Goal: Information Seeking & Learning: Learn about a topic

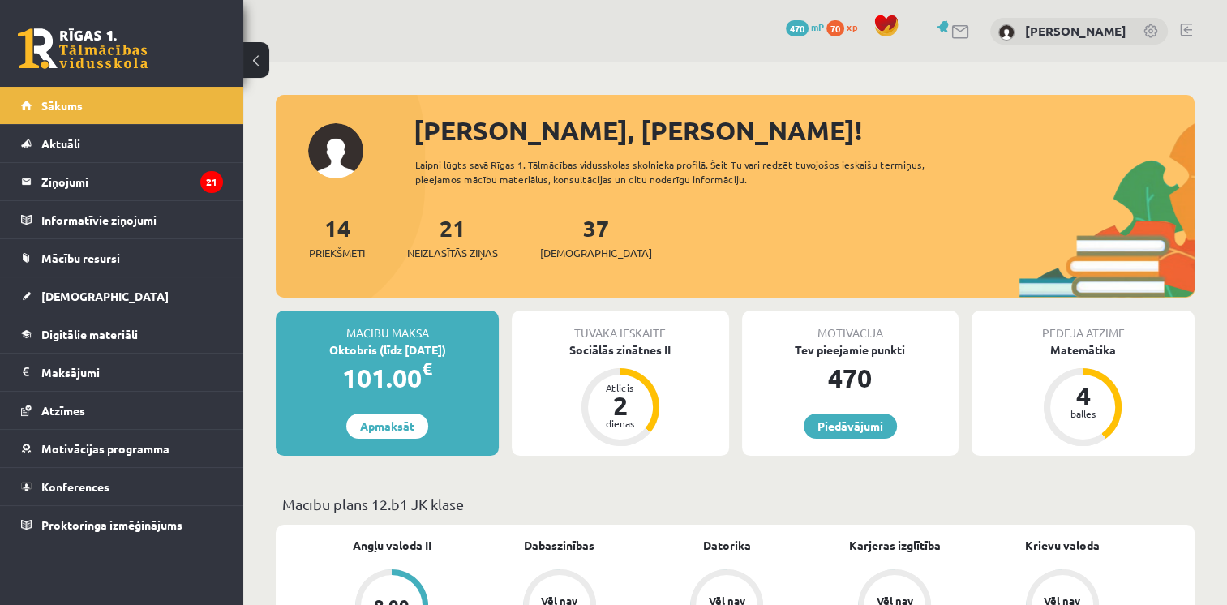
click at [621, 339] on div "Tuvākā ieskaite" at bounding box center [620, 326] width 217 height 31
click at [620, 347] on div "Sociālās zinātnes II" at bounding box center [620, 349] width 217 height 17
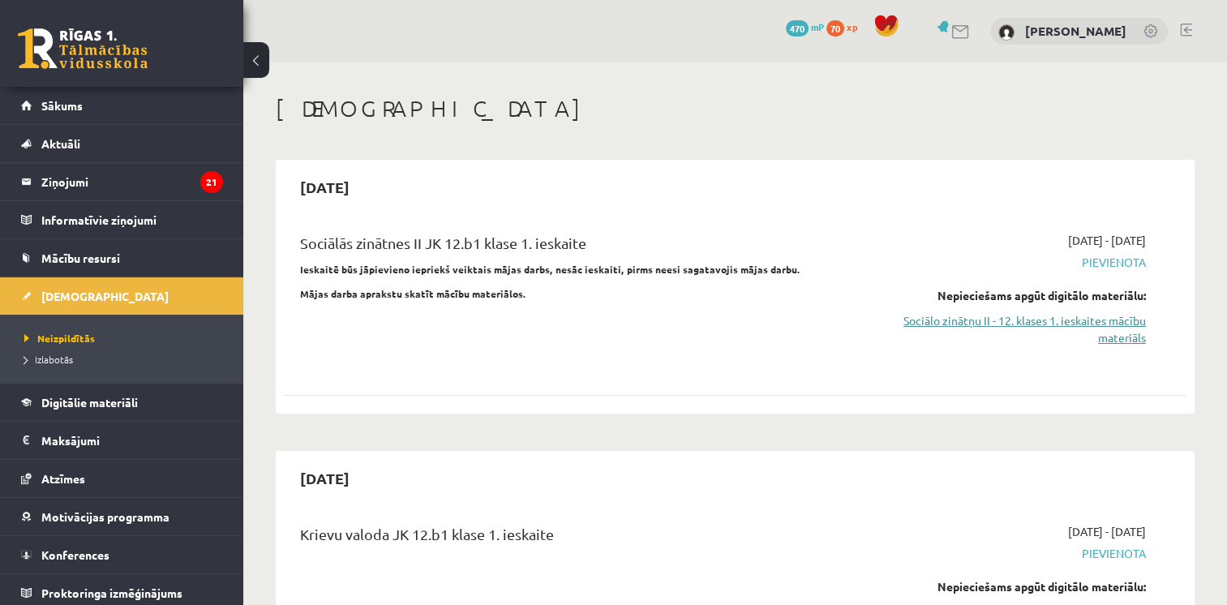
click at [1116, 316] on link "Sociālo zinātņu II - 12. klases 1. ieskaites mācību materiāls" at bounding box center [1013, 329] width 266 height 34
click at [1056, 321] on link "Sociālo zinātņu II - 12. klases 1. ieskaites mācību materiāls" at bounding box center [1013, 329] width 266 height 34
click at [1030, 327] on link "Sociālo zinātņu II - 12. klases 1. ieskaites mācību materiāls" at bounding box center [1013, 329] width 266 height 34
click at [964, 326] on link "Sociālo zinātņu II - 12. klases 1. ieskaites mācību materiāls" at bounding box center [1013, 329] width 266 height 34
click at [967, 319] on link "Sociālo zinātņu II - 12. klases 1. ieskaites mācību materiāls" at bounding box center [1013, 329] width 266 height 34
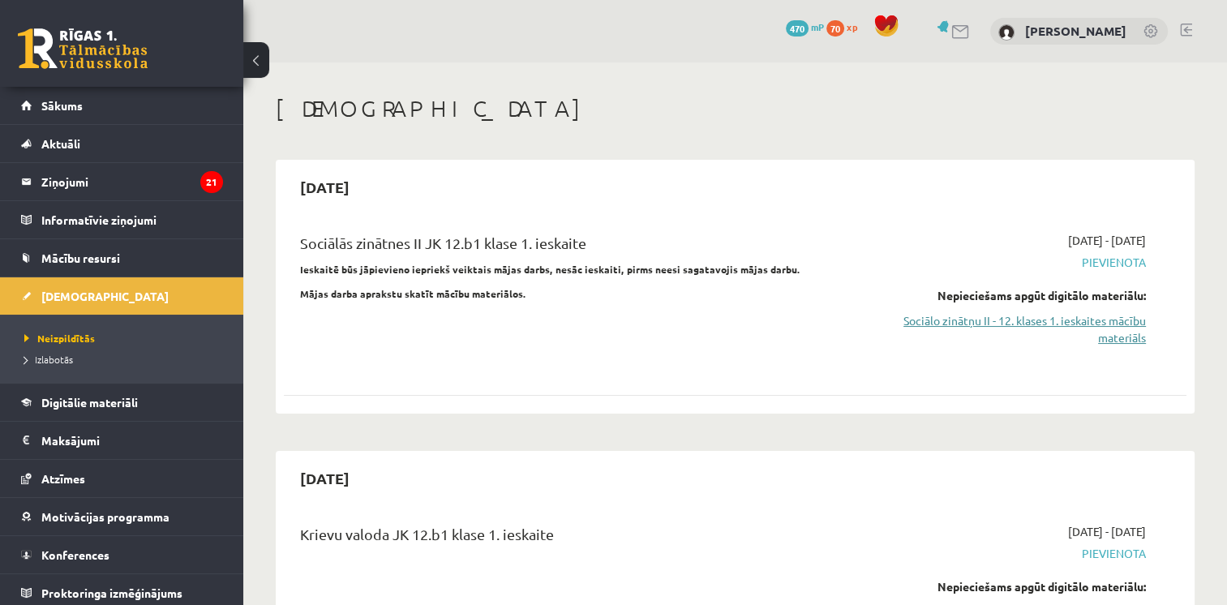
click at [963, 330] on link "Sociālo zinātņu II - 12. klases 1. ieskaites mācību materiāls" at bounding box center [1013, 329] width 266 height 34
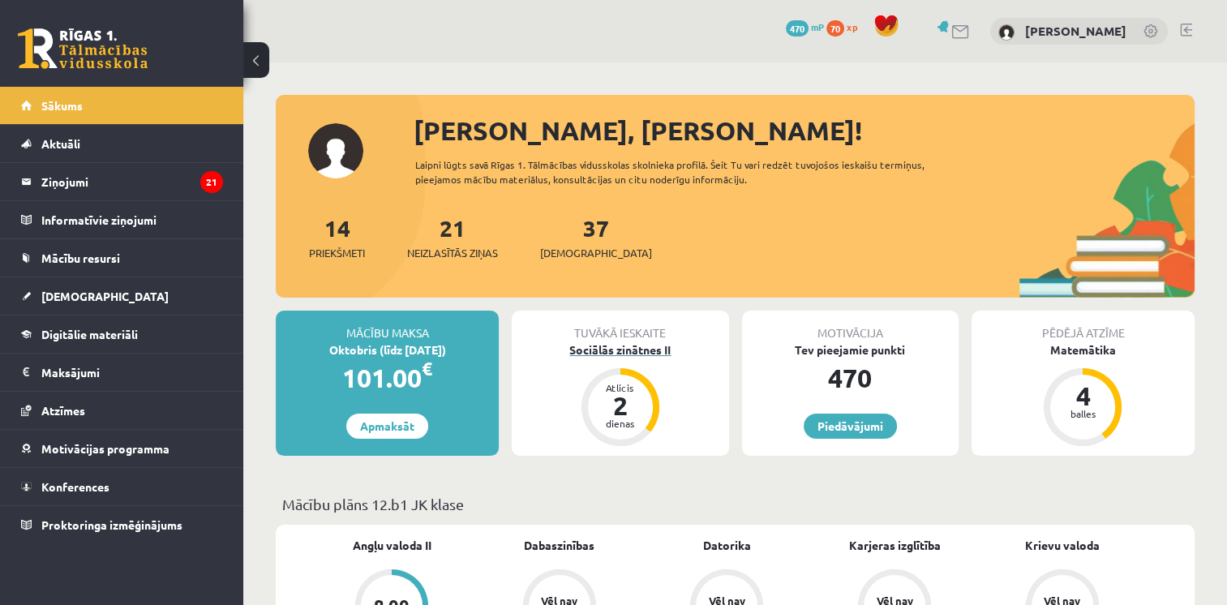
click at [611, 347] on div "Sociālās zinātnes II" at bounding box center [620, 349] width 217 height 17
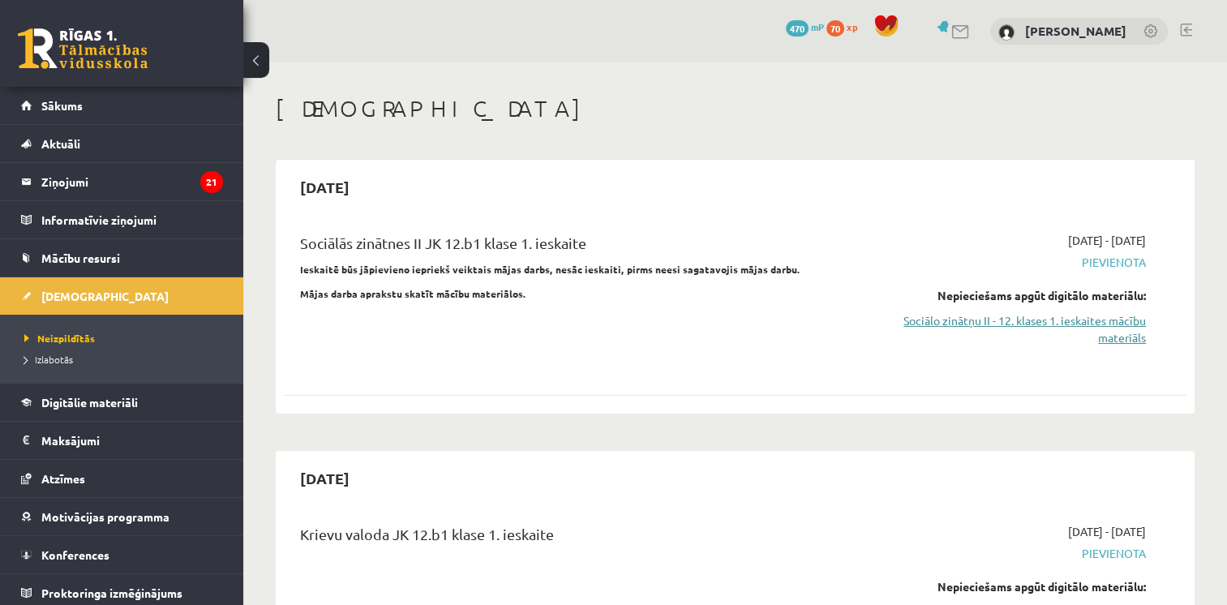
click at [959, 327] on link "Sociālo zinātņu II - 12. klases 1. ieskaites mācību materiāls" at bounding box center [1013, 329] width 266 height 34
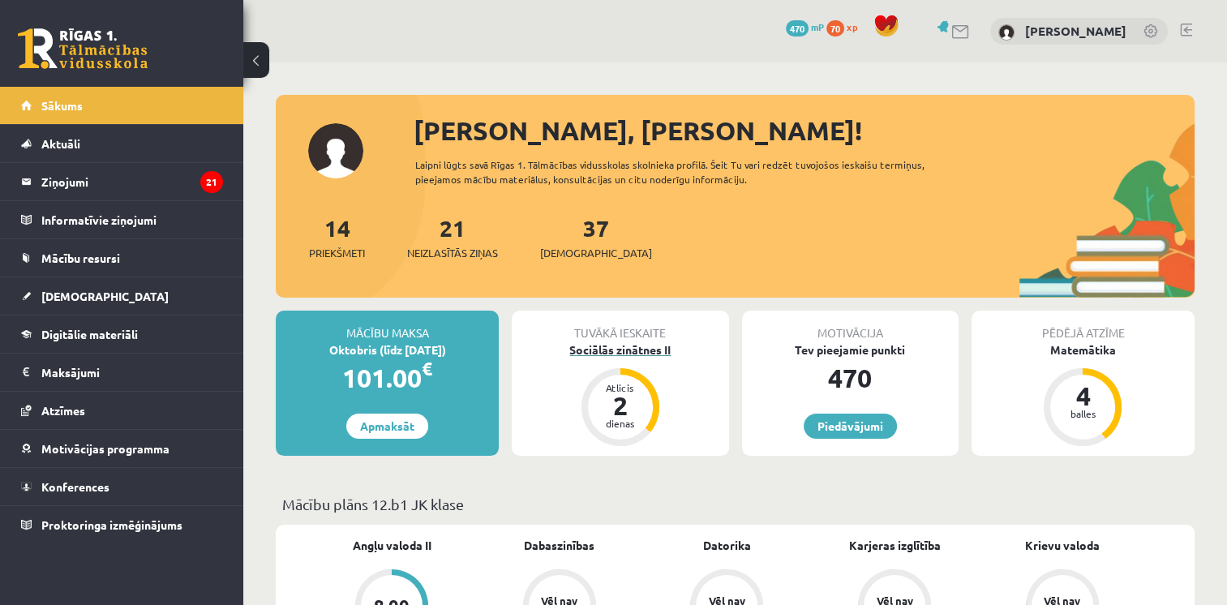
click at [607, 351] on div "Sociālās zinātnes II" at bounding box center [620, 349] width 217 height 17
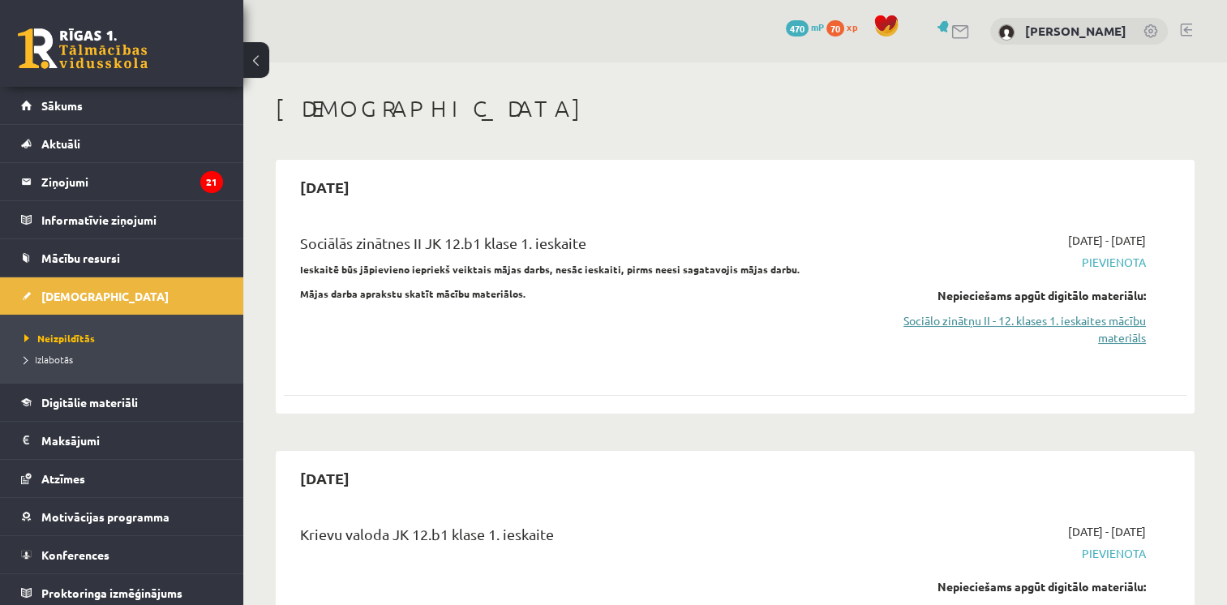
click at [941, 321] on link "Sociālo zinātņu II - 12. klases 1. ieskaites mācību materiāls" at bounding box center [1013, 329] width 266 height 34
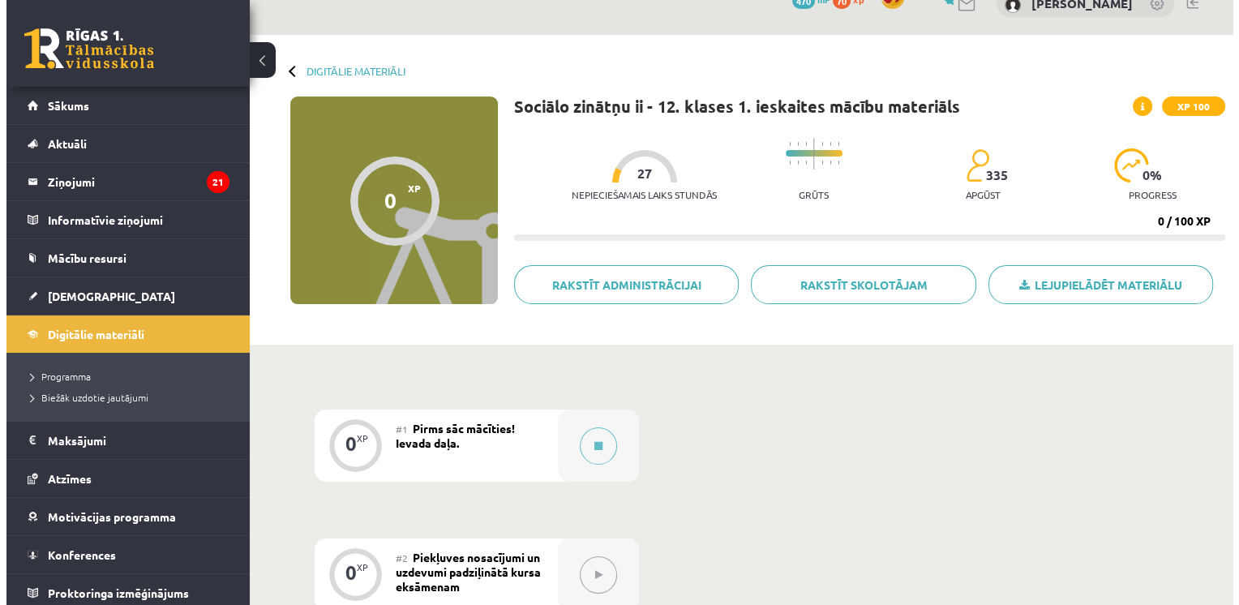
scroll to position [29, 0]
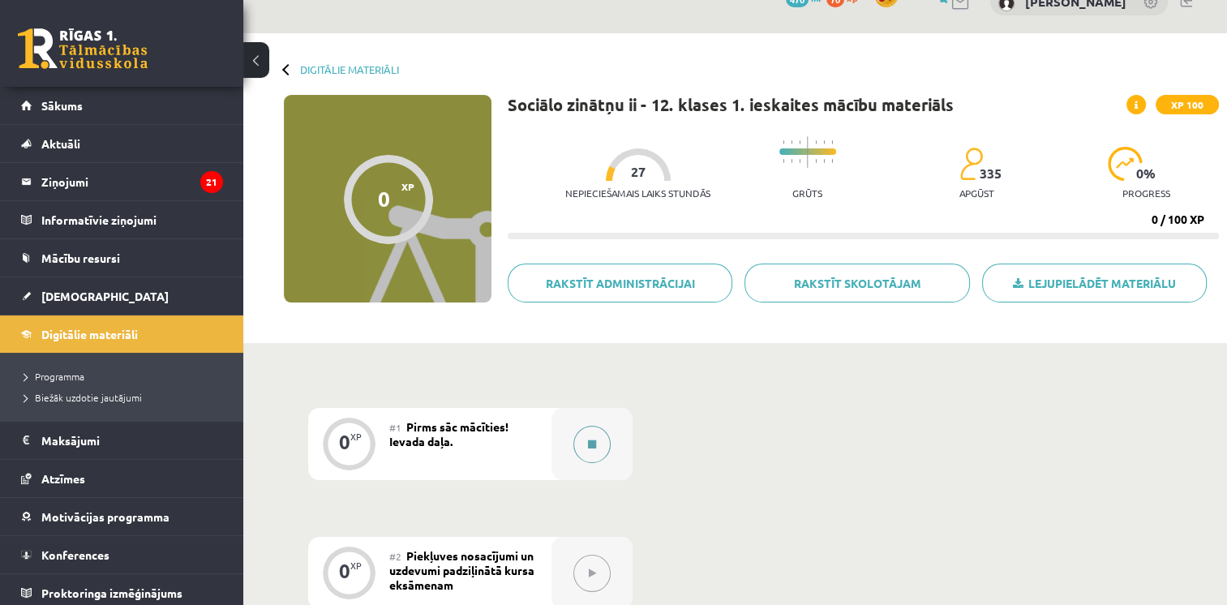
click at [590, 430] on button at bounding box center [591, 444] width 37 height 37
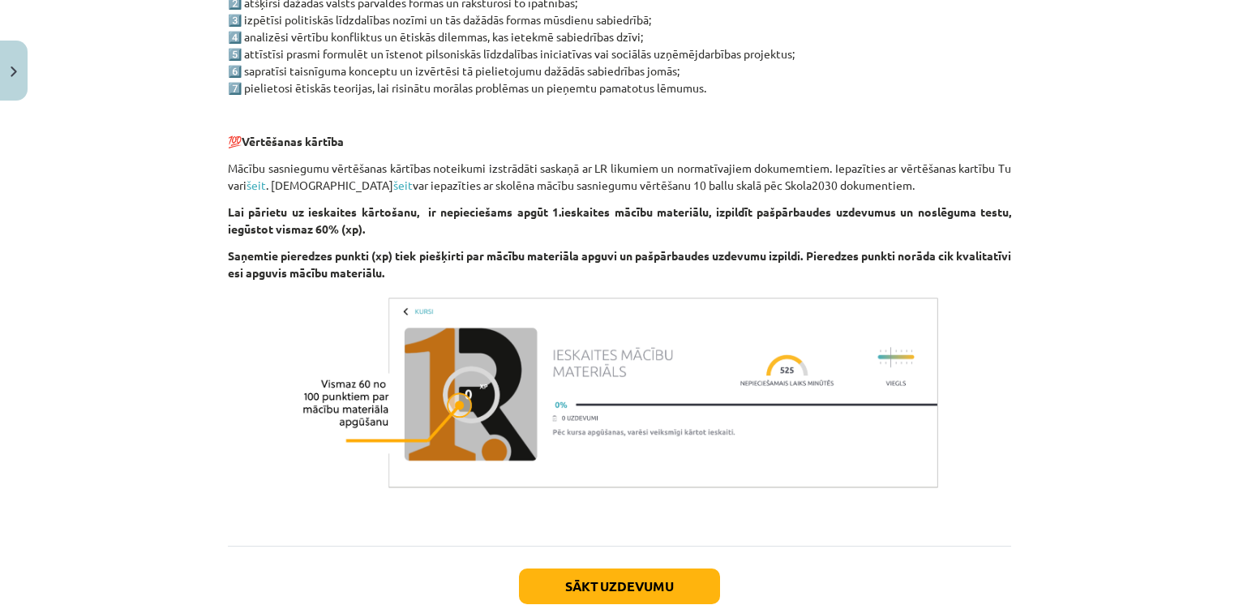
scroll to position [1022, 0]
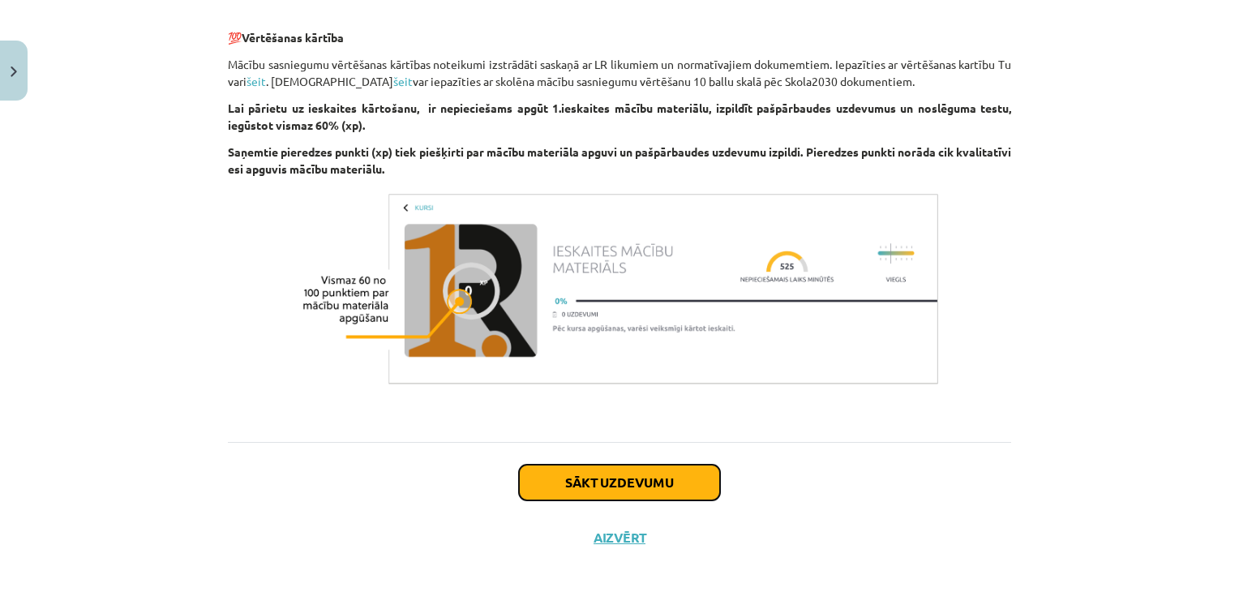
click at [584, 475] on button "Sākt uzdevumu" at bounding box center [619, 483] width 201 height 36
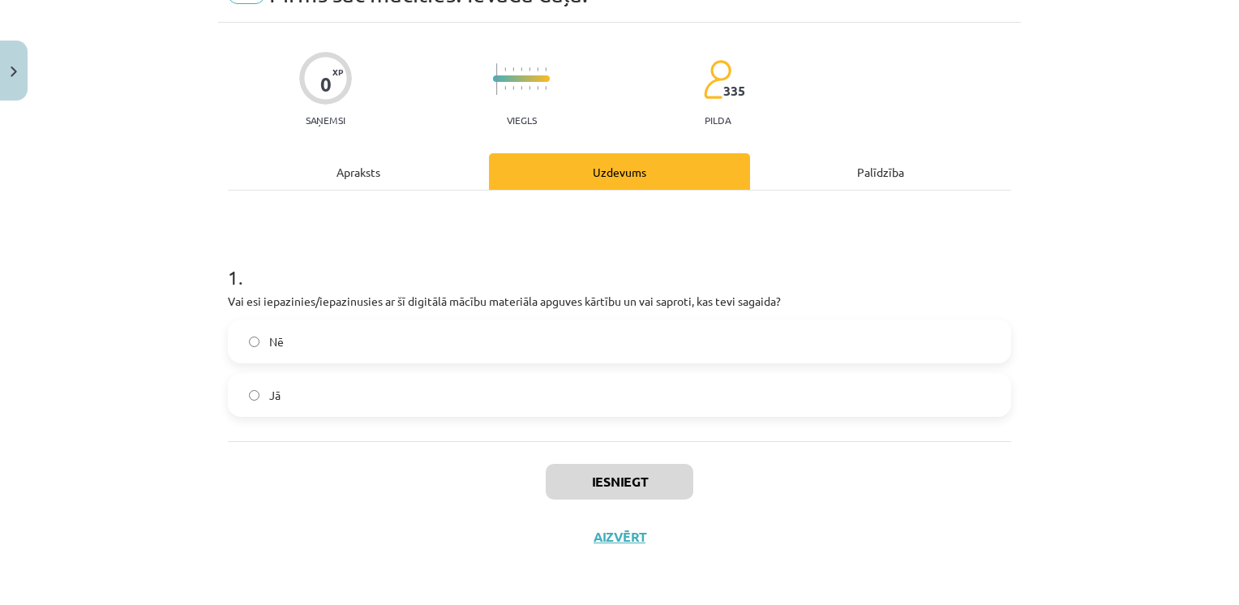
scroll to position [41, 0]
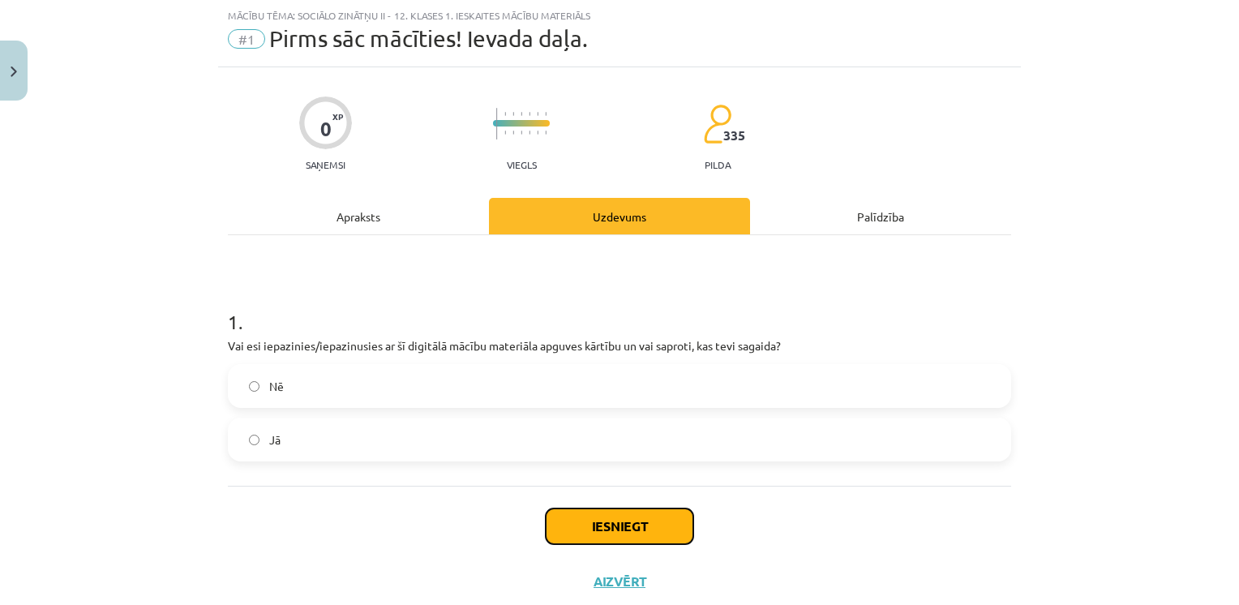
click at [616, 518] on button "Iesniegt" at bounding box center [620, 526] width 148 height 36
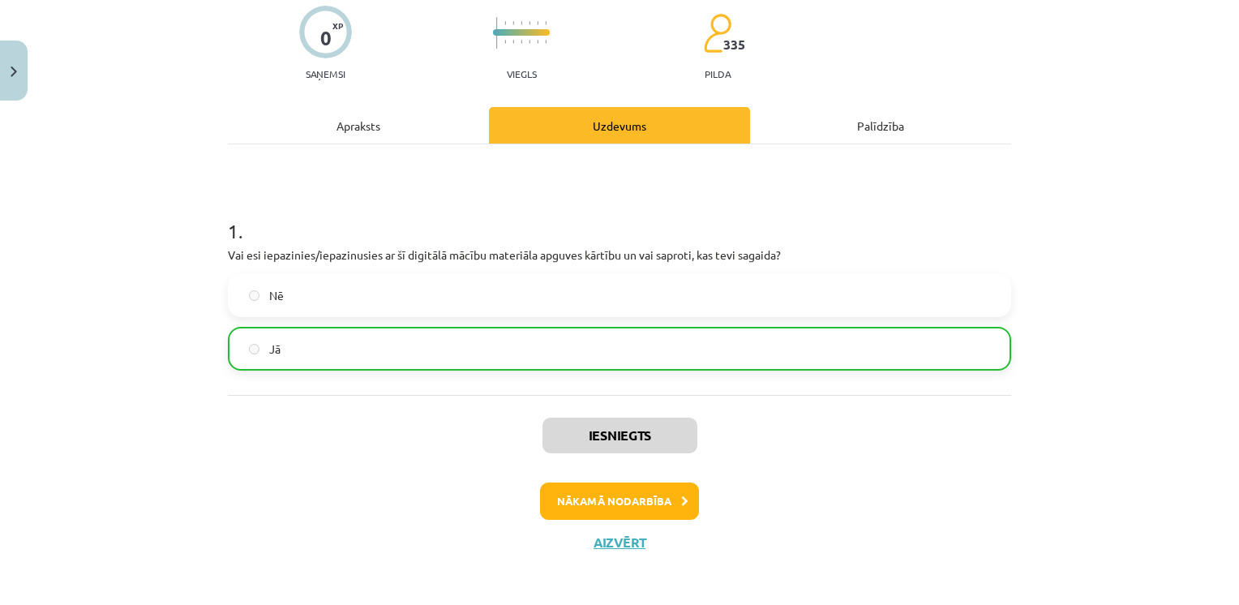
scroll to position [135, 0]
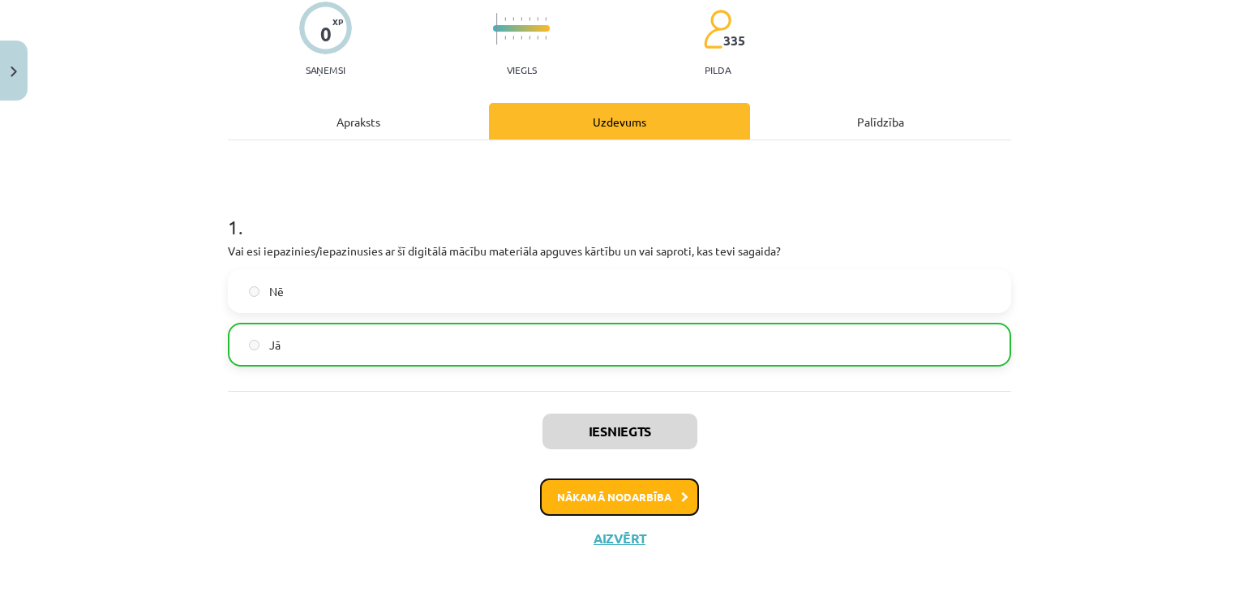
click at [624, 495] on button "Nākamā nodarbība" at bounding box center [619, 496] width 159 height 37
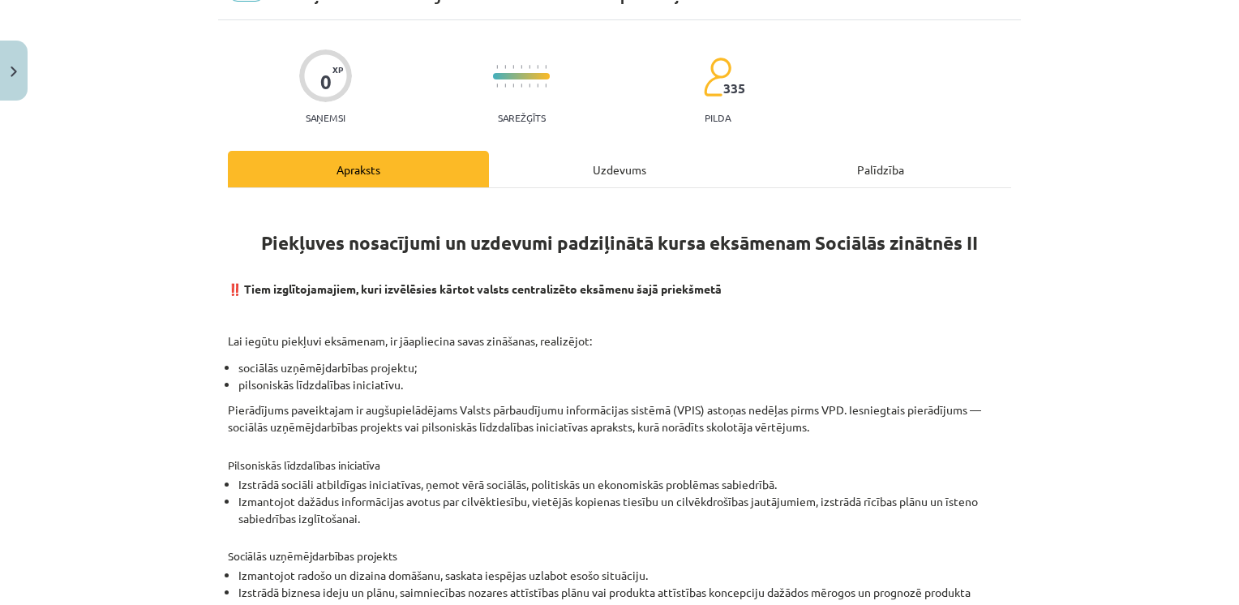
scroll to position [41, 0]
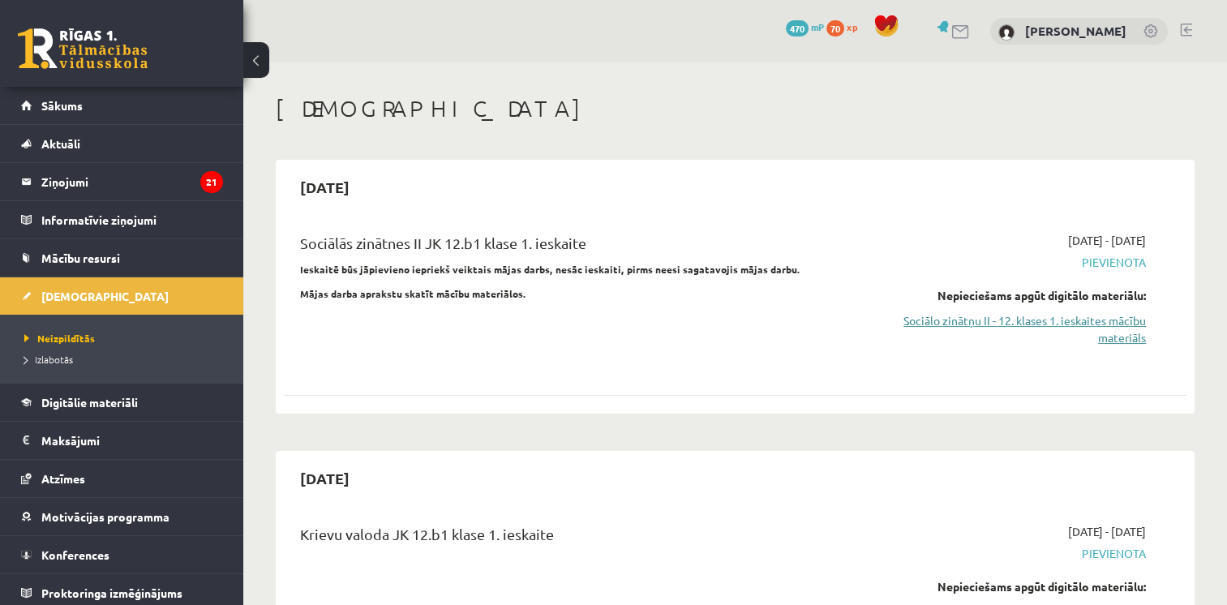
click at [958, 316] on link "Sociālo zinātņu II - 12. klases 1. ieskaites mācību materiāls" at bounding box center [1013, 329] width 266 height 34
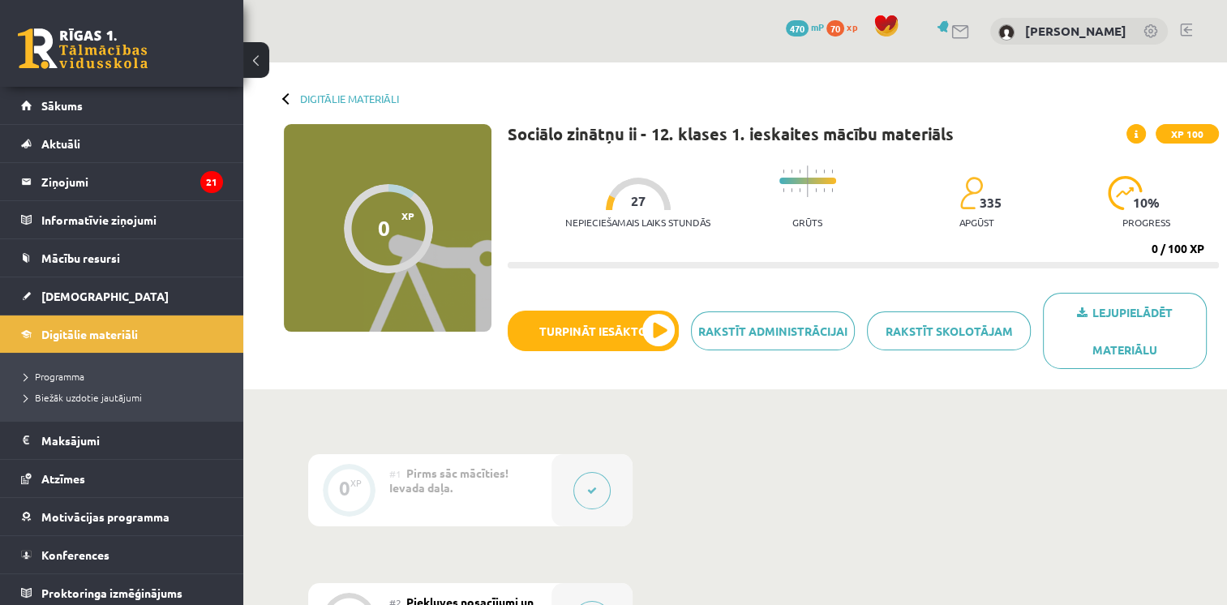
click at [590, 495] on button at bounding box center [591, 490] width 37 height 37
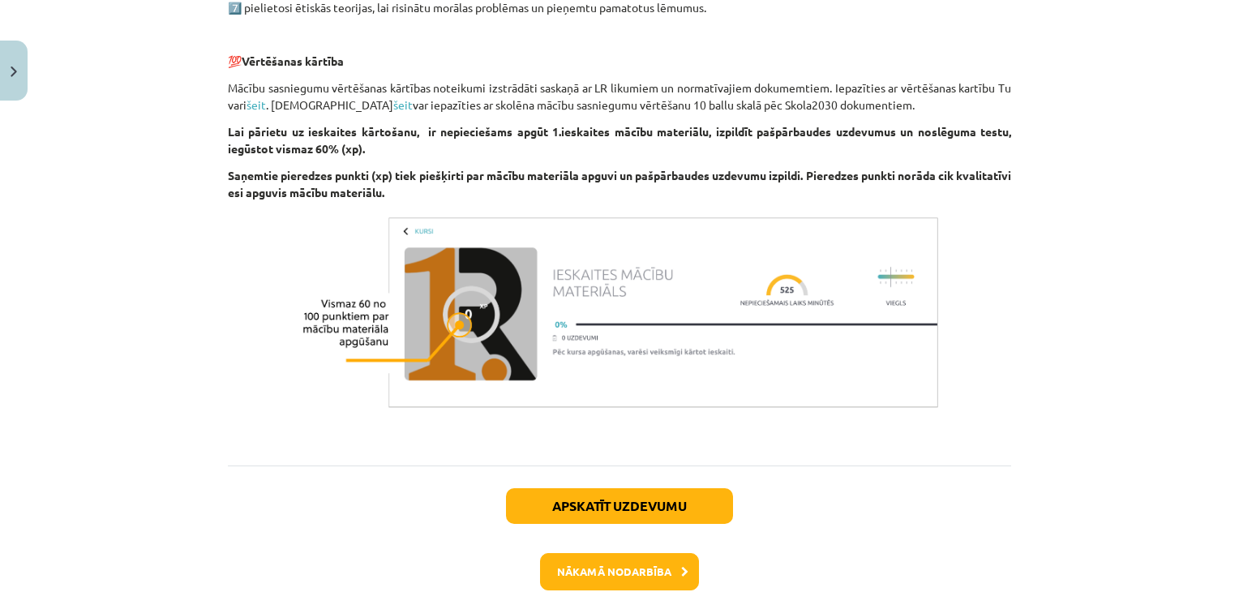
scroll to position [1073, 0]
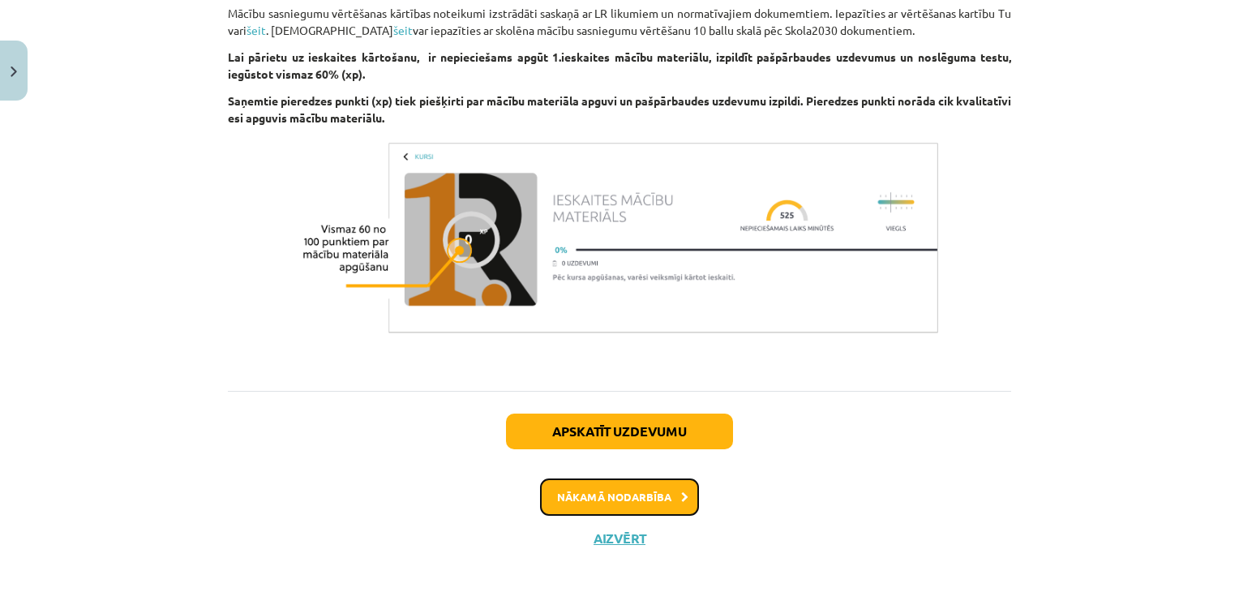
click at [612, 489] on button "Nākamā nodarbība" at bounding box center [619, 496] width 159 height 37
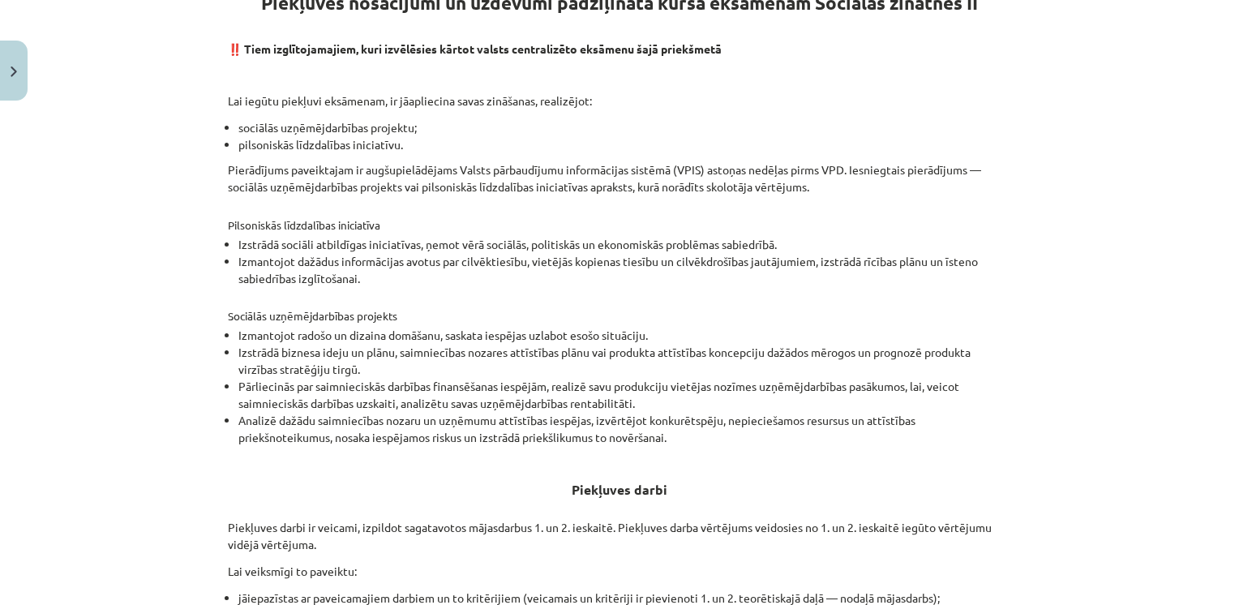
scroll to position [557, 0]
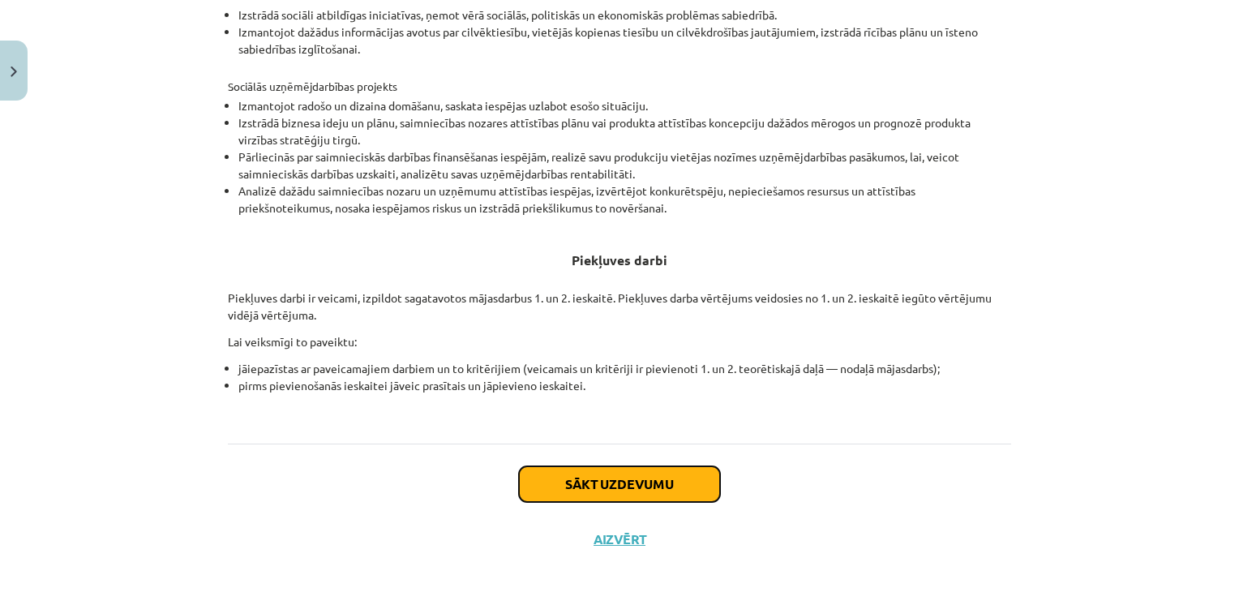
click at [600, 484] on button "Sākt uzdevumu" at bounding box center [619, 484] width 201 height 36
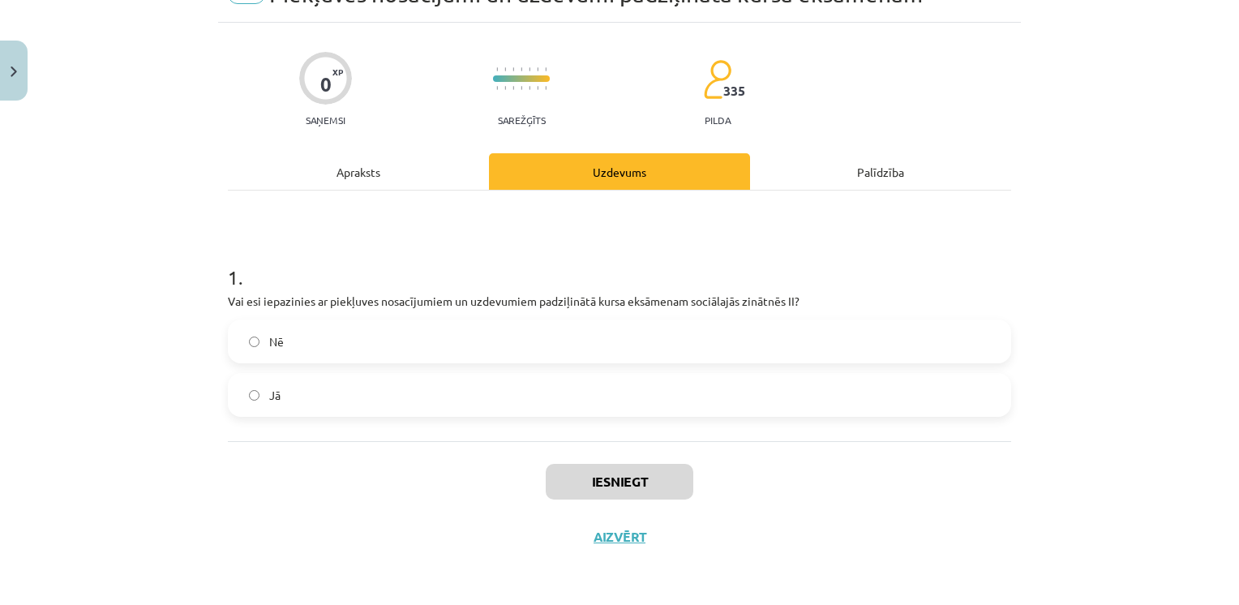
scroll to position [41, 0]
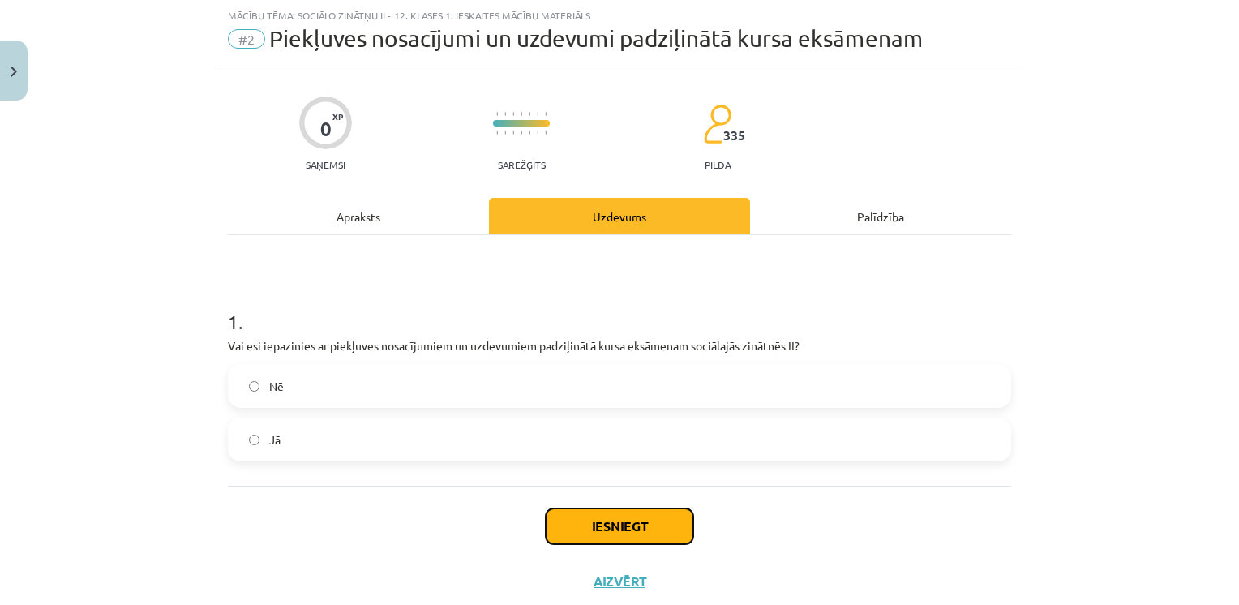
click at [598, 525] on button "Iesniegt" at bounding box center [620, 526] width 148 height 36
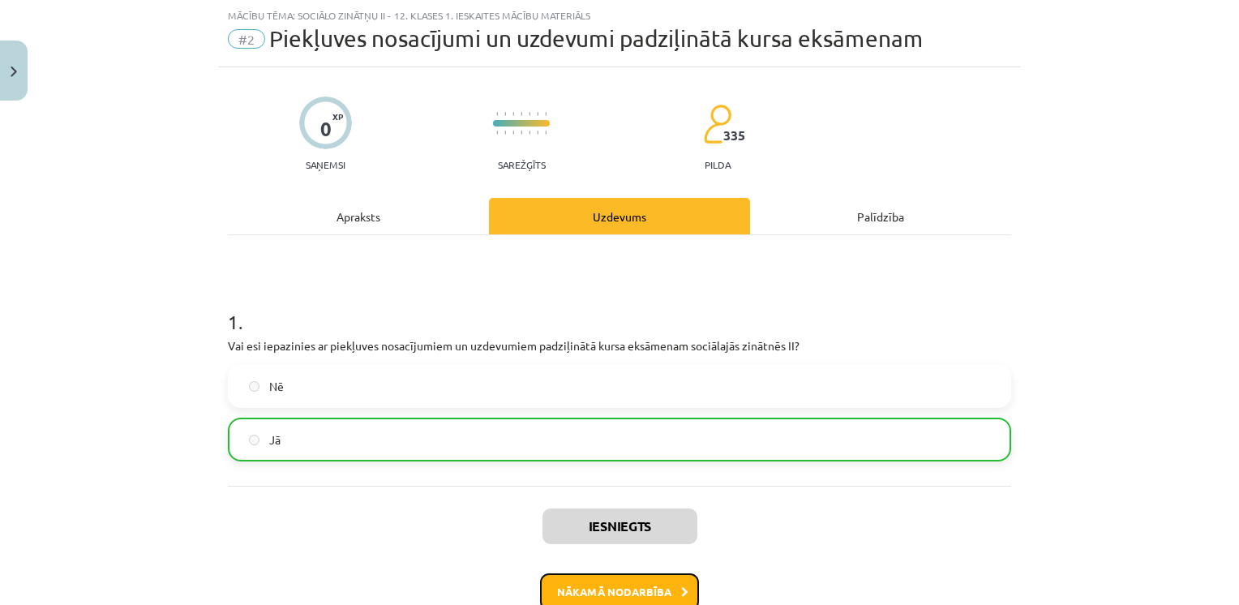
click at [613, 587] on button "Nākamā nodarbība" at bounding box center [619, 591] width 159 height 37
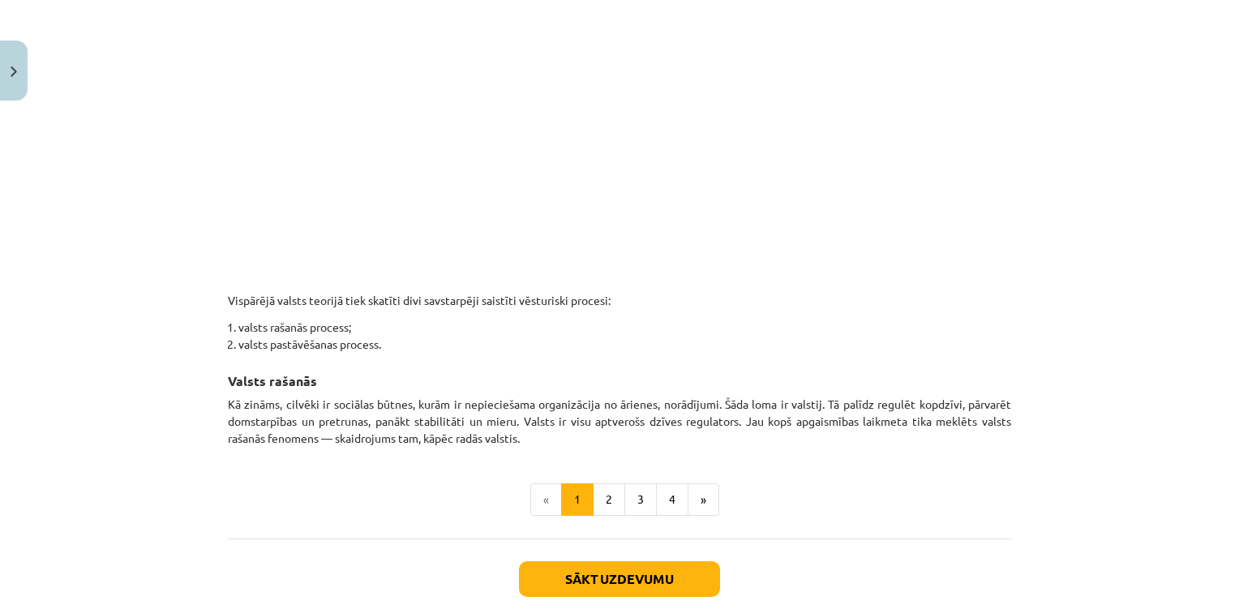
scroll to position [821, 0]
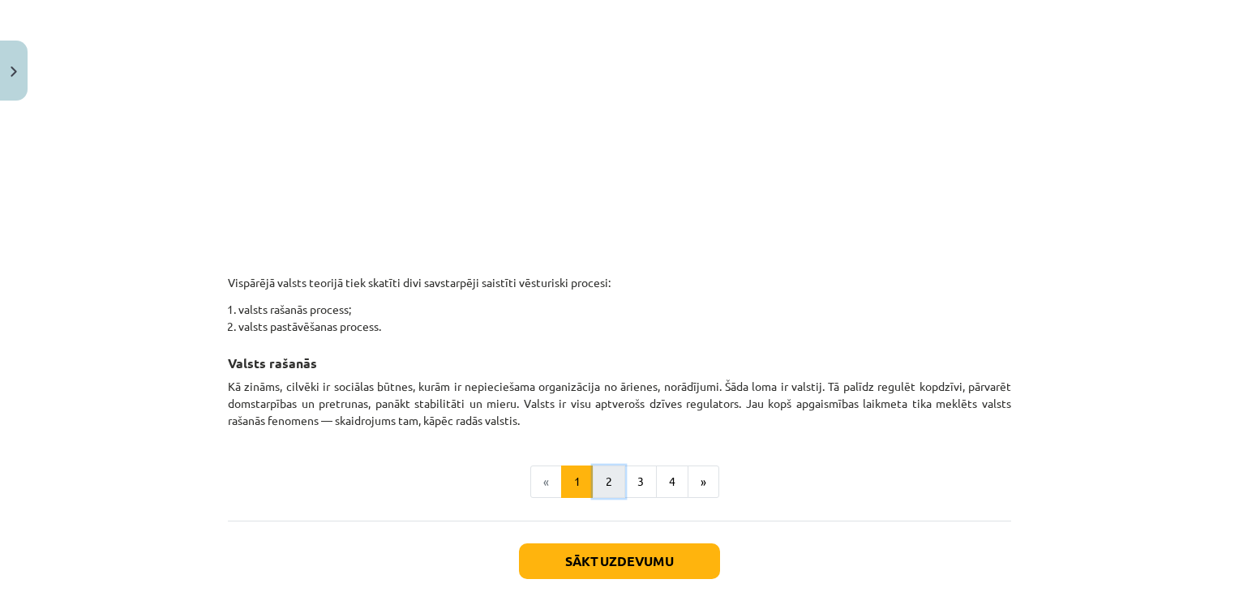
click at [604, 480] on button "2" at bounding box center [609, 481] width 32 height 32
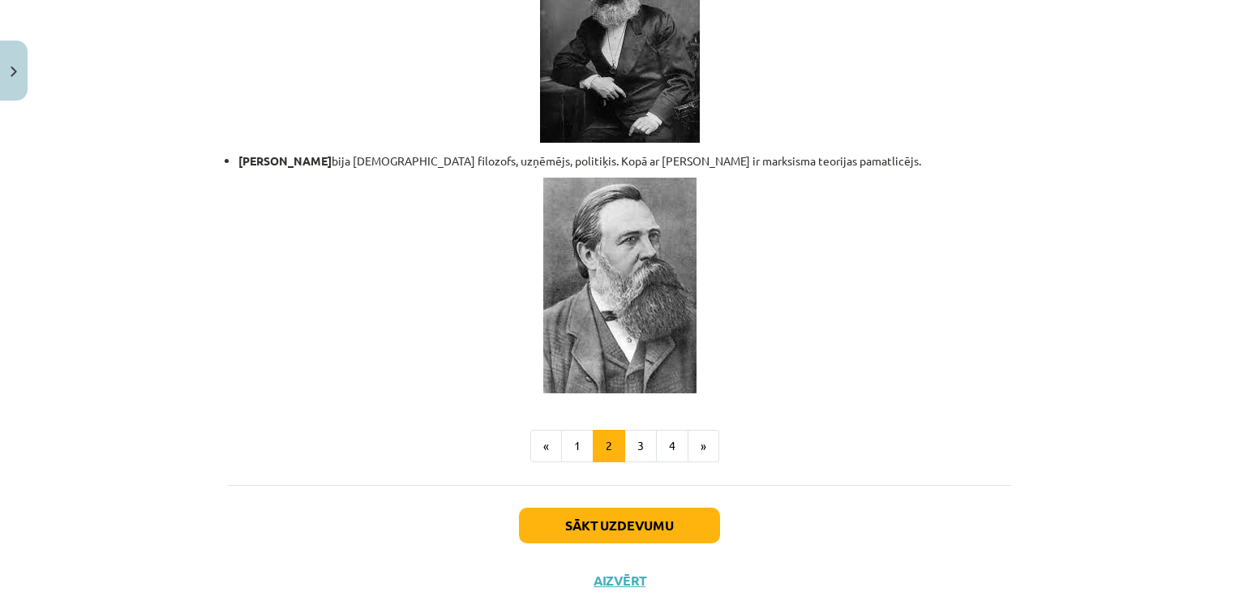
scroll to position [3458, 0]
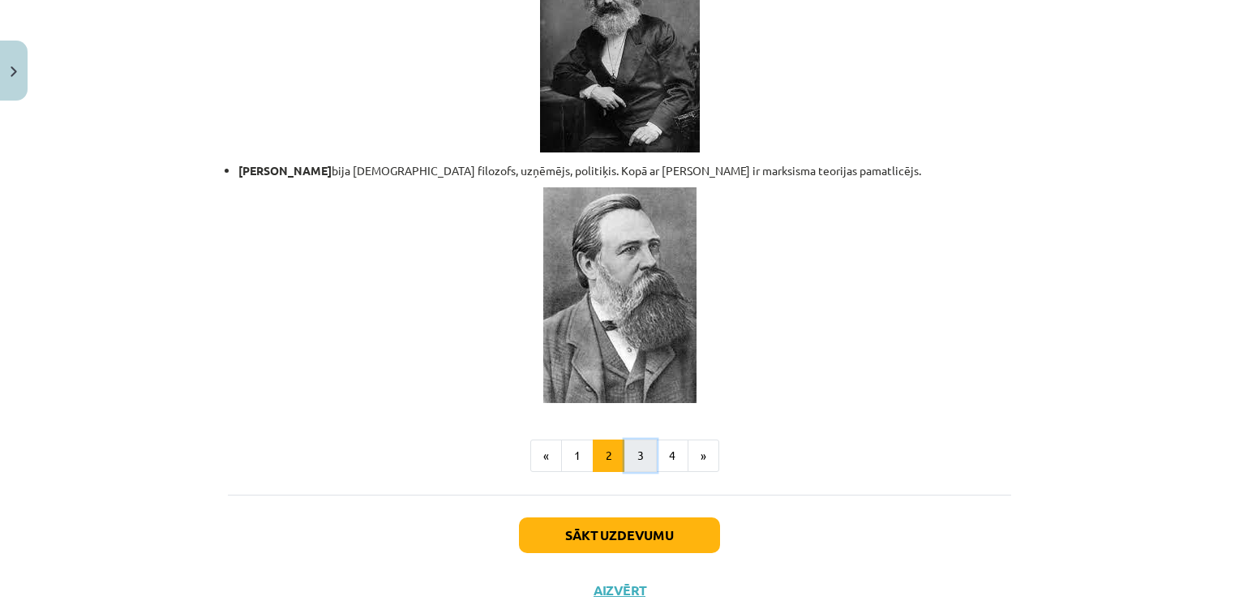
click at [637, 439] on button "3" at bounding box center [640, 455] width 32 height 32
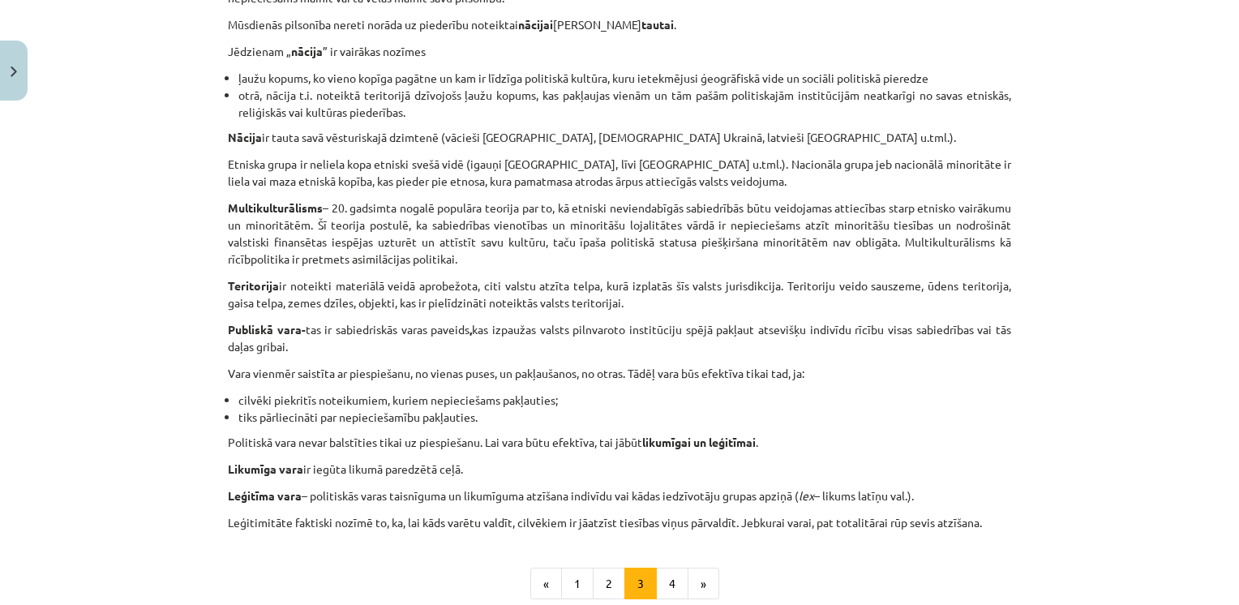
scroll to position [785, 0]
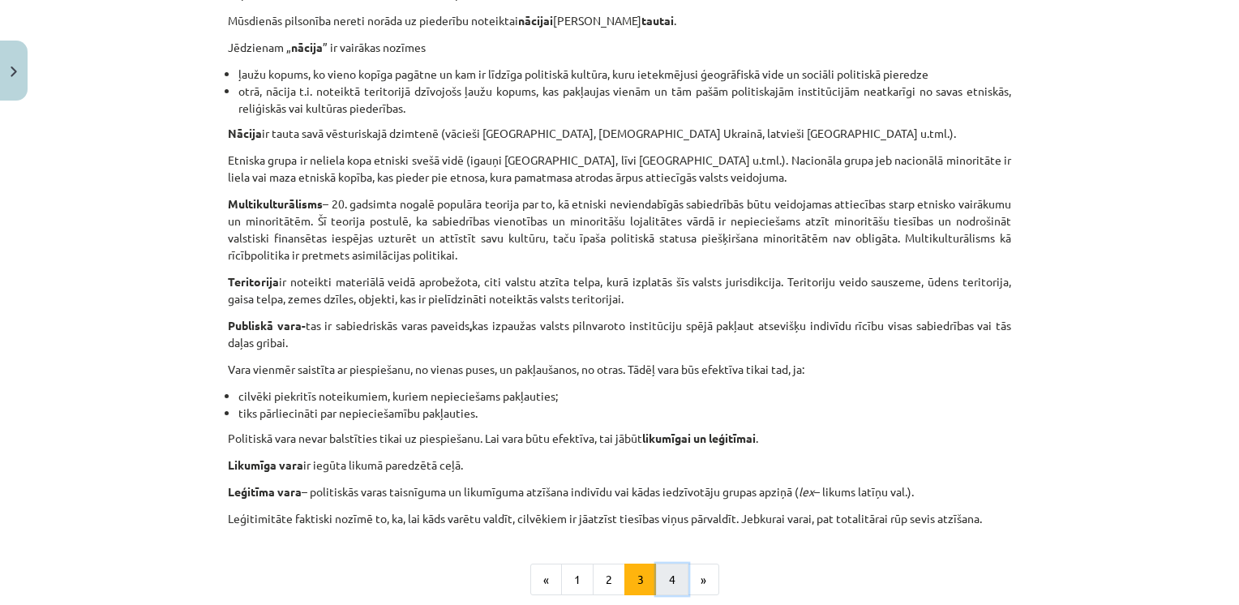
click at [665, 579] on button "4" at bounding box center [672, 580] width 32 height 32
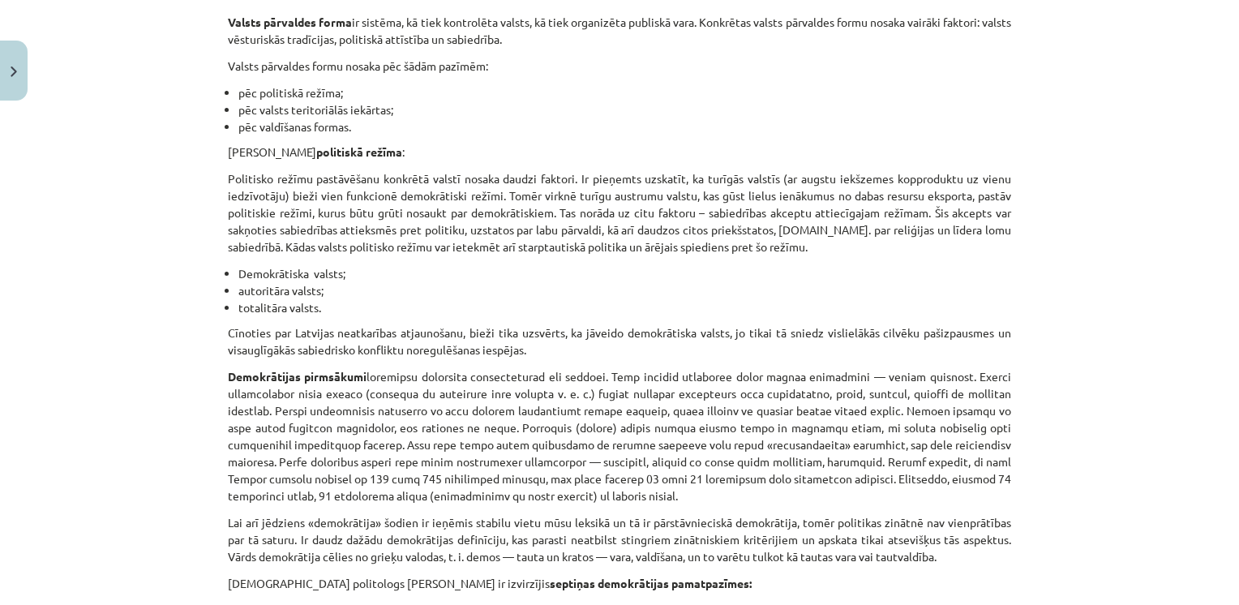
scroll to position [289, 0]
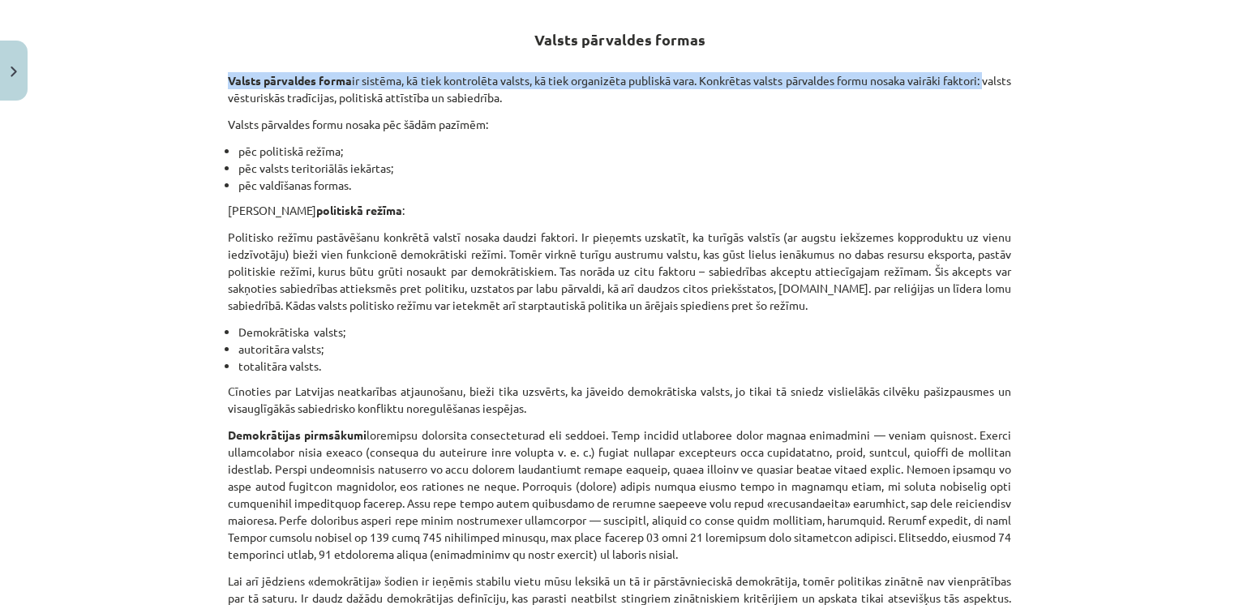
drag, startPoint x: 1225, startPoint y: 63, endPoint x: 1228, endPoint y: 76, distance: 13.4
click at [1228, 76] on div "Mācību tēma: Sociālo zinātņu ii - 12. klases 1. ieskaites mācību materiāls #3 1…" at bounding box center [619, 302] width 1239 height 605
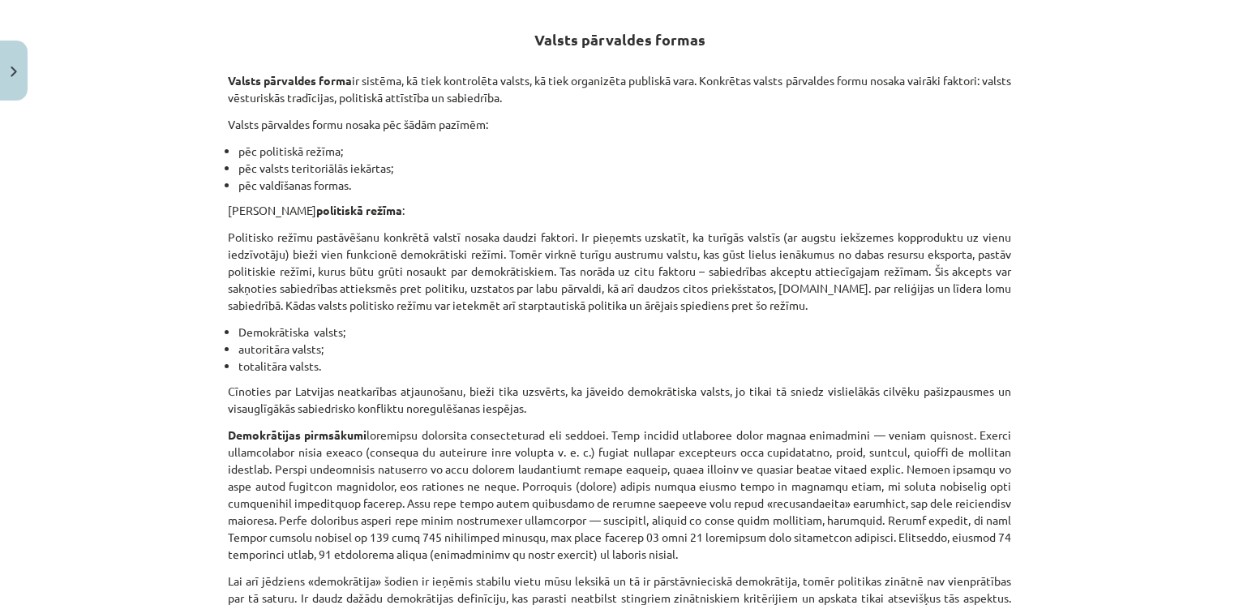
drag, startPoint x: 1228, startPoint y: 76, endPoint x: 1188, endPoint y: 222, distance: 151.5
click at [1188, 222] on div "Mācību tēma: Sociālo zinātņu ii - 12. klases 1. ieskaites mācību materiāls #3 1…" at bounding box center [619, 302] width 1239 height 605
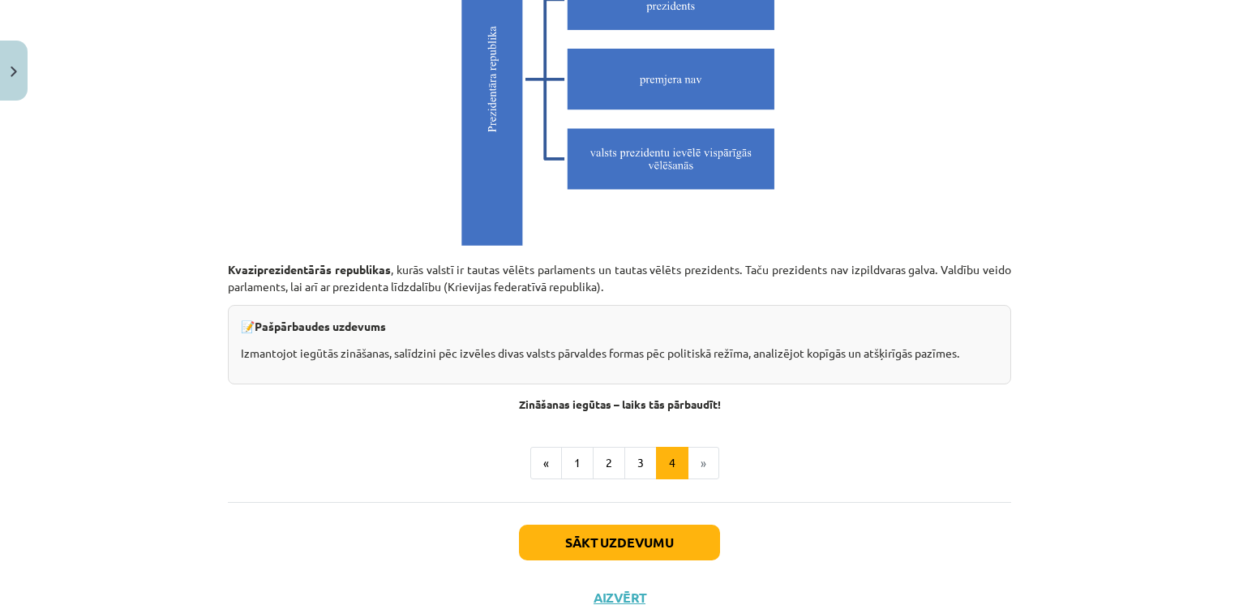
scroll to position [4606, 0]
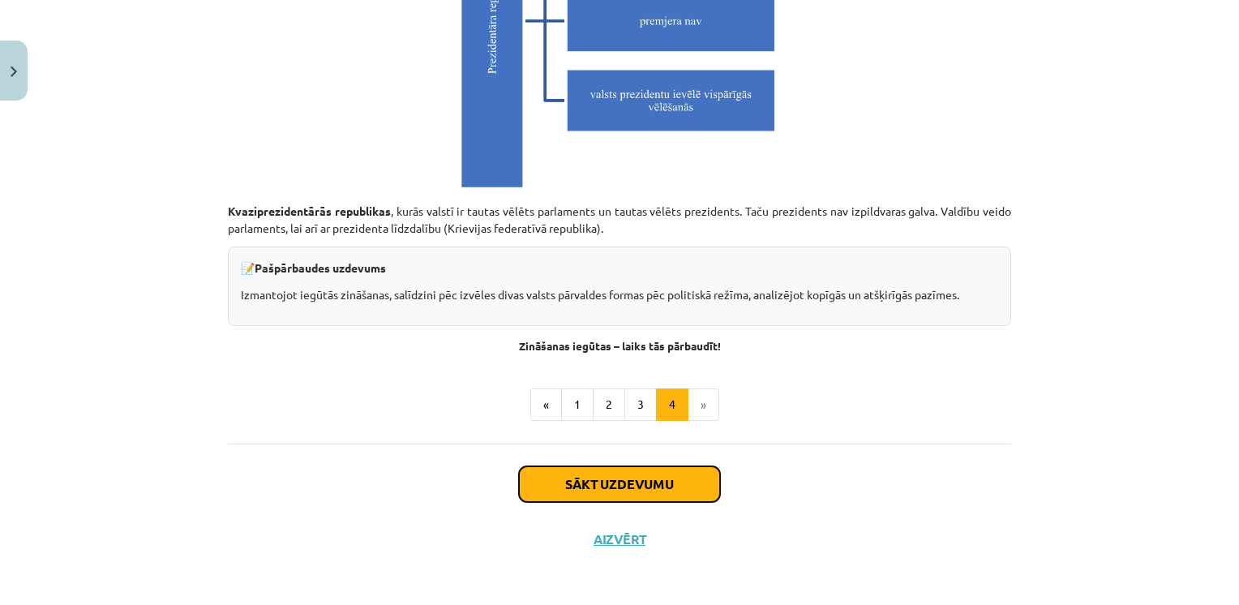
click at [662, 482] on button "Sākt uzdevumu" at bounding box center [619, 484] width 201 height 36
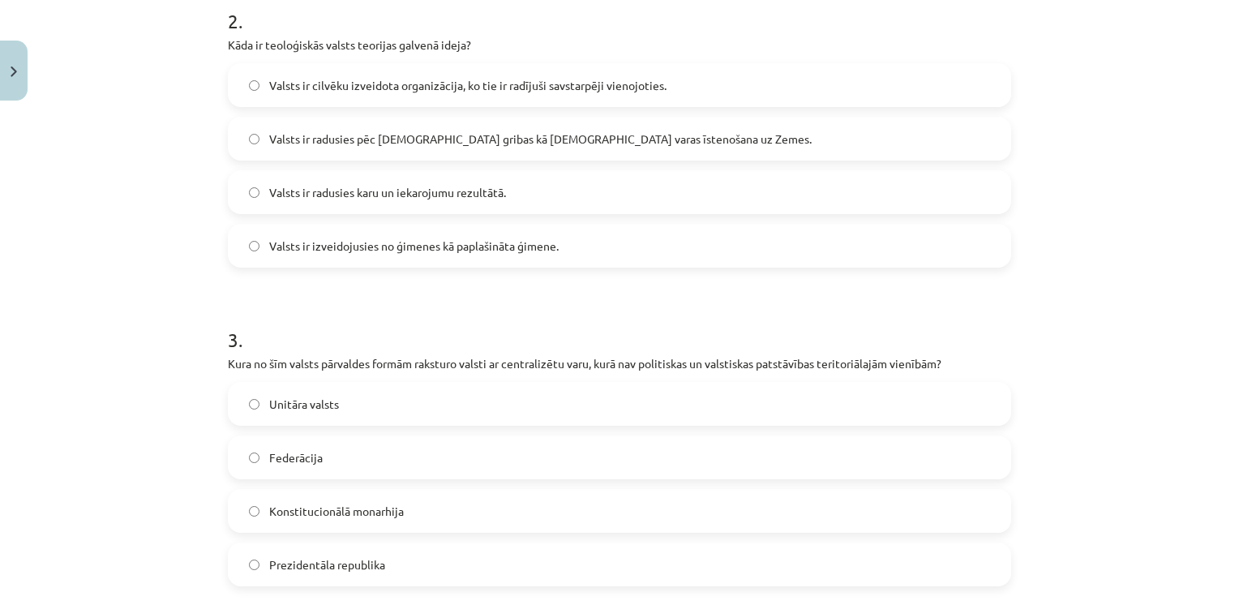
scroll to position [665, 0]
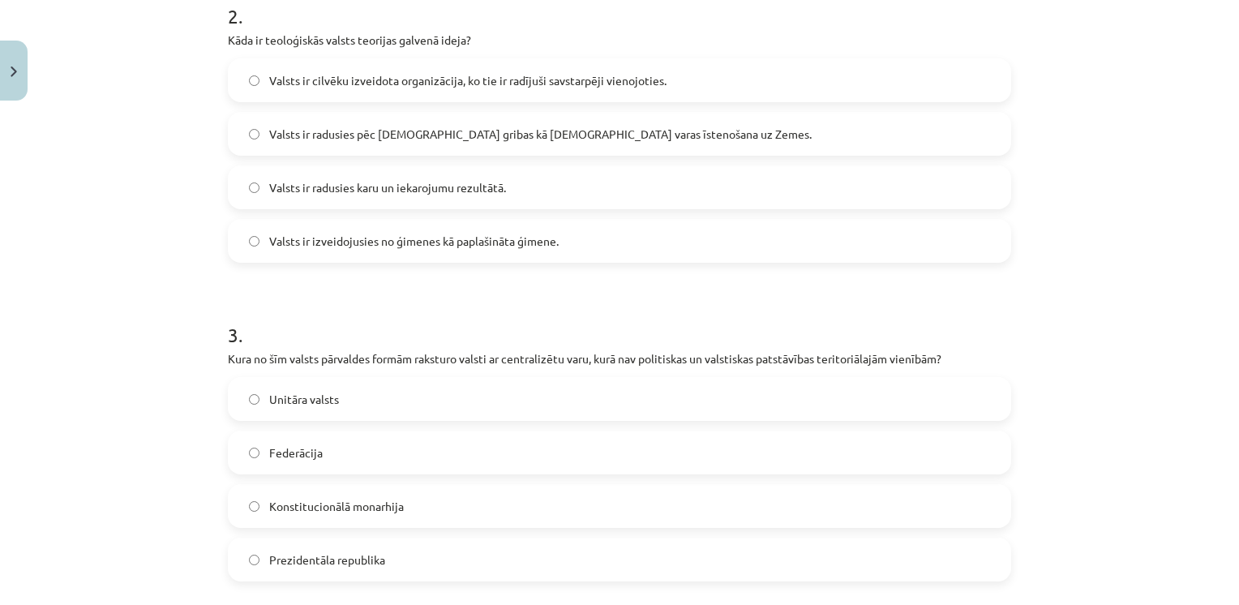
click at [582, 135] on span "Valsts ir radusies pēc Dieva gribas kā dievišķās varas īstenošana uz Zemes." at bounding box center [540, 134] width 542 height 17
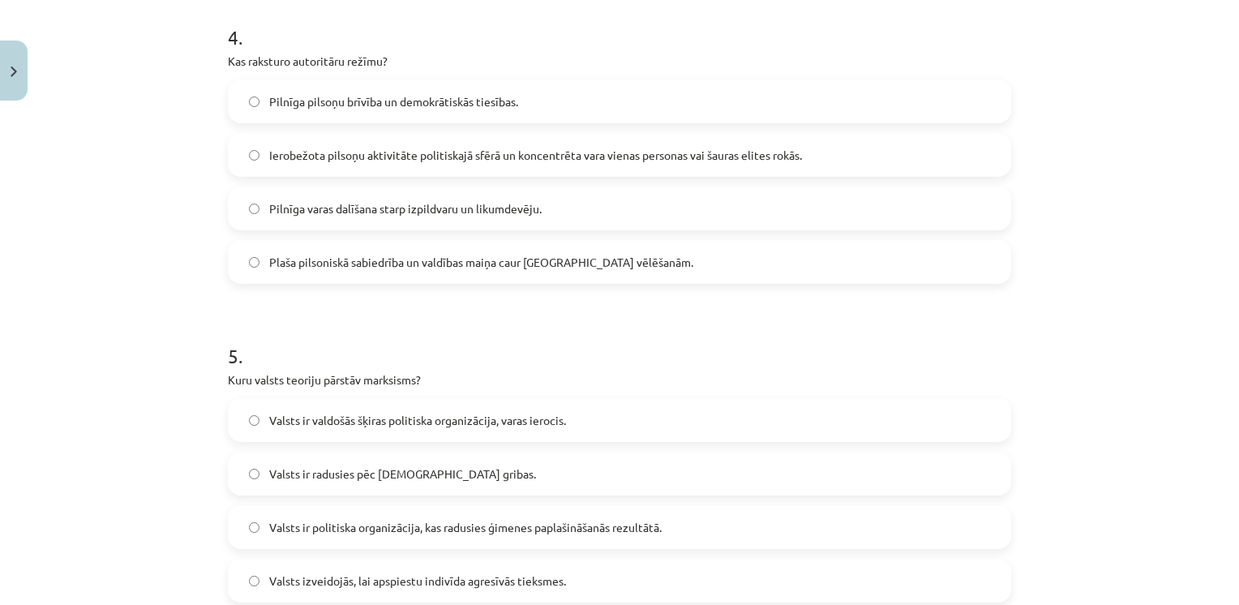
scroll to position [1288, 0]
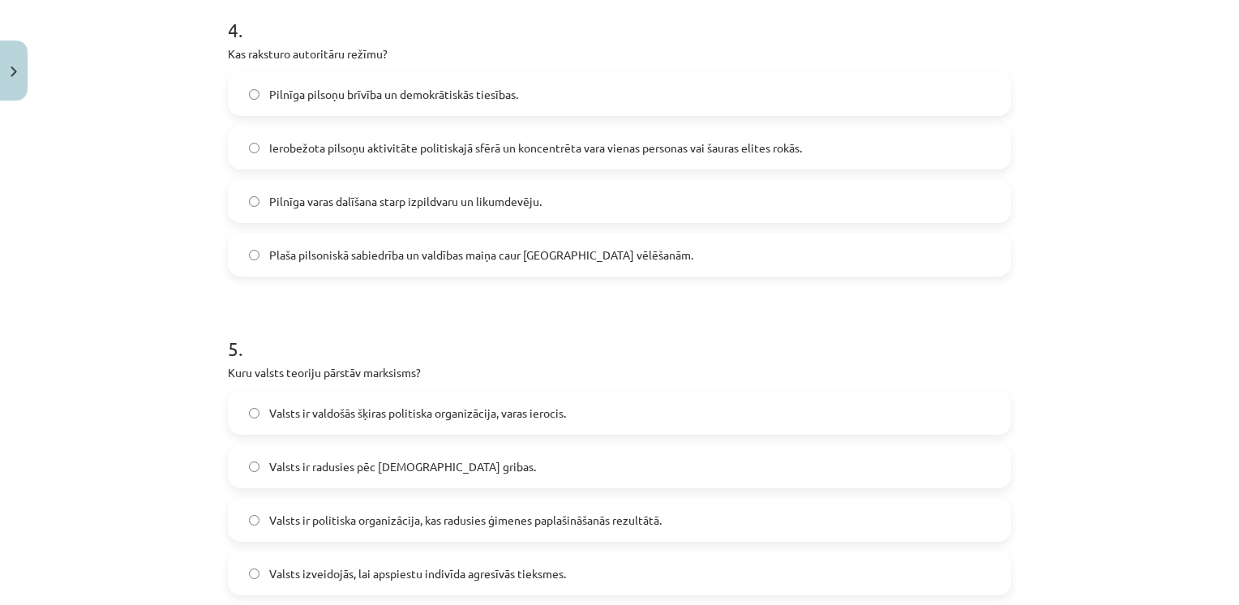
click at [241, 461] on label "Valsts ir radusies pēc Dieva gribas." at bounding box center [619, 466] width 780 height 41
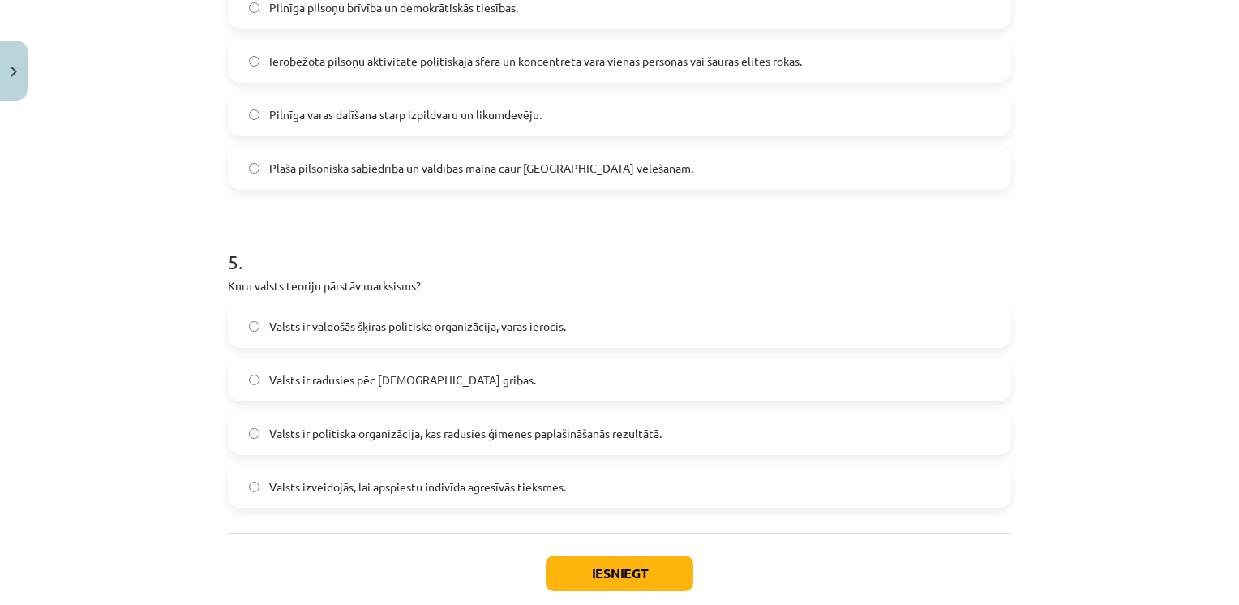
scroll to position [1401, 0]
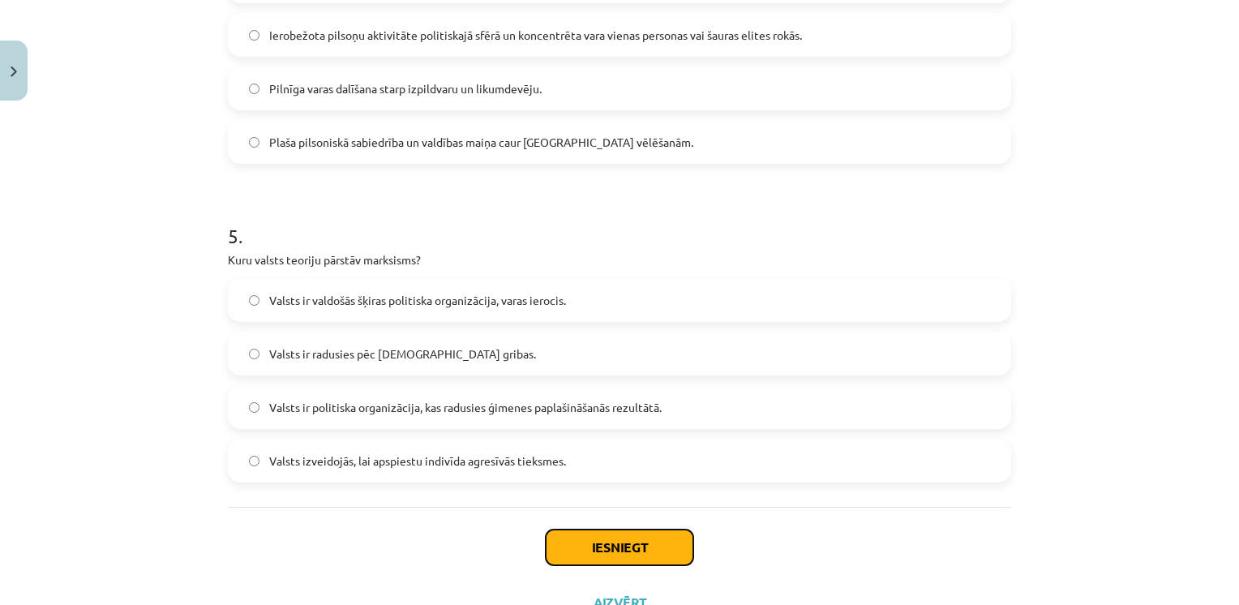
click at [594, 547] on button "Iesniegt" at bounding box center [620, 548] width 148 height 36
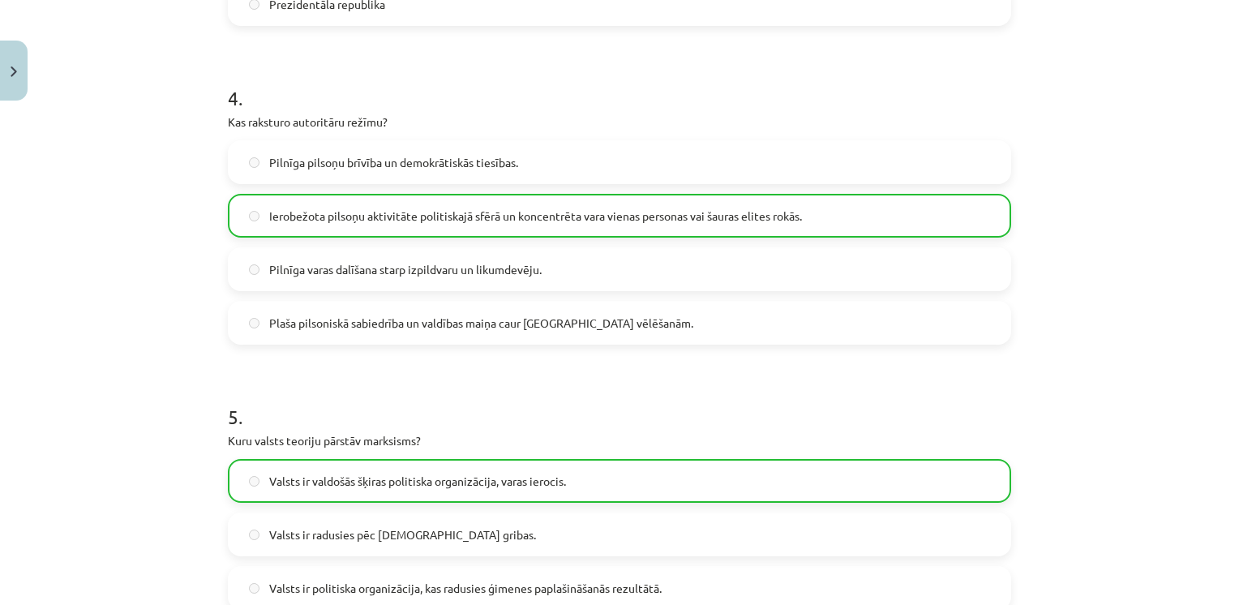
scroll to position [1517, 0]
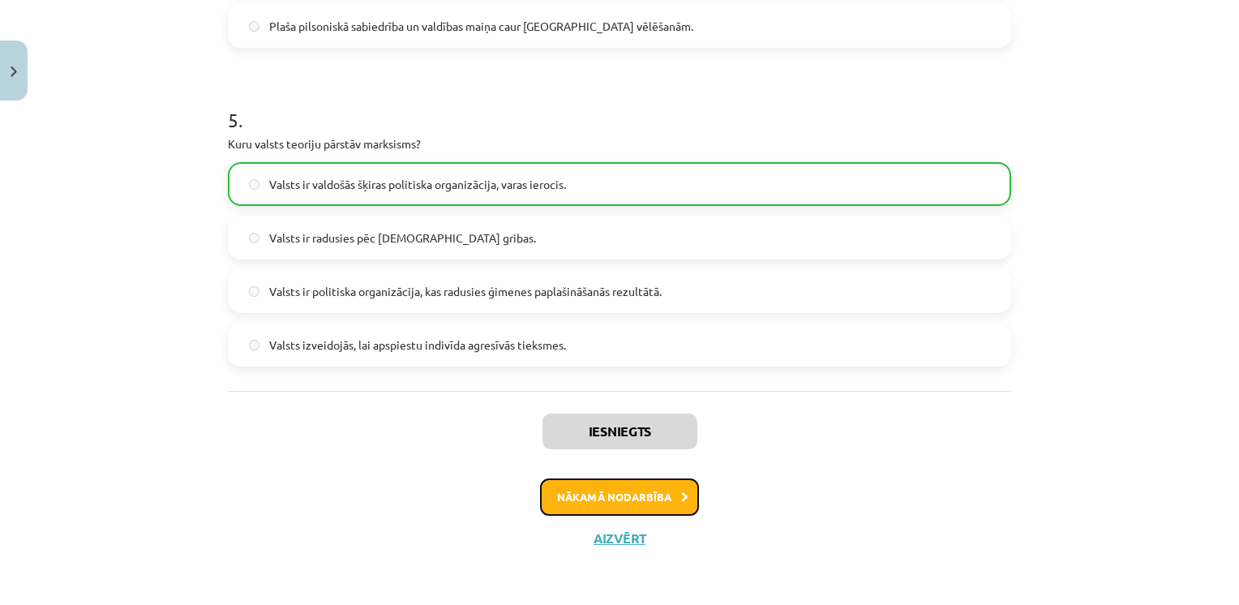
click at [628, 498] on button "Nākamā nodarbība" at bounding box center [619, 496] width 159 height 37
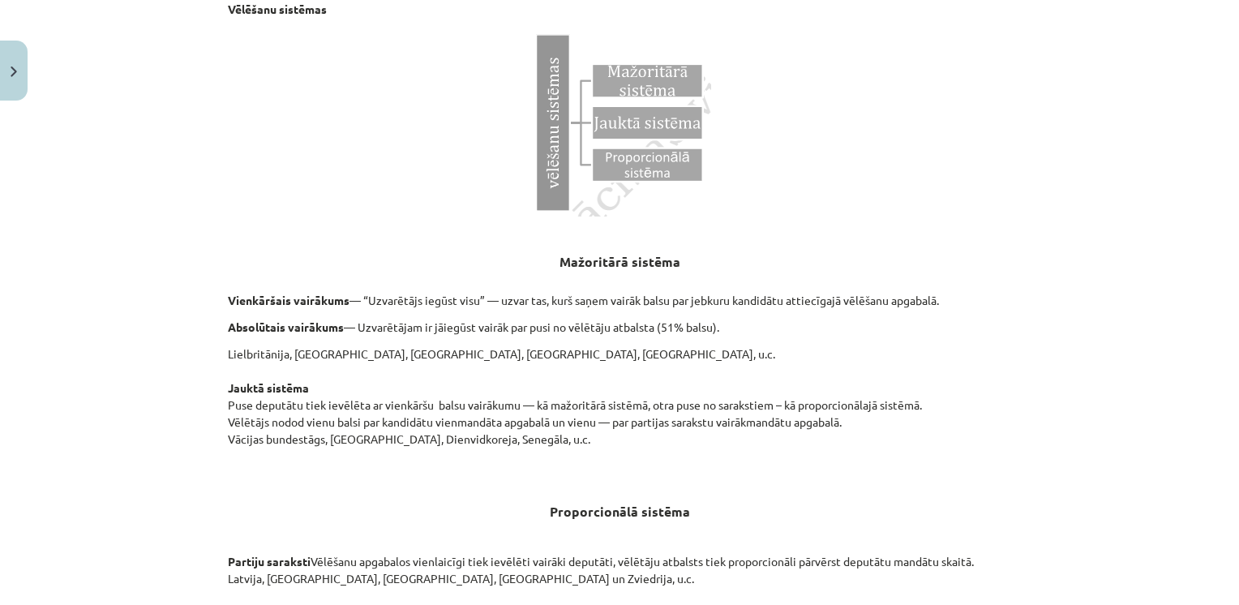
scroll to position [1662, 0]
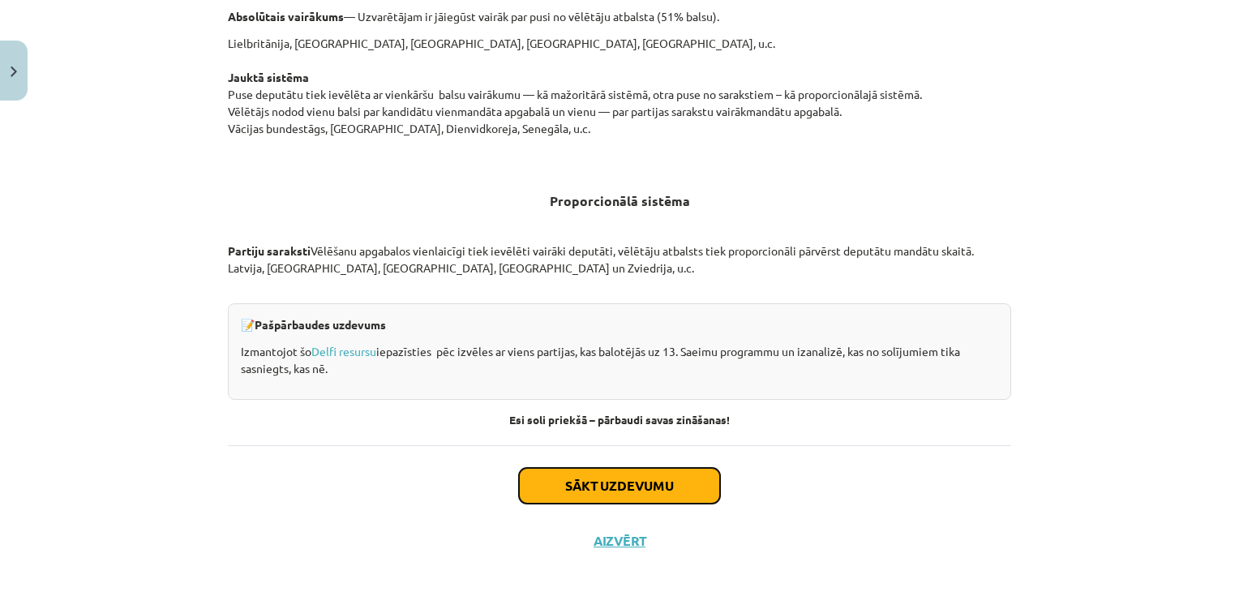
click at [665, 490] on button "Sākt uzdevumu" at bounding box center [619, 486] width 201 height 36
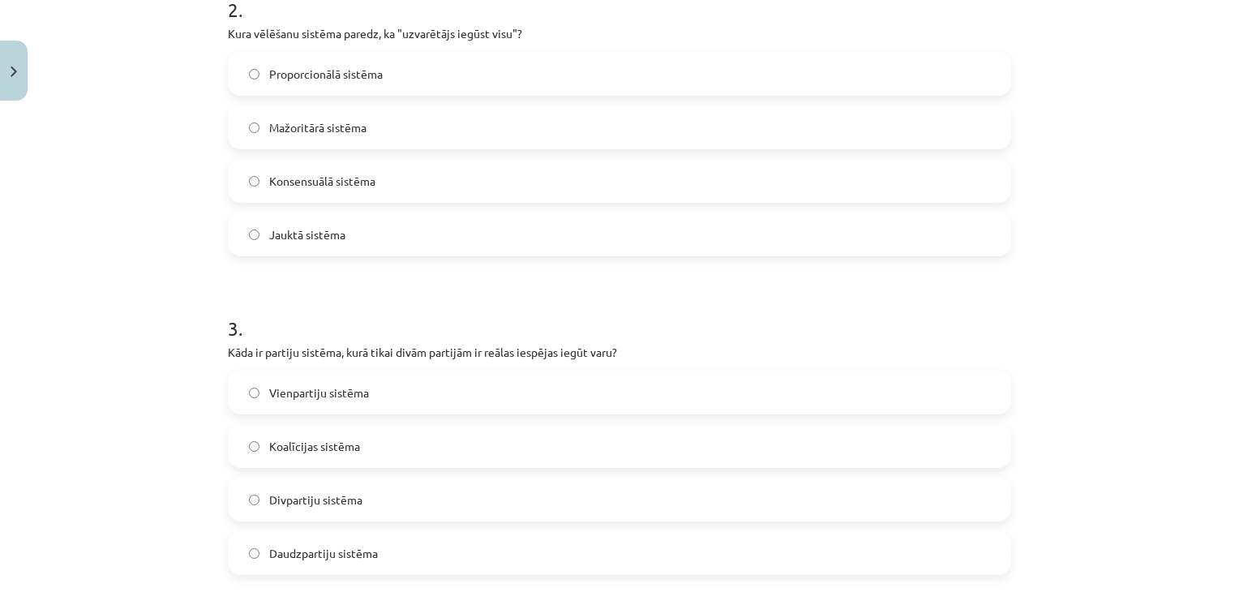
scroll to position [676, 0]
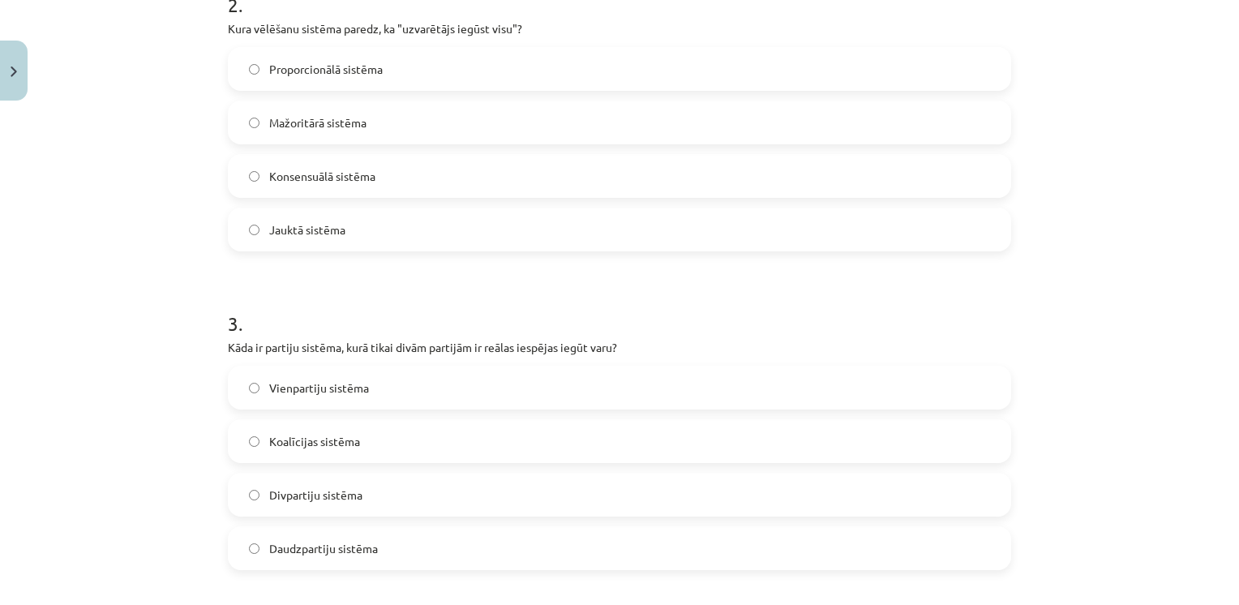
click at [253, 122] on label "Mažoritārā sistēma" at bounding box center [619, 122] width 780 height 41
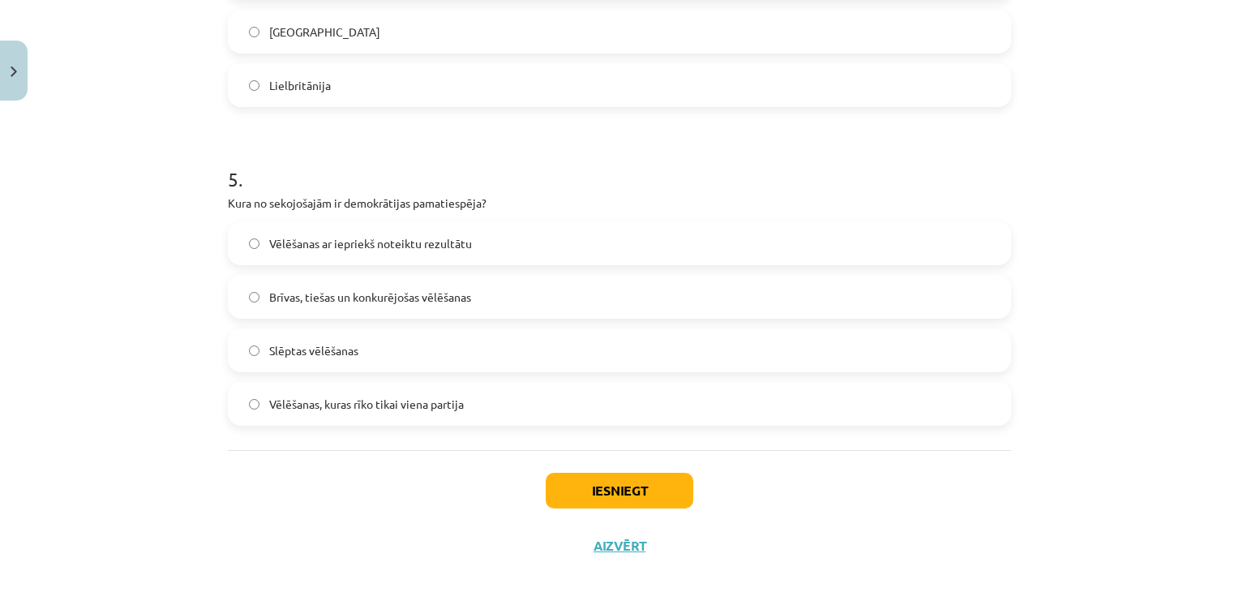
scroll to position [1466, 0]
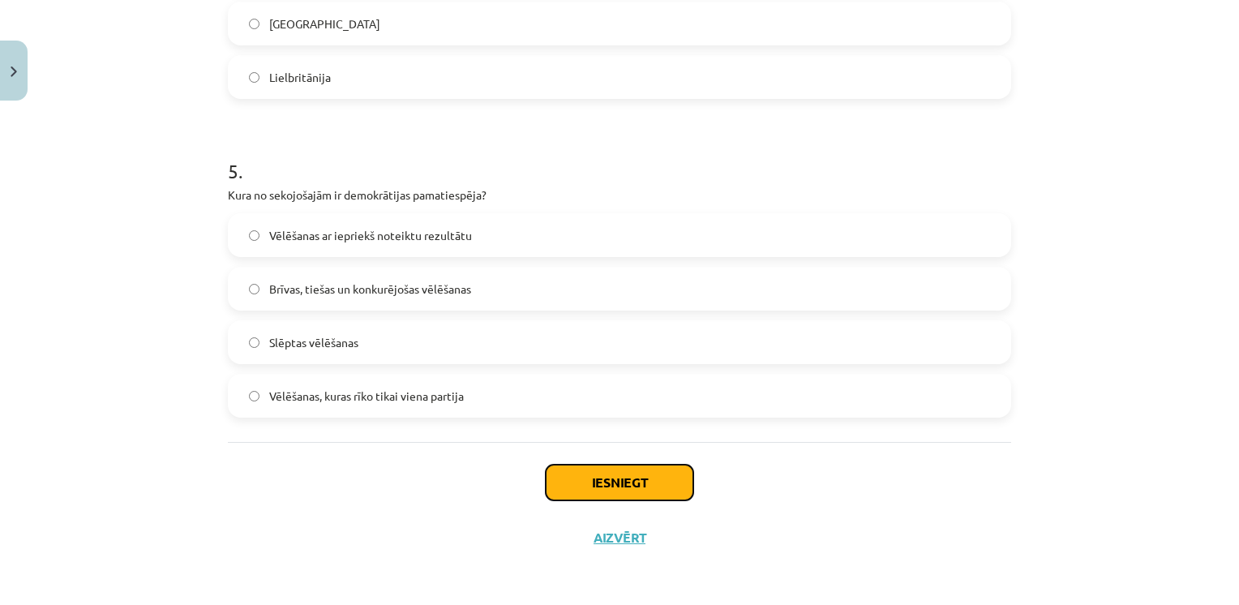
click at [630, 482] on button "Iesniegt" at bounding box center [620, 483] width 148 height 36
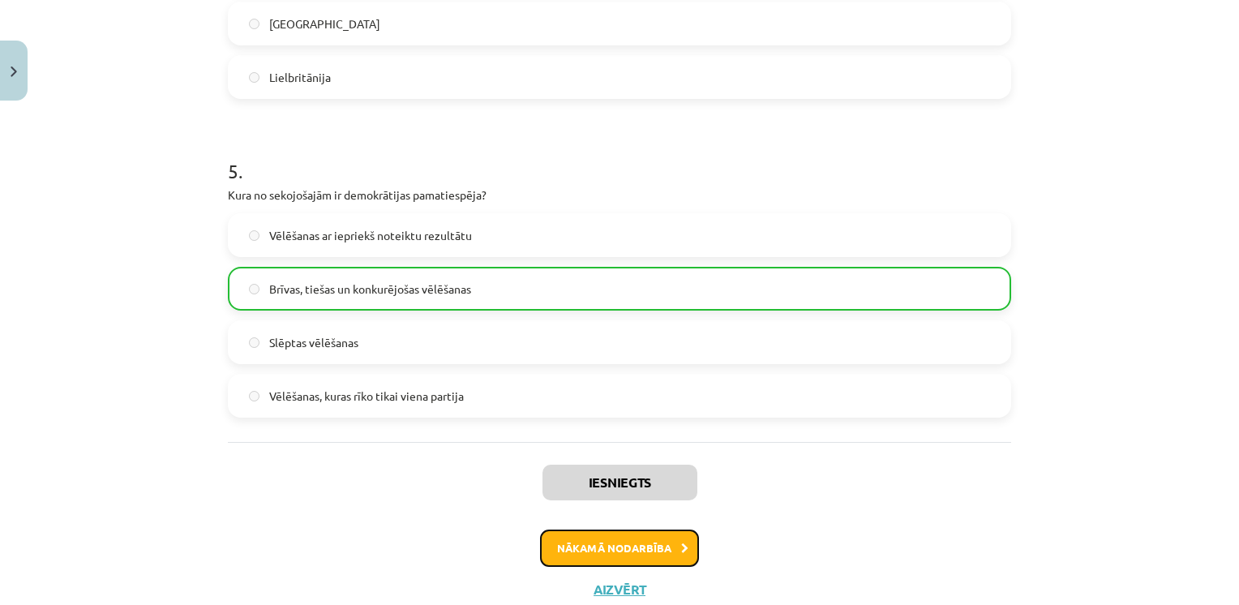
click at [623, 540] on button "Nākamā nodarbība" at bounding box center [619, 548] width 159 height 37
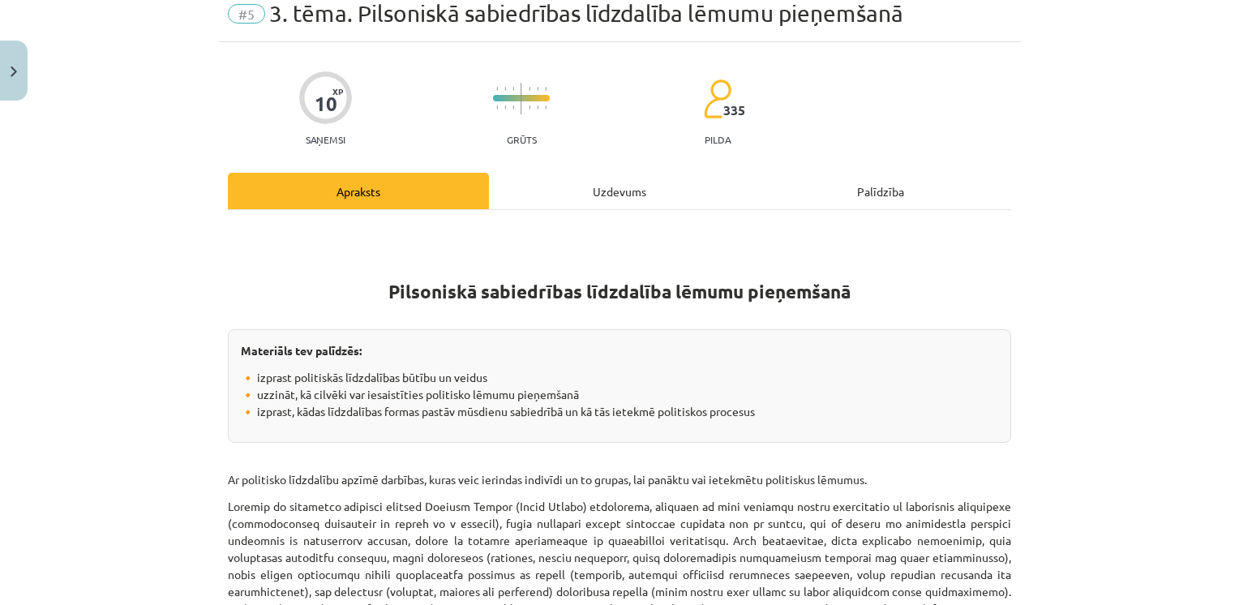
scroll to position [41, 0]
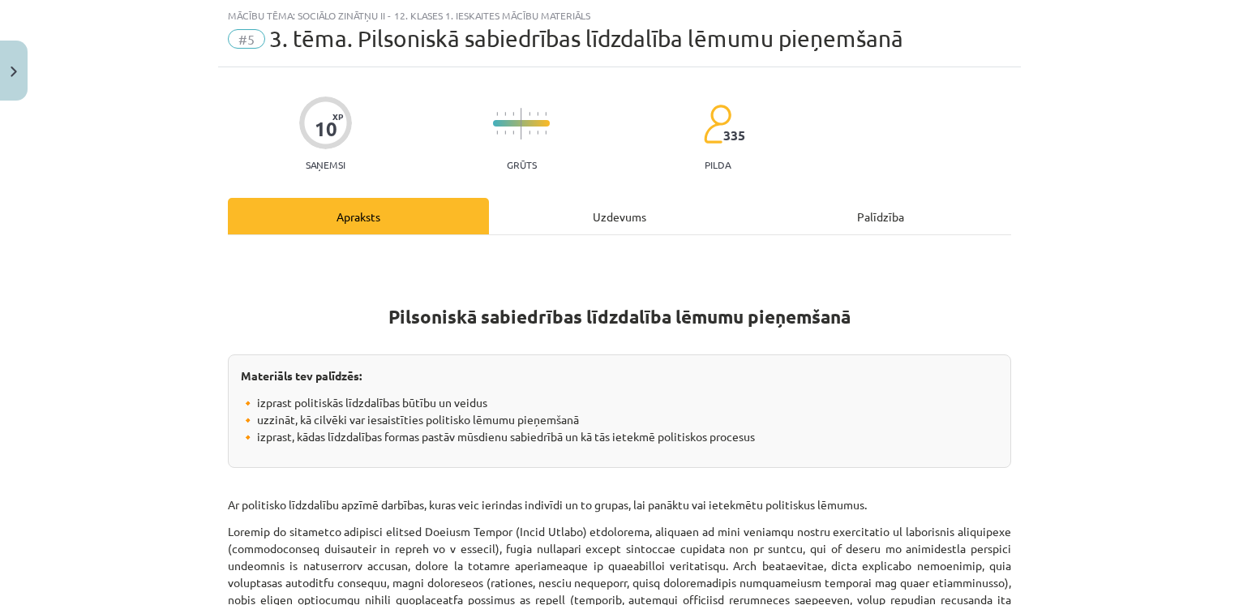
click at [581, 212] on div "Uzdevums" at bounding box center [619, 216] width 261 height 36
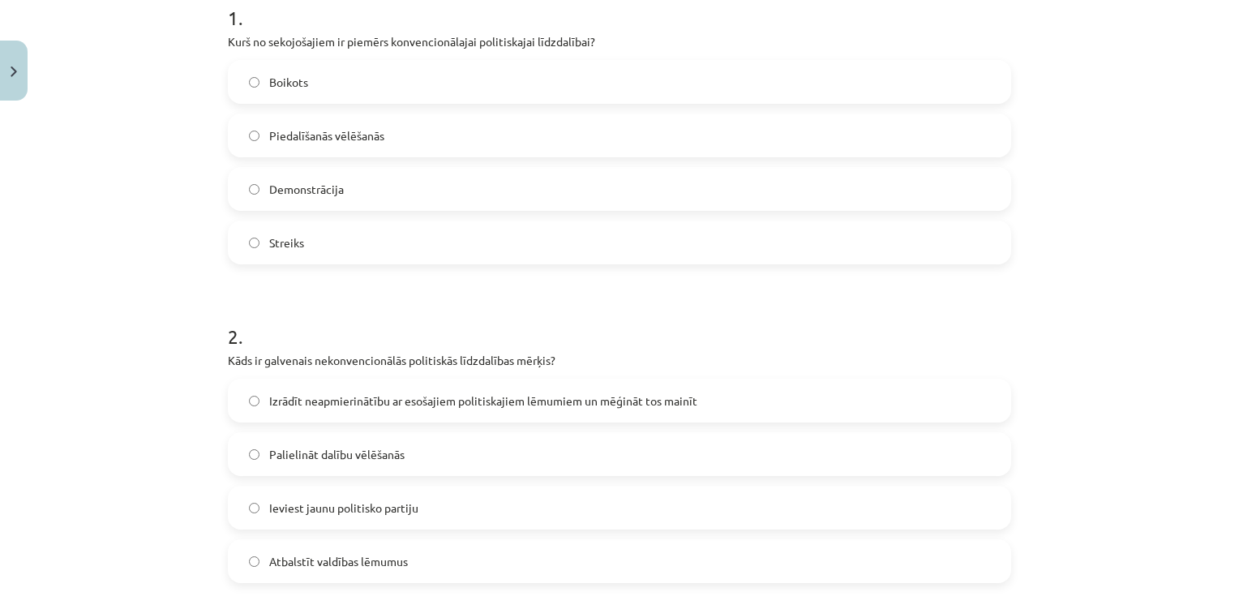
scroll to position [343, 0]
click at [241, 243] on label "Streiks" at bounding box center [619, 244] width 780 height 41
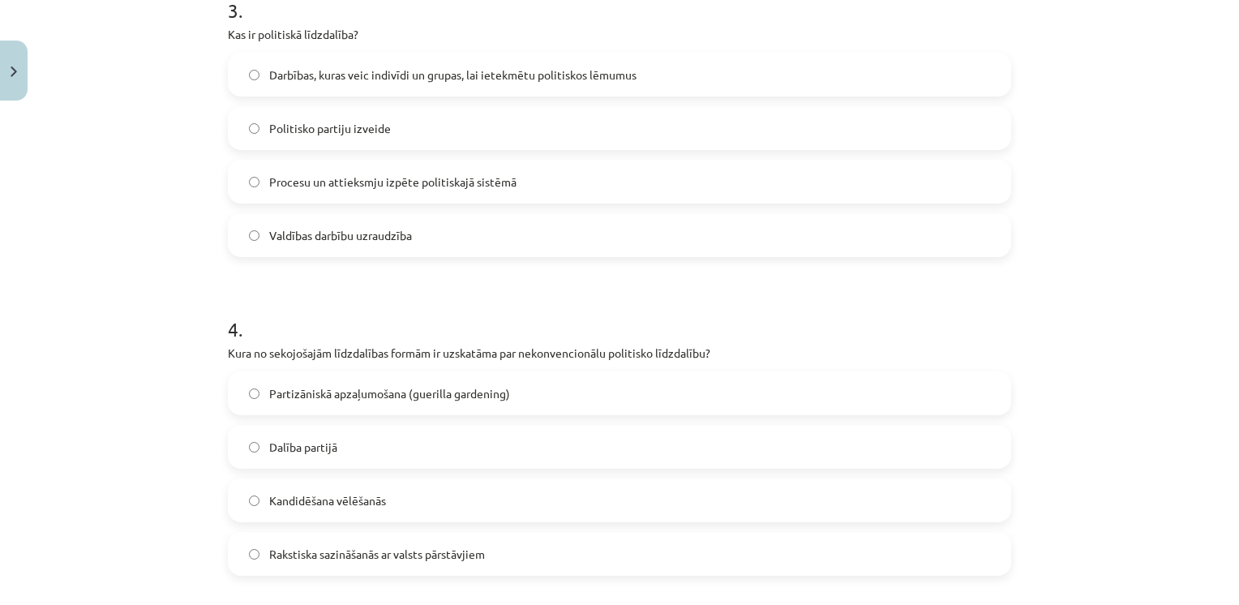
scroll to position [992, 0]
click at [247, 78] on label "Darbības, kuras veic indivīdi un grupas, lai ietekmētu politiskos lēmumus" at bounding box center [619, 72] width 780 height 41
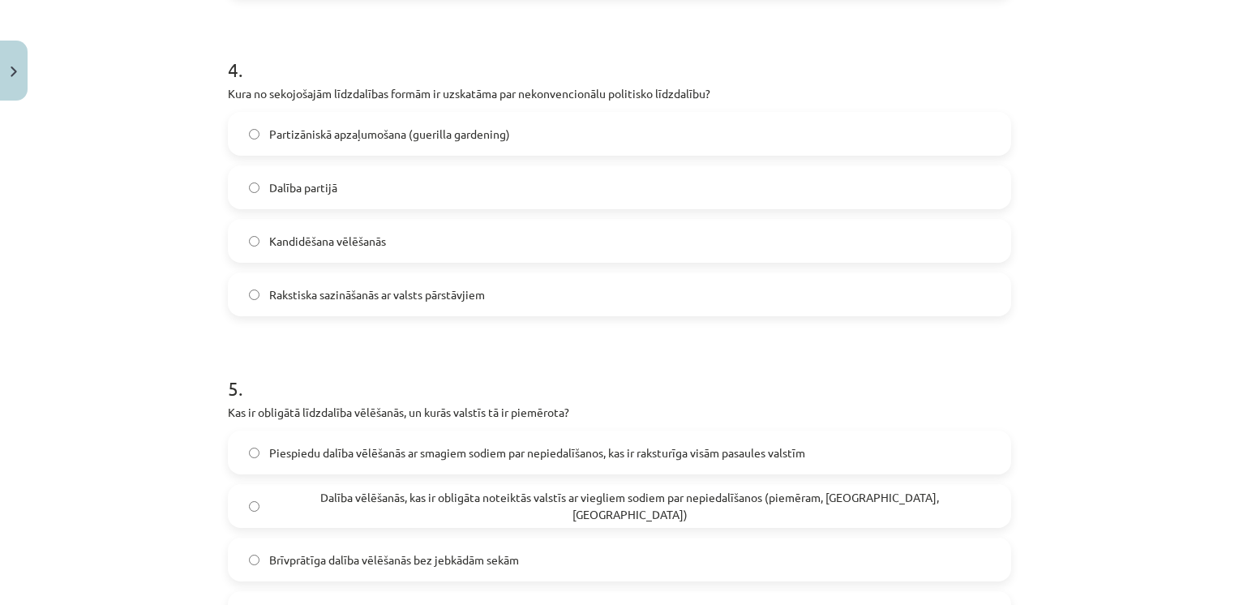
scroll to position [1466, 0]
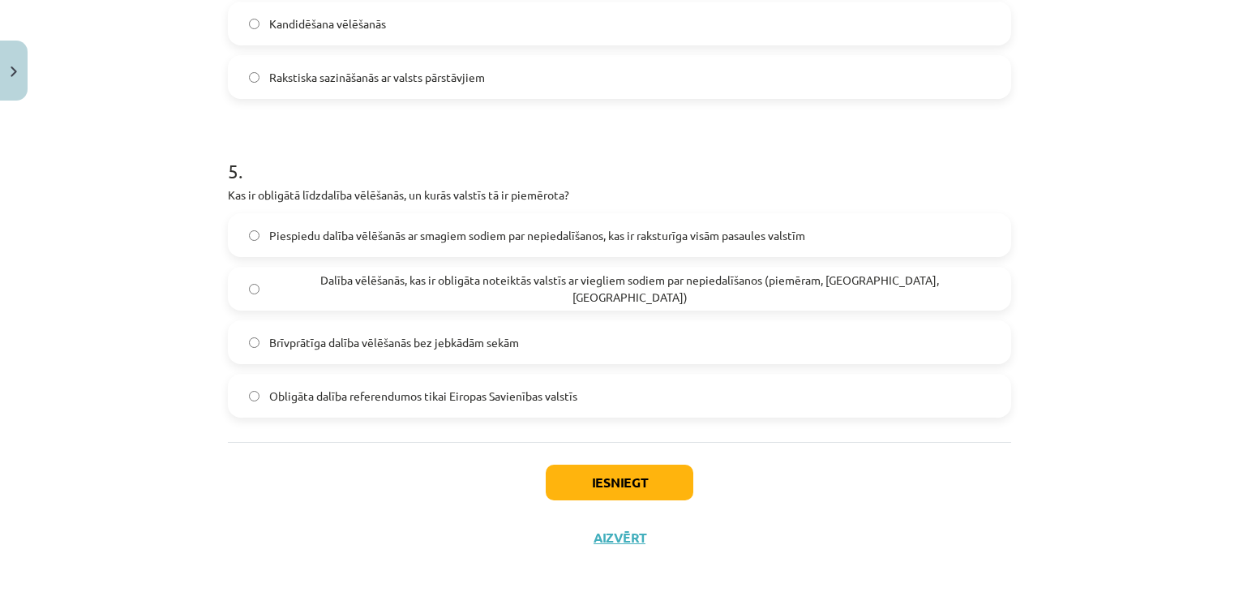
click at [325, 341] on span "Brīvprātīga dalība vēlēšanās bez jebkādām sekām" at bounding box center [394, 342] width 250 height 17
click at [357, 285] on span "Dalība vēlēšanās, kas ir obligāta noteiktās valstīs ar viegliem sodiem par nepi…" at bounding box center [629, 289] width 721 height 34
click at [583, 470] on button "Iesniegt" at bounding box center [620, 483] width 148 height 36
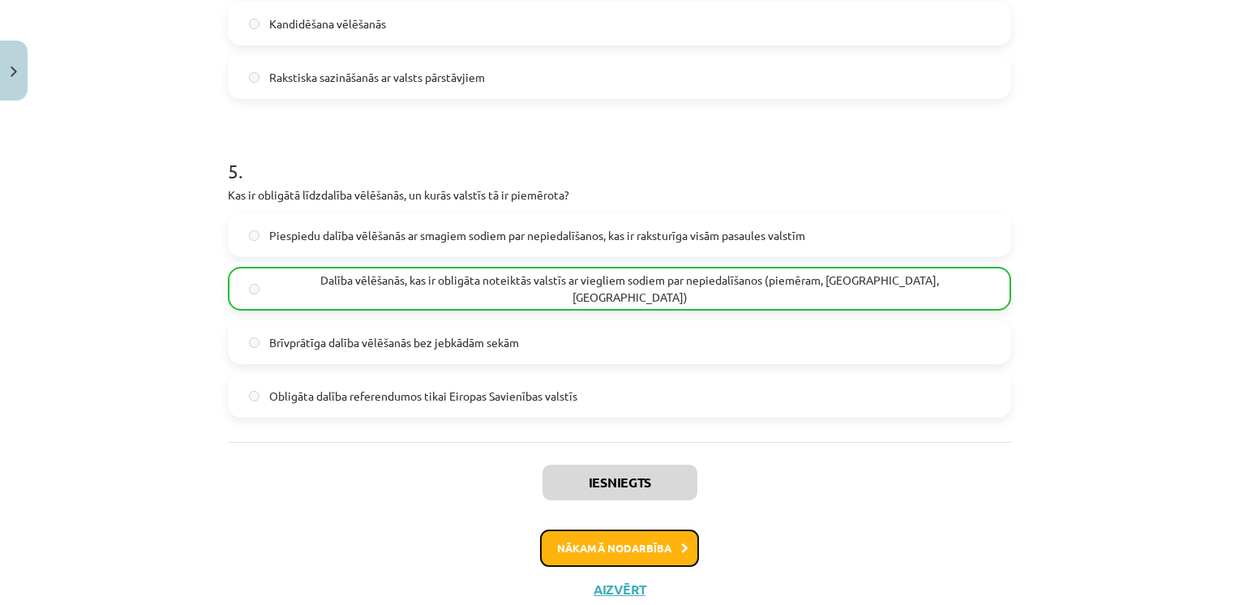
click at [612, 542] on button "Nākamā nodarbība" at bounding box center [619, 548] width 159 height 37
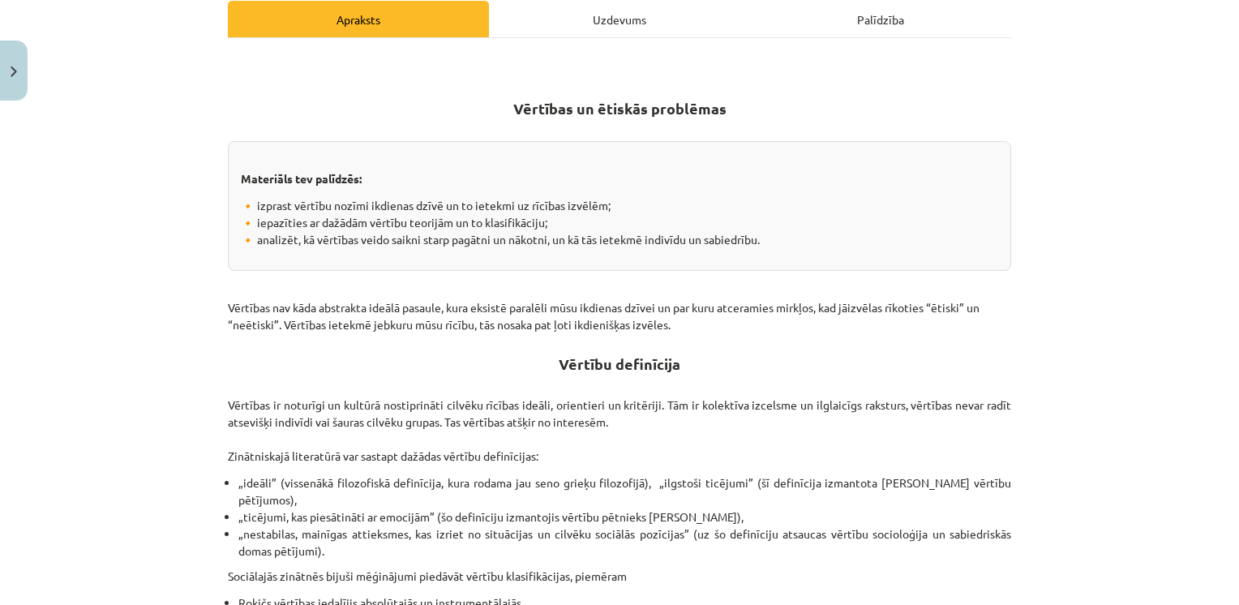
scroll to position [41, 0]
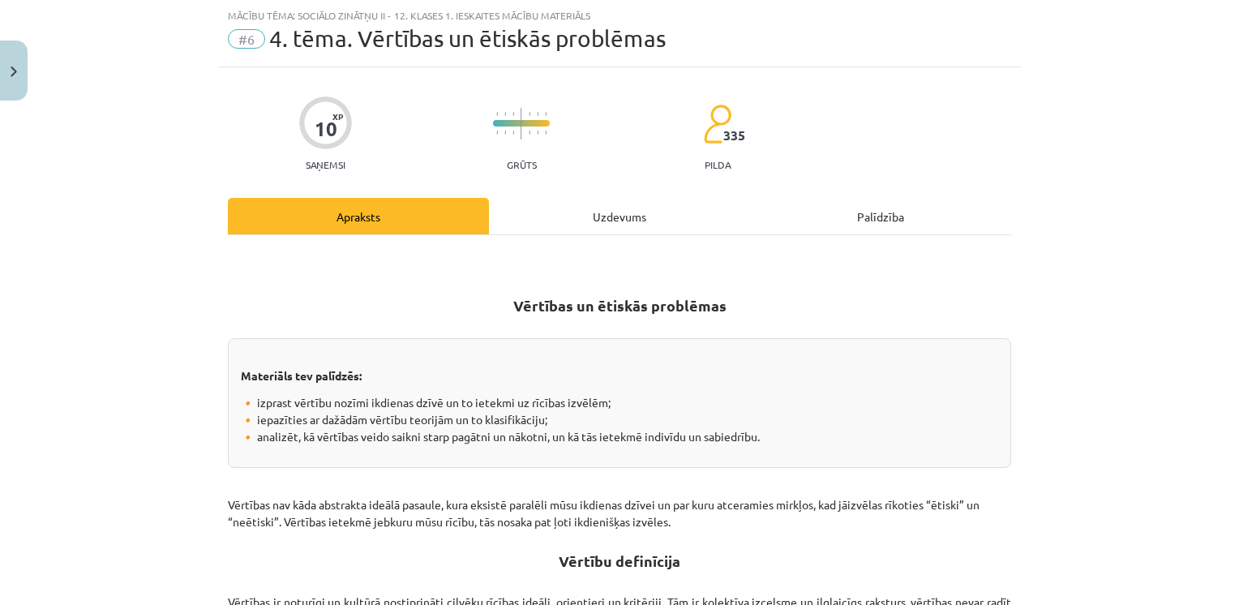
click at [618, 222] on div "Uzdevums" at bounding box center [619, 216] width 261 height 36
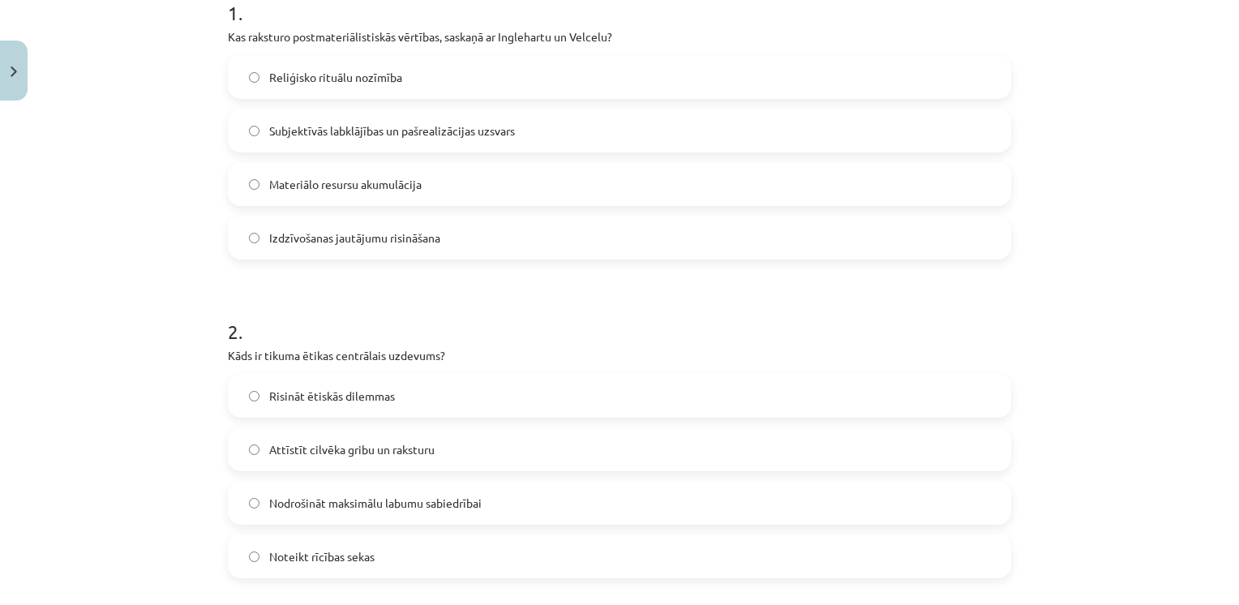
scroll to position [347, 0]
click at [278, 505] on span "Nodrošināt maksimālu labumu sabiedrībai" at bounding box center [375, 505] width 212 height 17
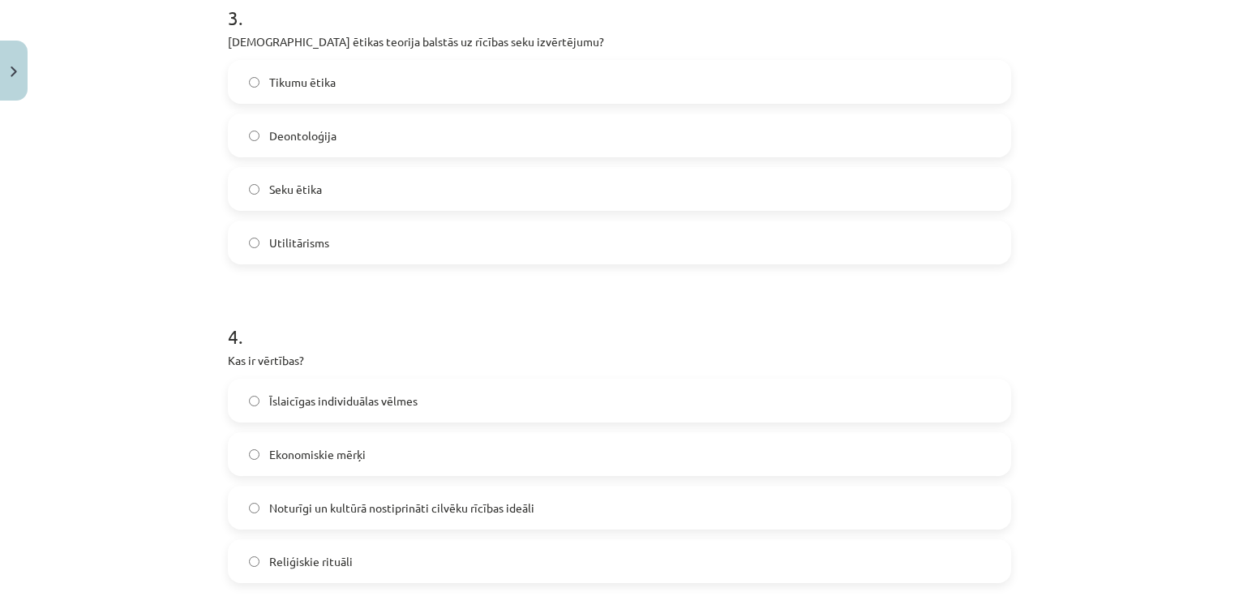
scroll to position [980, 0]
click at [288, 183] on span "Seku ētika" at bounding box center [295, 191] width 53 height 17
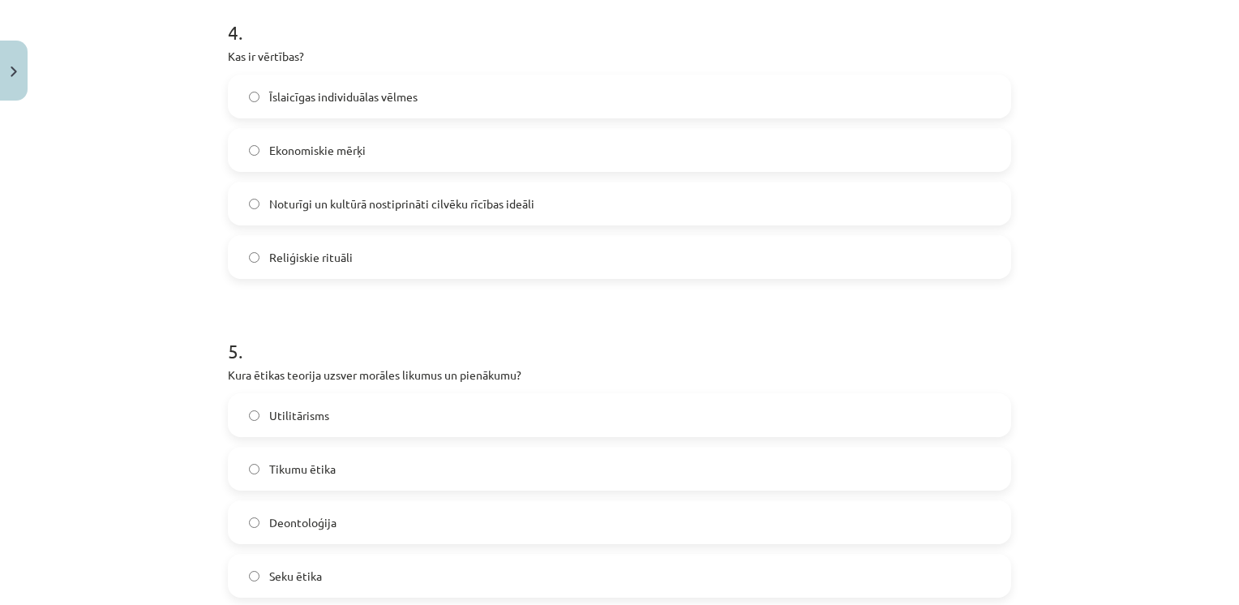
scroll to position [1288, 0]
click at [457, 208] on span "Noturīgi un kultūrā nostiprināti cilvēku rīcības ideāli" at bounding box center [401, 201] width 265 height 17
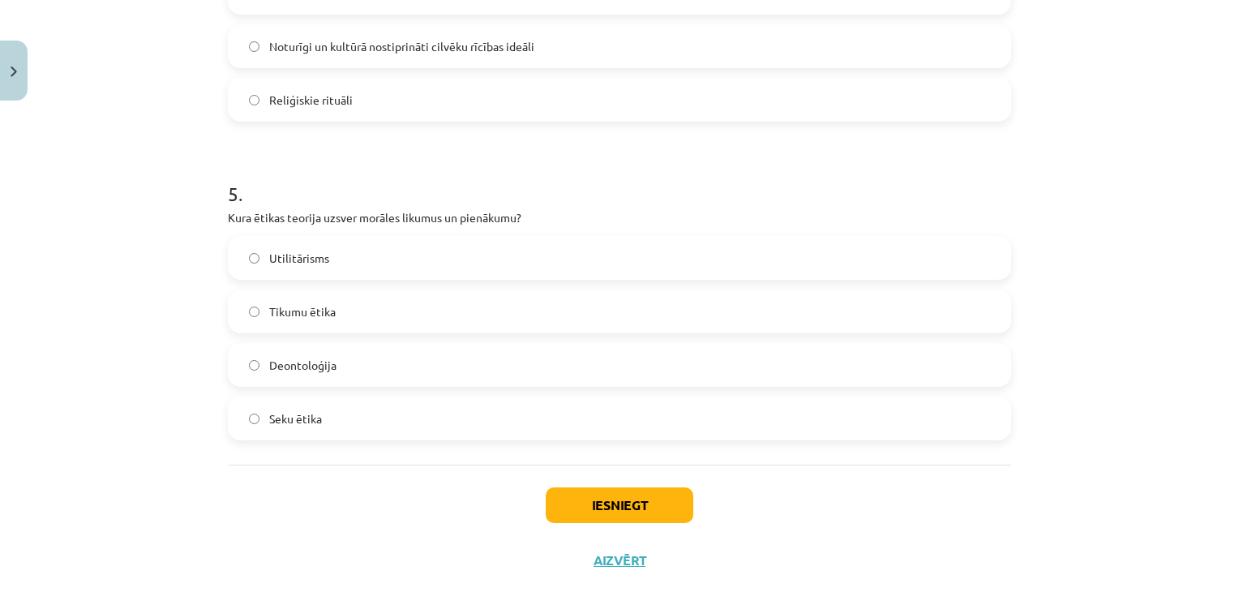
scroll to position [1456, 0]
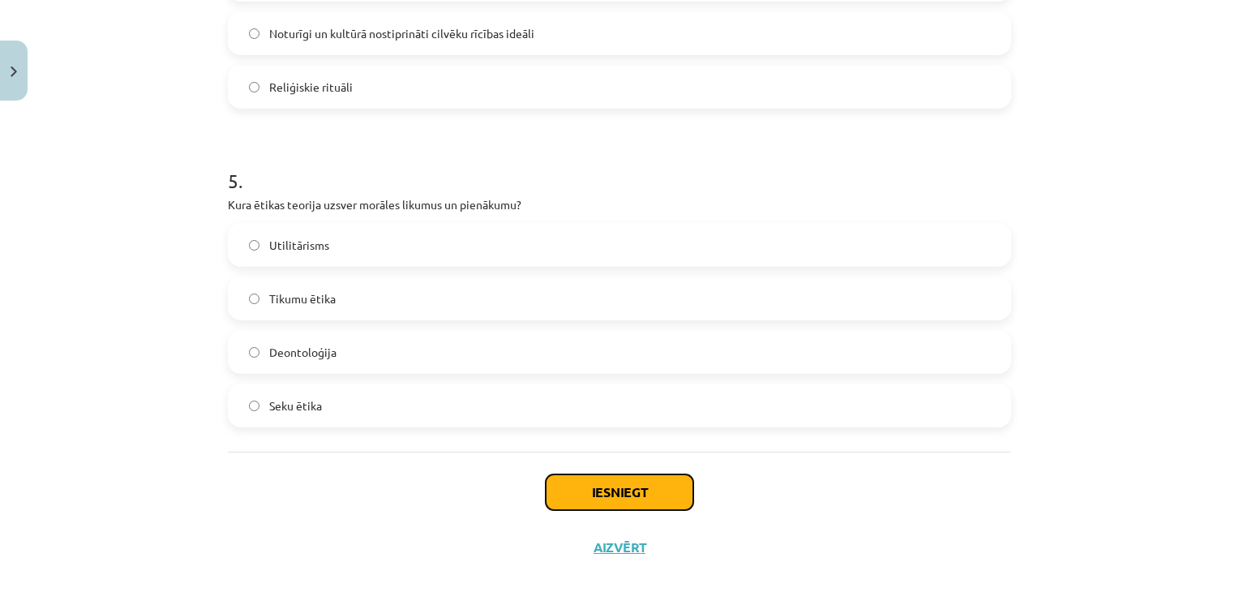
click at [609, 493] on button "Iesniegt" at bounding box center [620, 492] width 148 height 36
click at [858, 368] on label "Deontoloģija" at bounding box center [619, 352] width 780 height 41
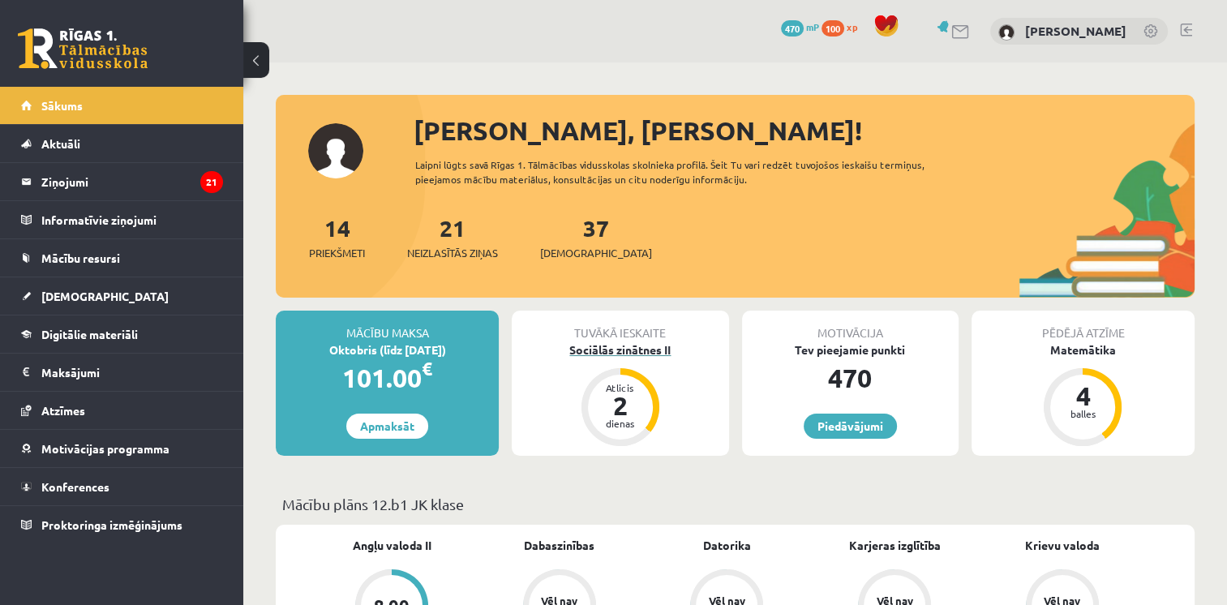
click at [620, 404] on div "2" at bounding box center [620, 405] width 49 height 26
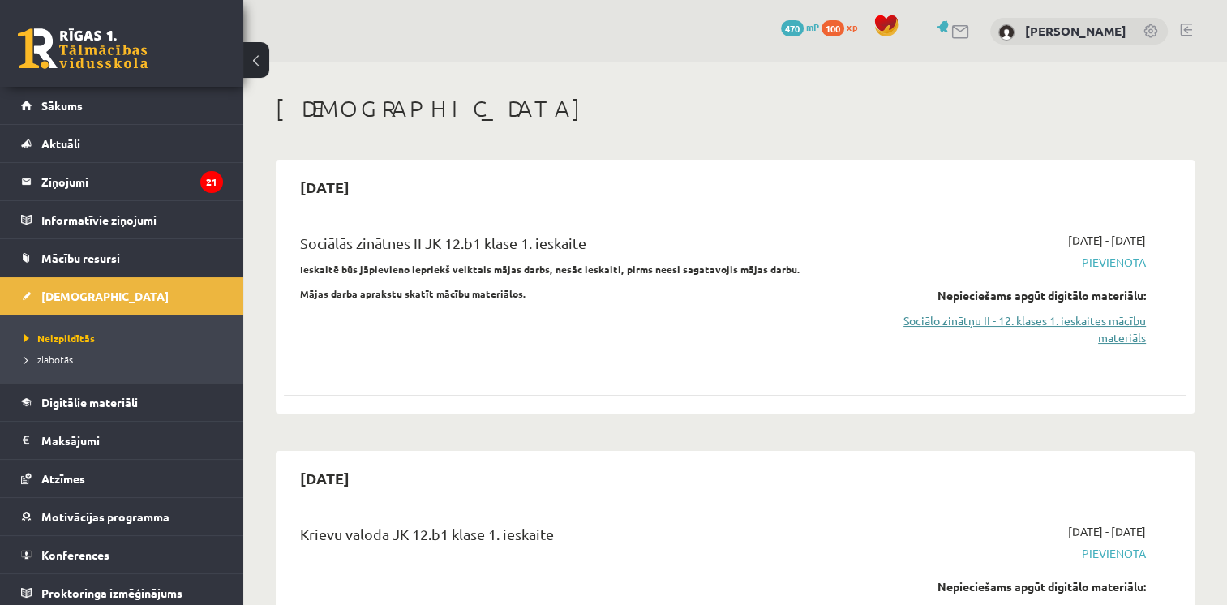
click at [1066, 319] on link "Sociālo zinātņu II - 12. klases 1. ieskaites mācību materiāls" at bounding box center [1013, 329] width 266 height 34
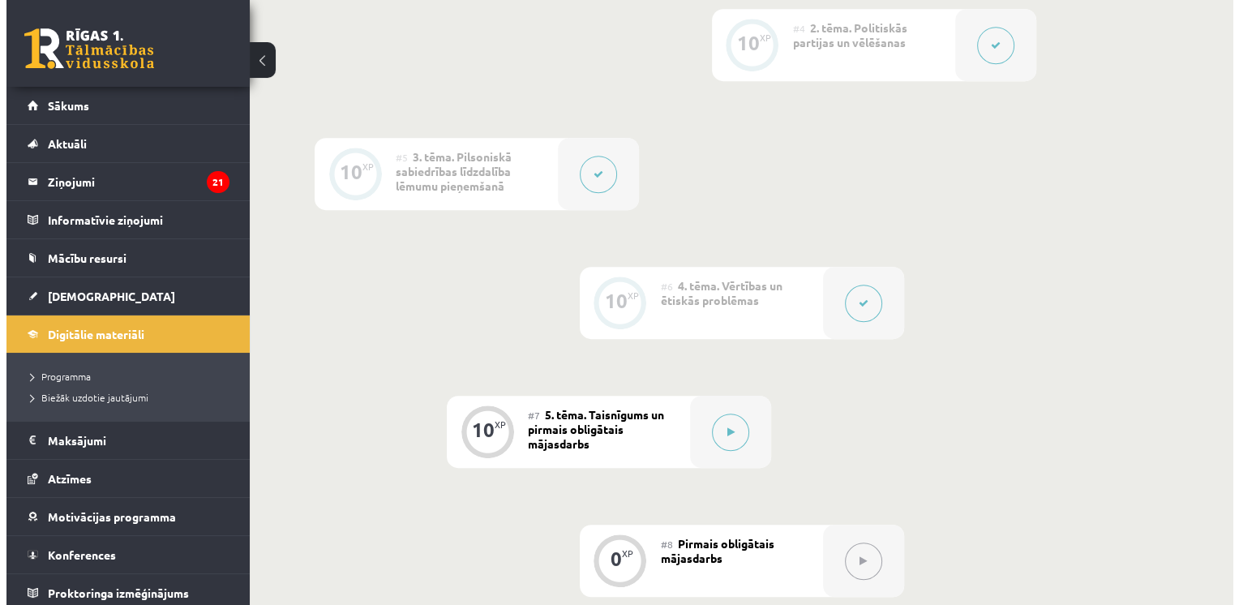
scroll to position [913, 0]
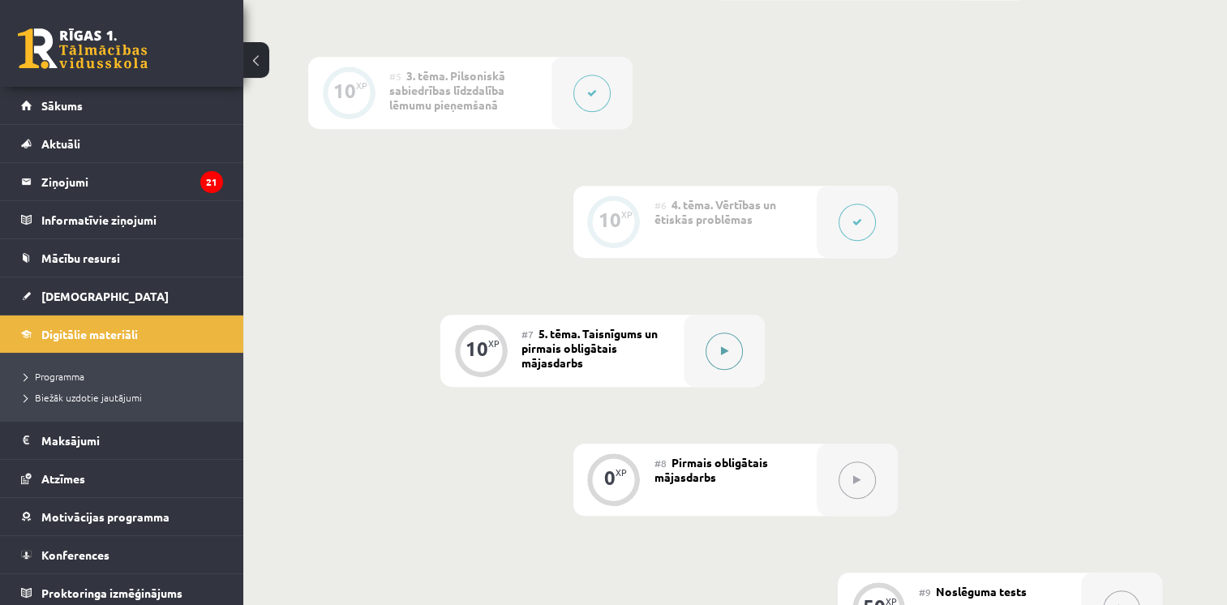
click at [718, 353] on button at bounding box center [723, 350] width 37 height 37
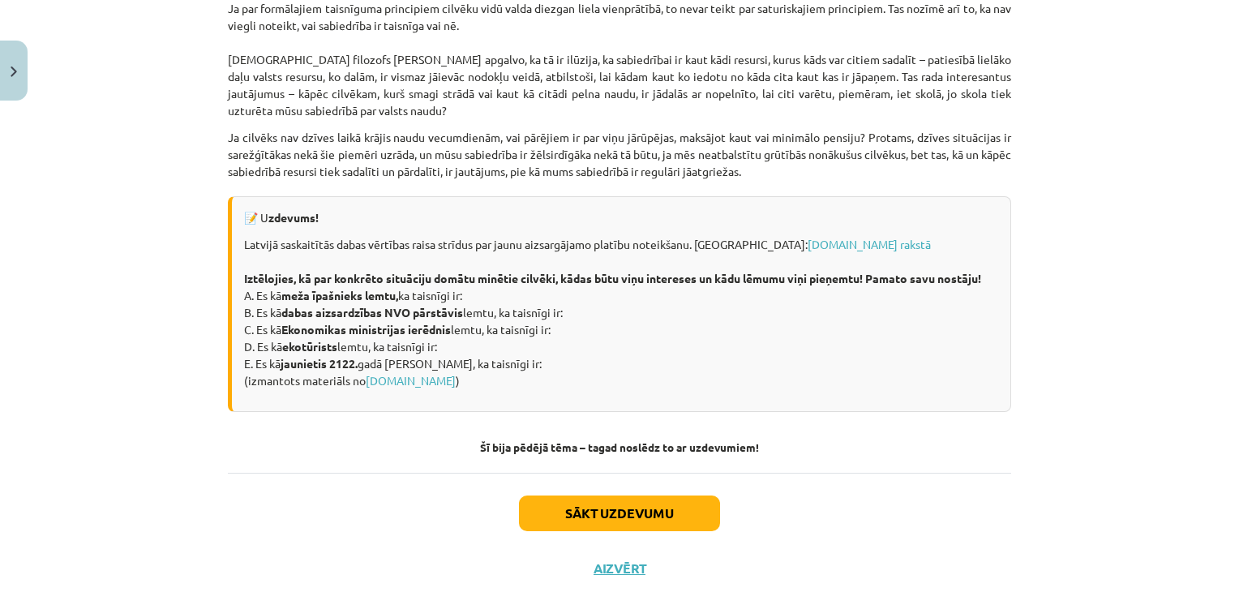
scroll to position [2206, 0]
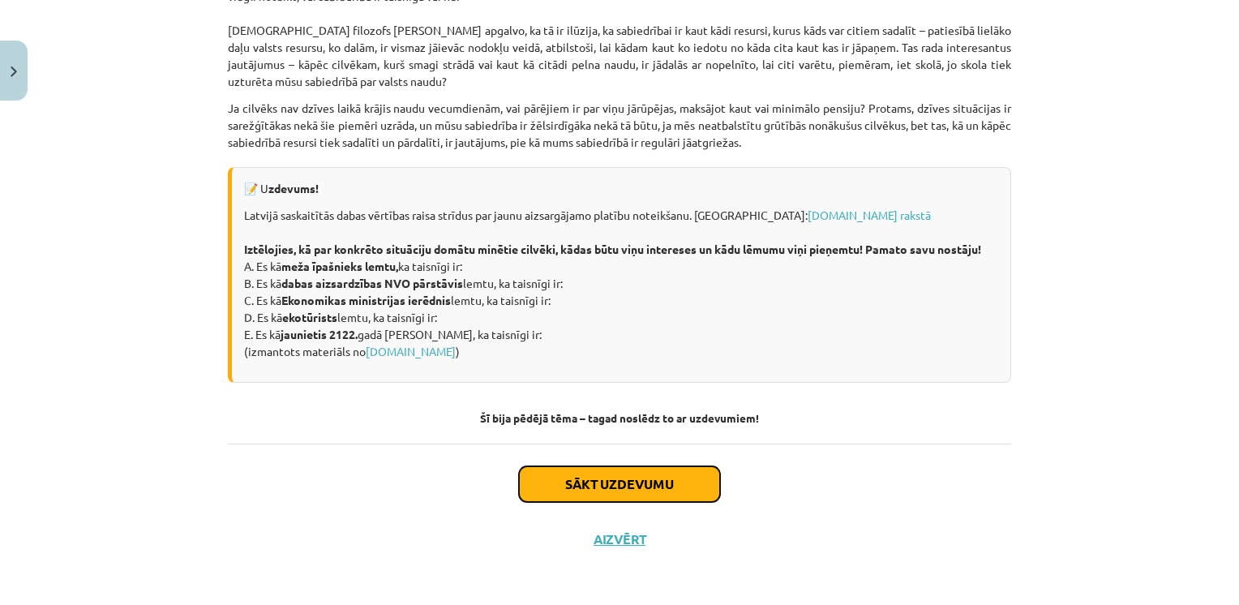
click at [655, 502] on button "Sākt uzdevumu" at bounding box center [619, 484] width 201 height 36
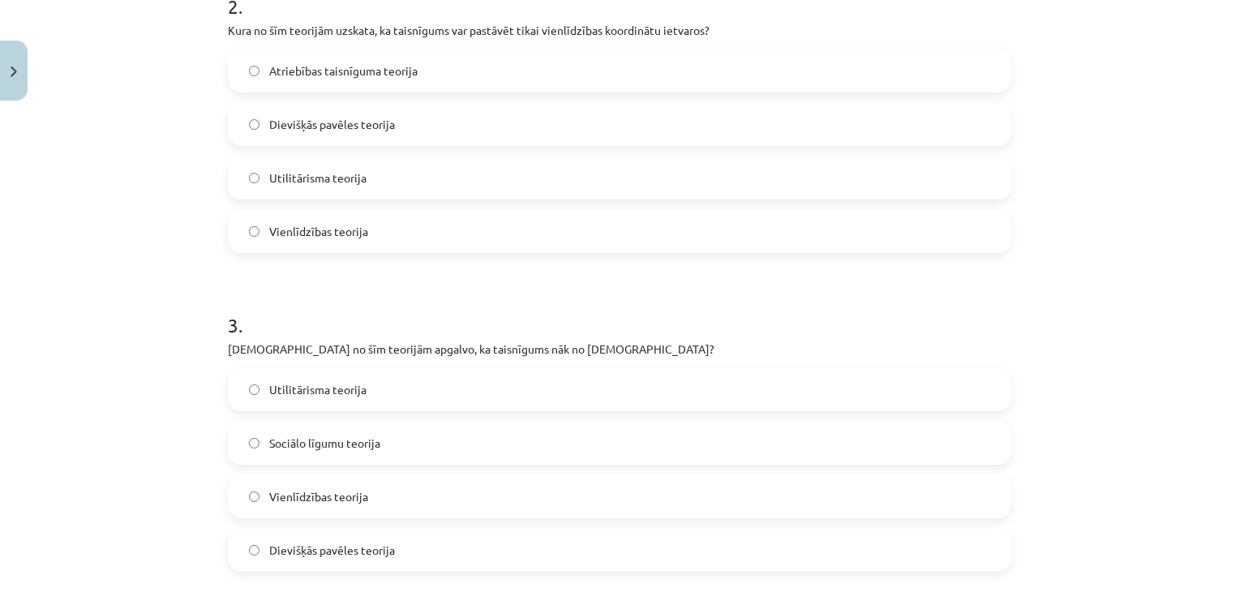
scroll to position [679, 0]
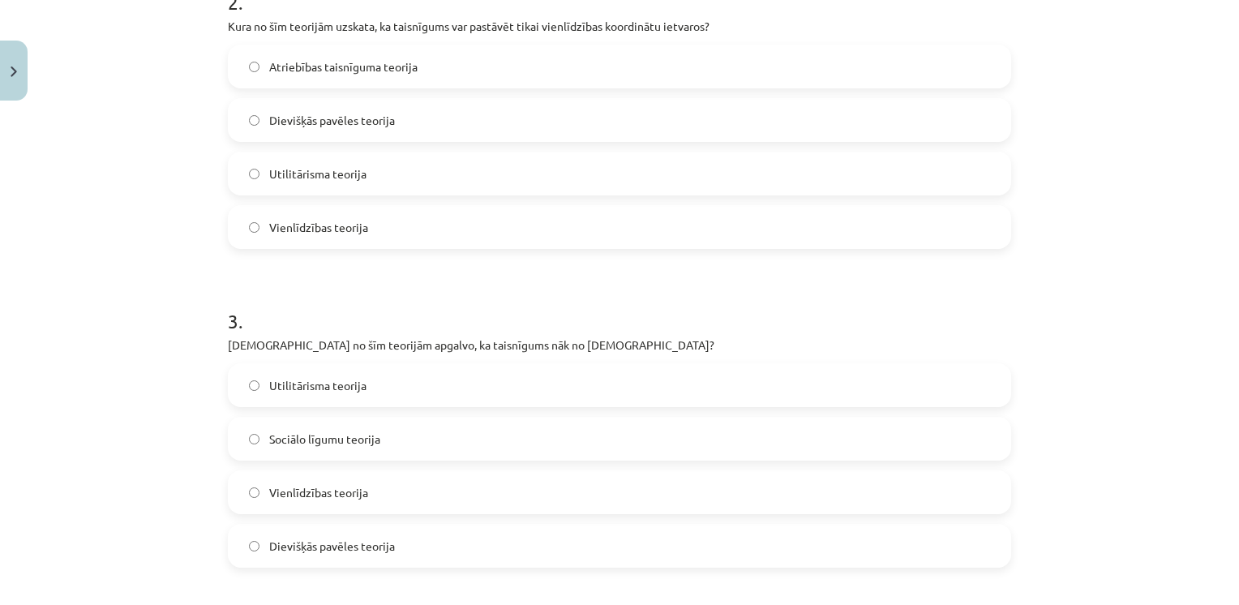
click at [344, 172] on span "Utilitārisma teorija" at bounding box center [317, 173] width 97 height 17
click at [349, 229] on span "Vienlīdzības teorija" at bounding box center [318, 227] width 99 height 17
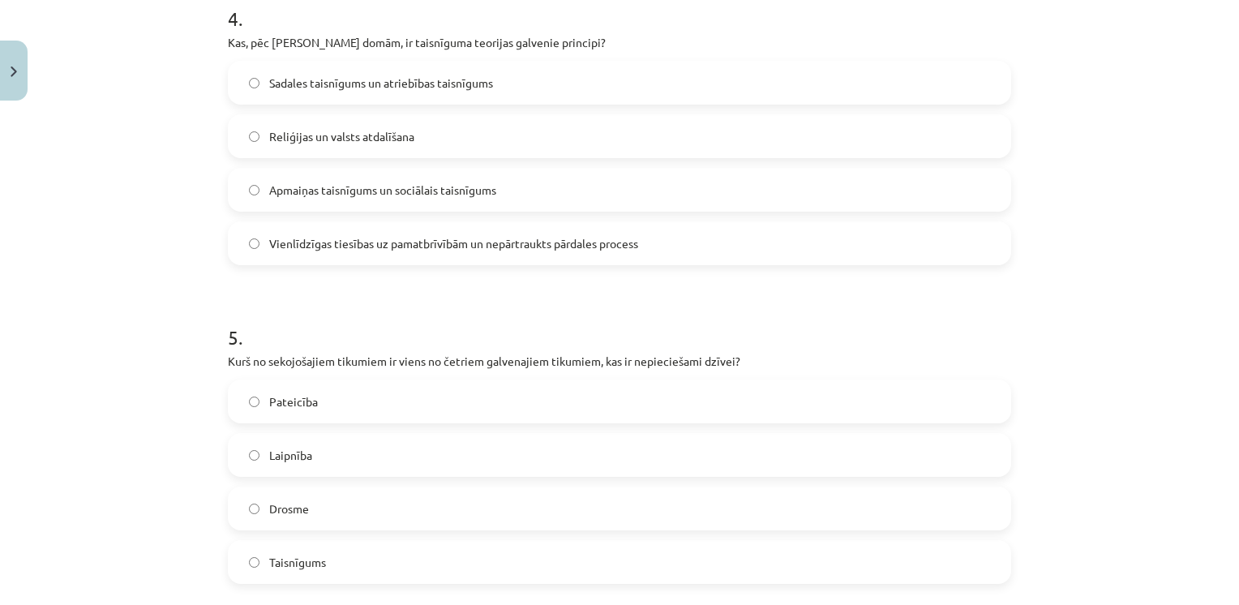
scroll to position [1304, 0]
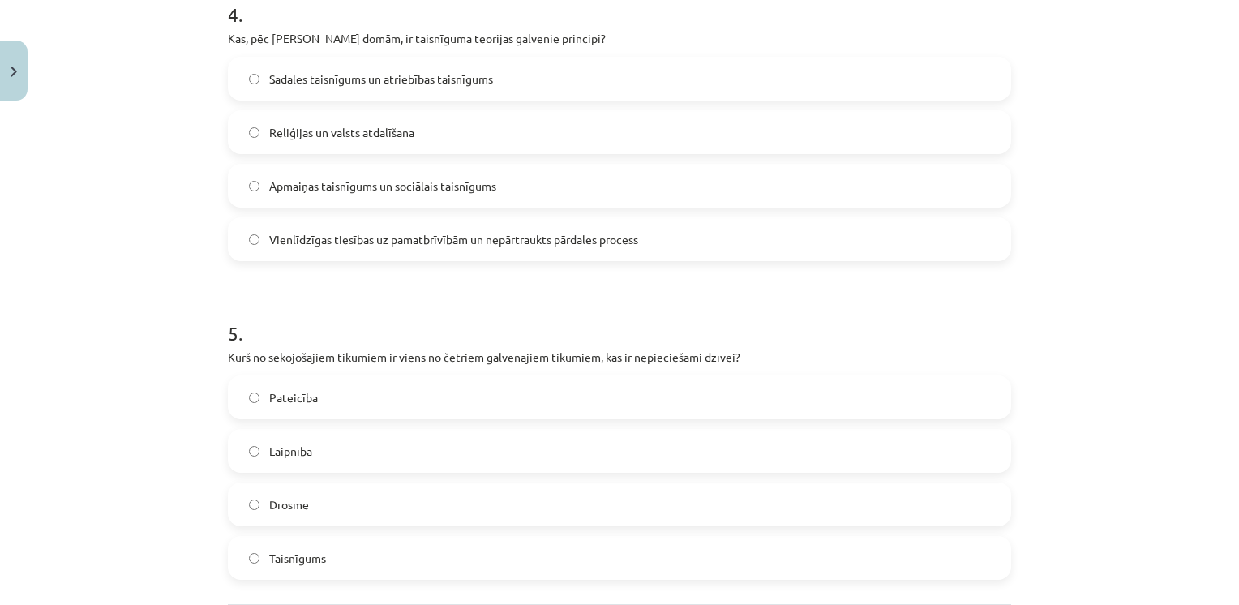
click at [316, 231] on span "Vienlīdzīgas tiesības uz pamatbrīvībām un nepārtraukts pārdales process" at bounding box center [453, 239] width 369 height 17
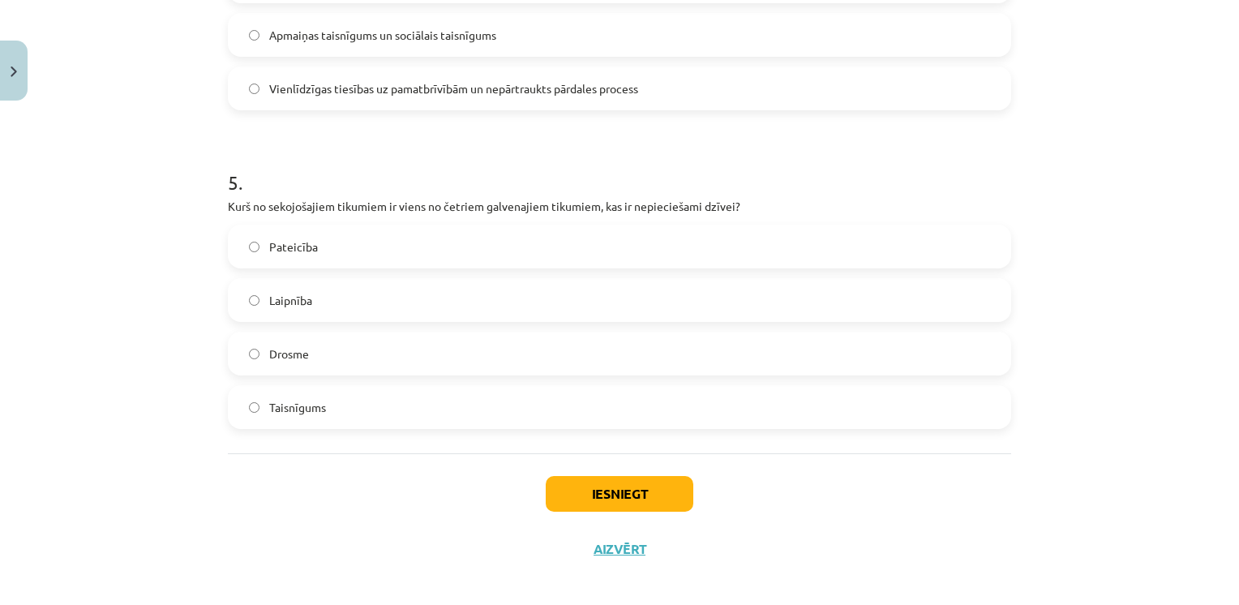
scroll to position [1466, 0]
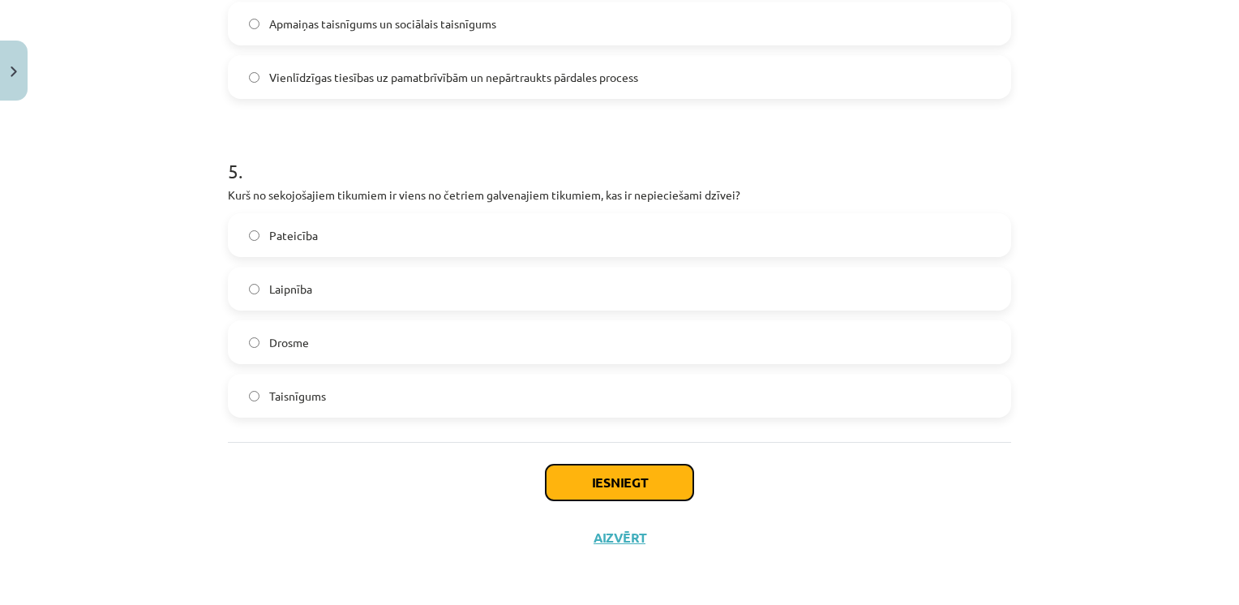
click at [626, 484] on button "Iesniegt" at bounding box center [620, 483] width 148 height 36
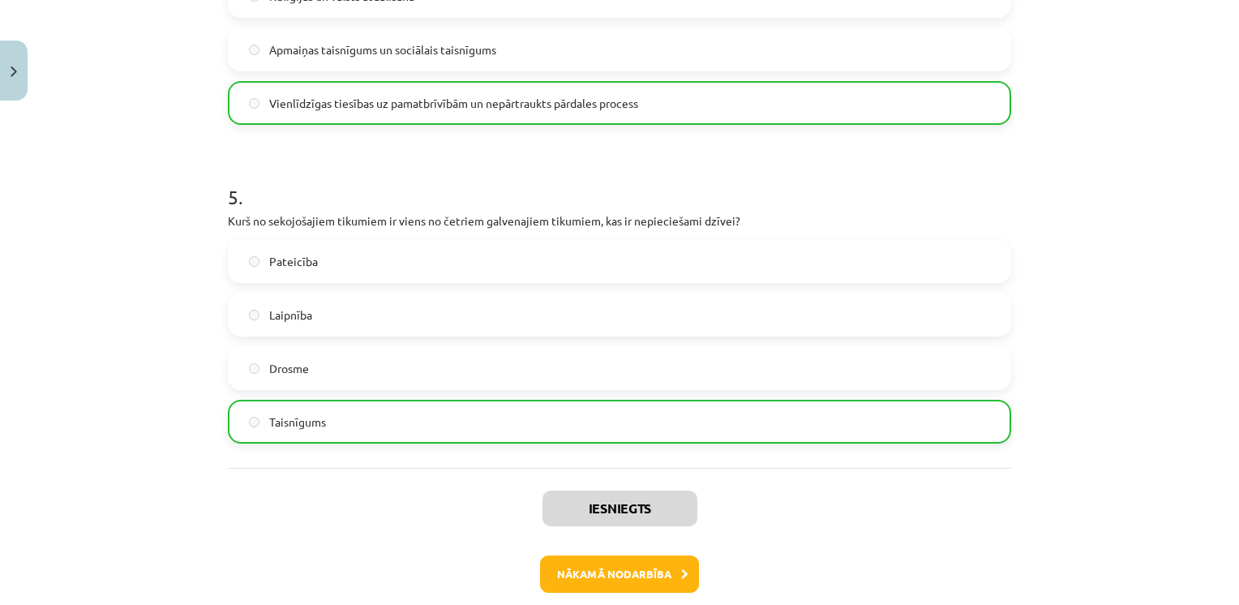
scroll to position [1450, 0]
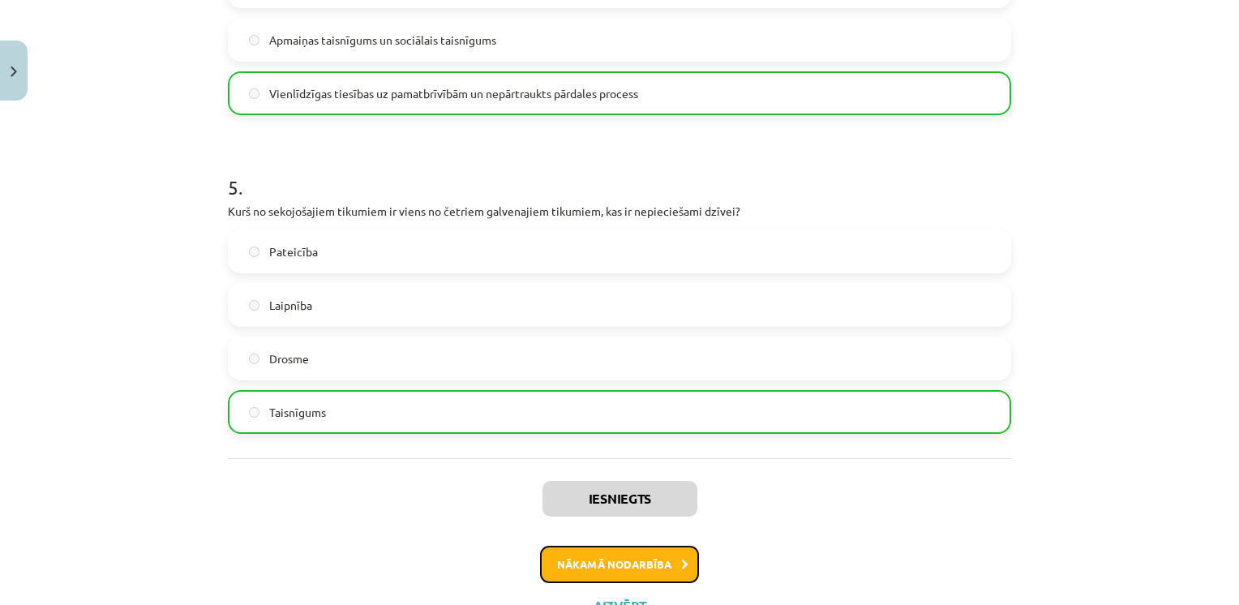
click at [628, 566] on button "Nākamā nodarbība" at bounding box center [619, 564] width 159 height 37
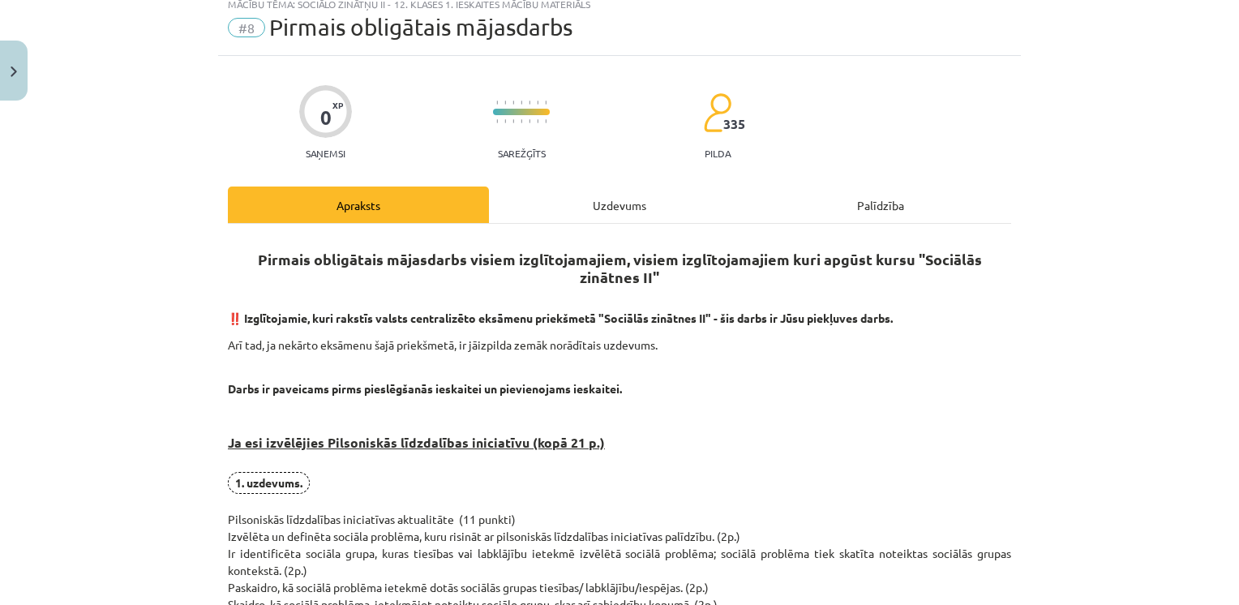
scroll to position [41, 0]
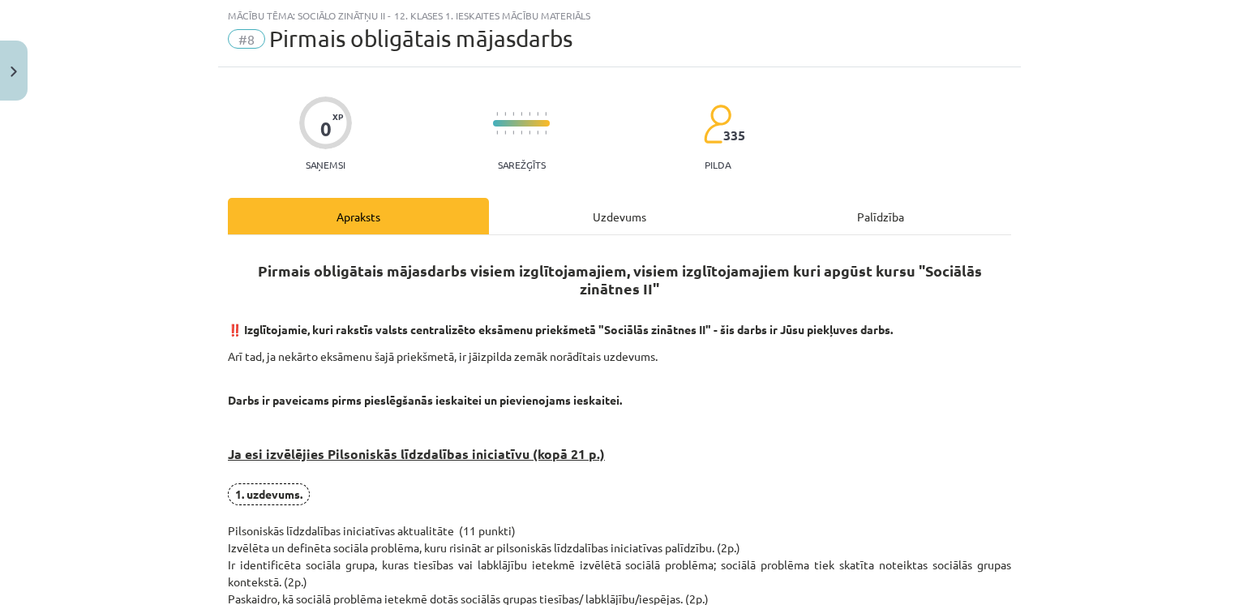
click at [632, 215] on div "Uzdevums" at bounding box center [619, 216] width 261 height 36
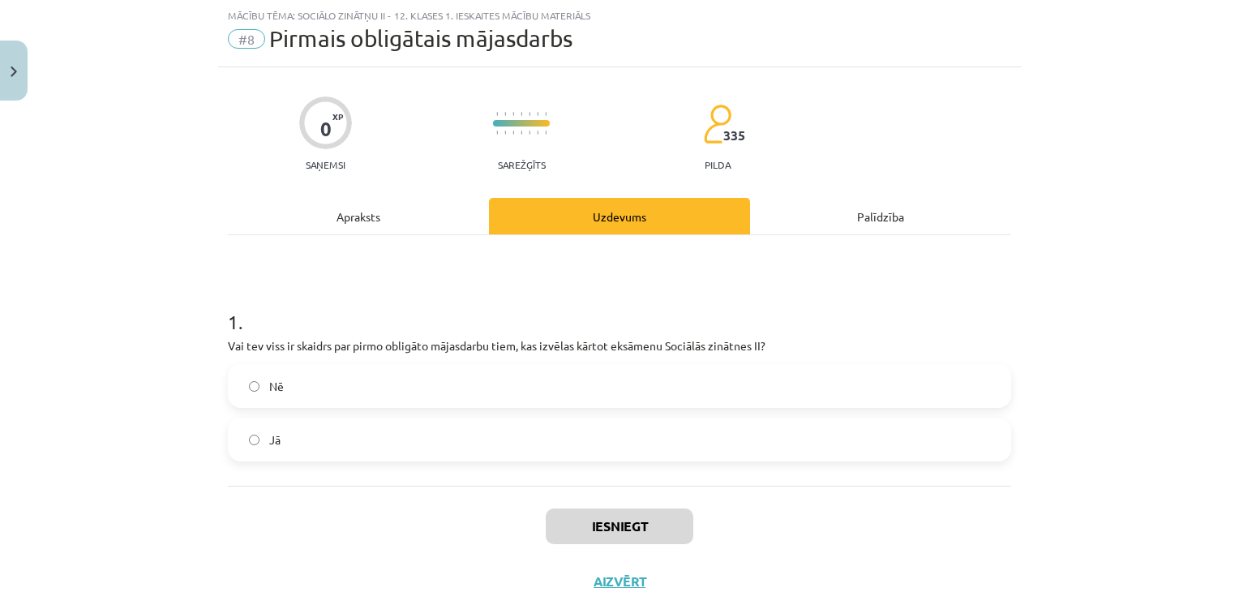
click at [342, 209] on div "Apraksts" at bounding box center [358, 216] width 261 height 36
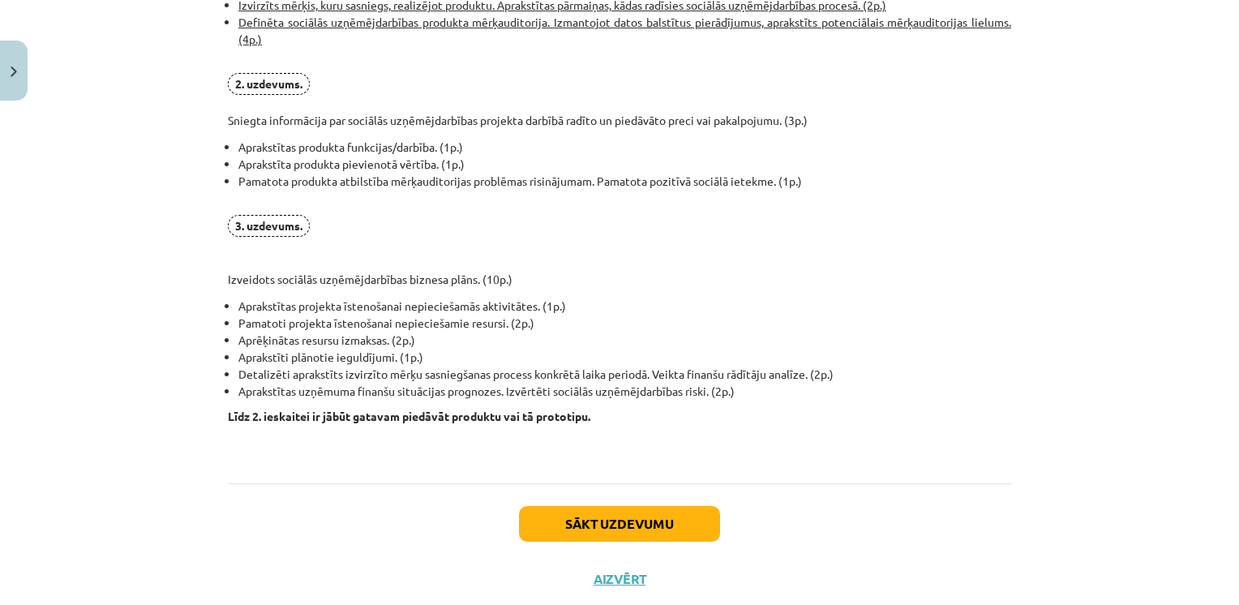
scroll to position [1242, 0]
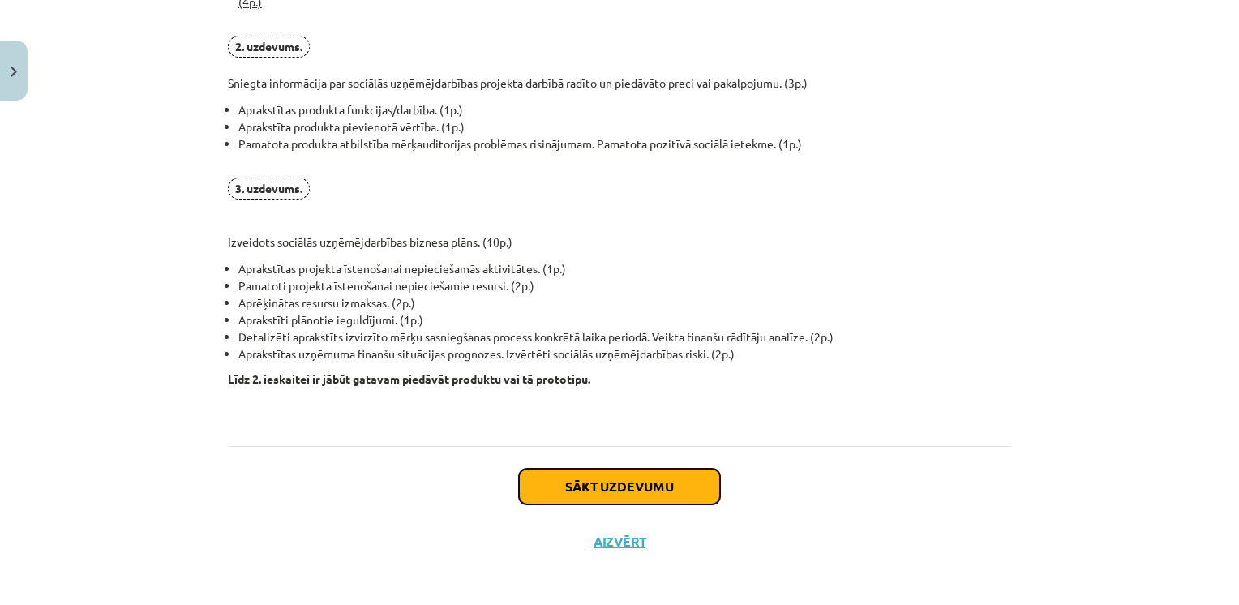
click at [662, 478] on button "Sākt uzdevumu" at bounding box center [619, 487] width 201 height 36
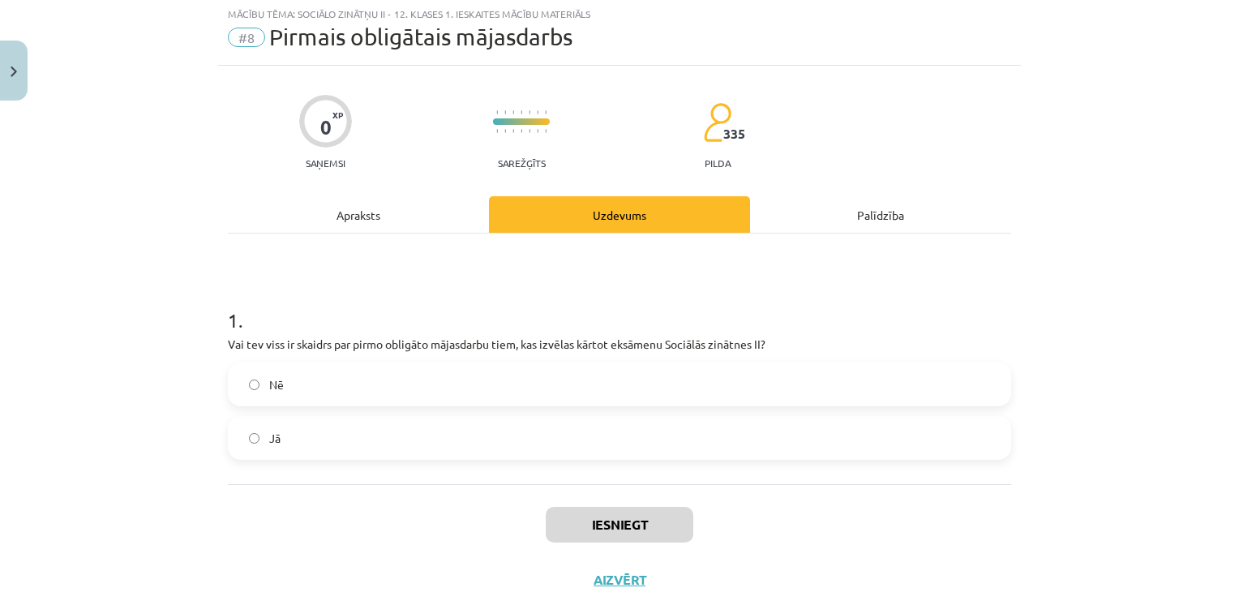
scroll to position [41, 0]
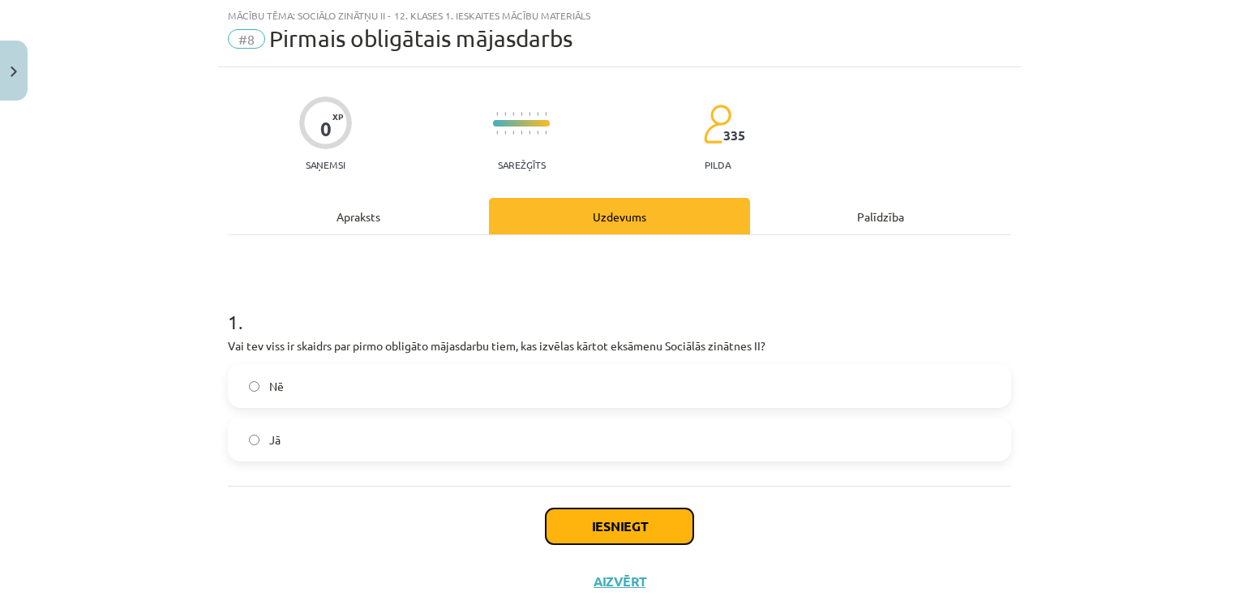
click at [647, 527] on button "Iesniegt" at bounding box center [620, 526] width 148 height 36
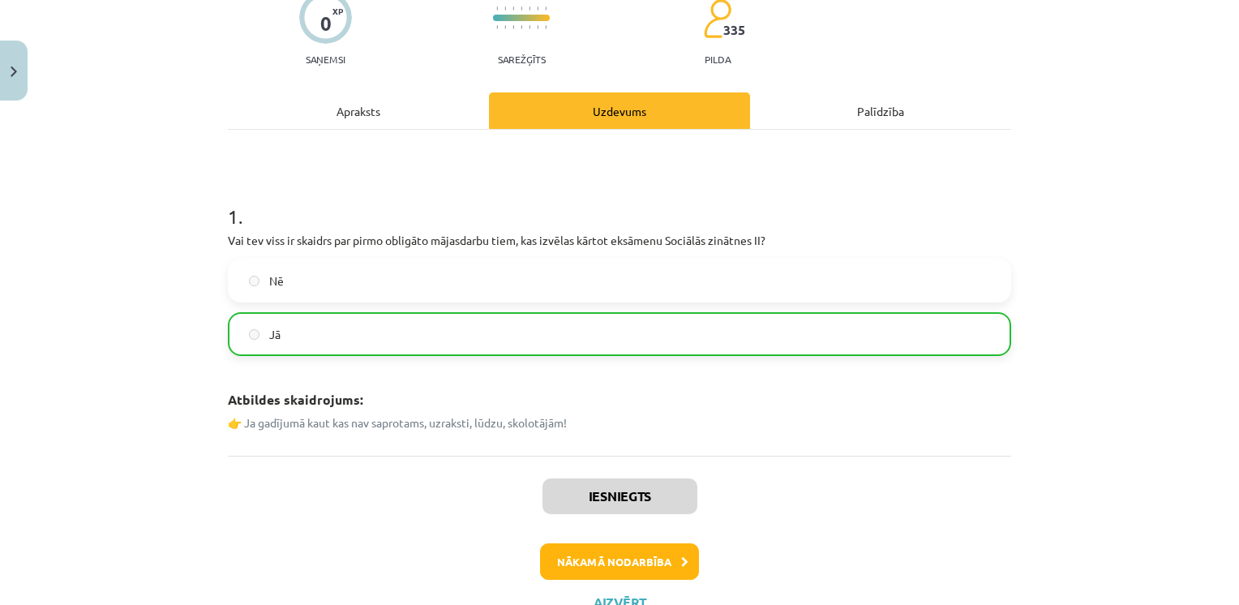
scroll to position [148, 0]
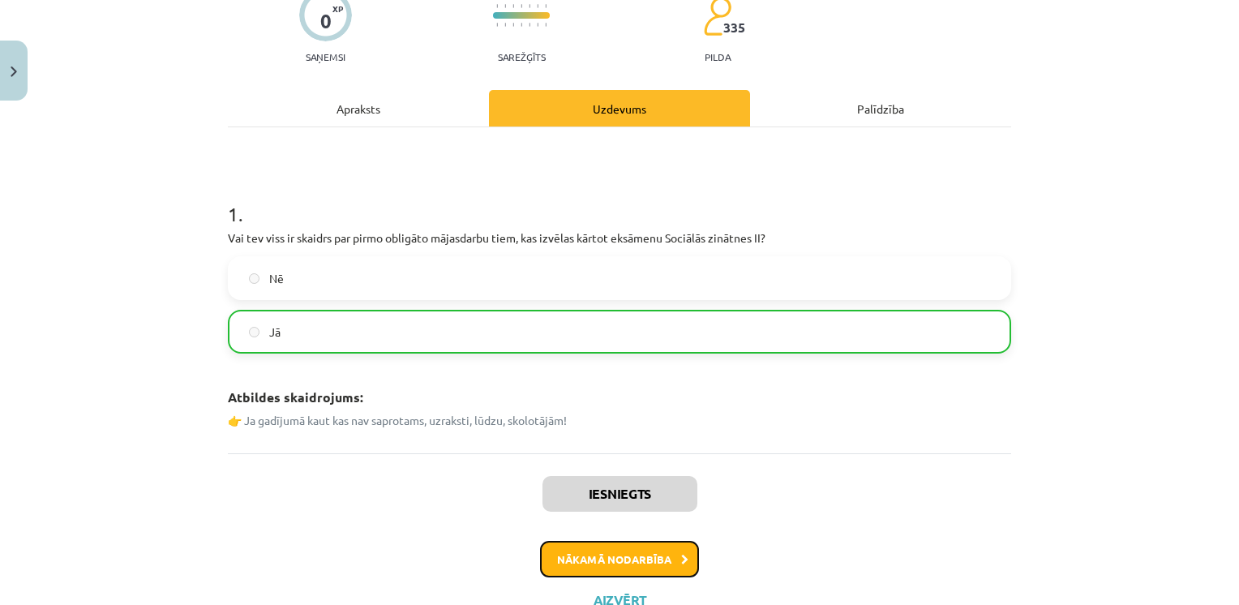
click at [613, 553] on button "Nākamā nodarbība" at bounding box center [619, 559] width 159 height 37
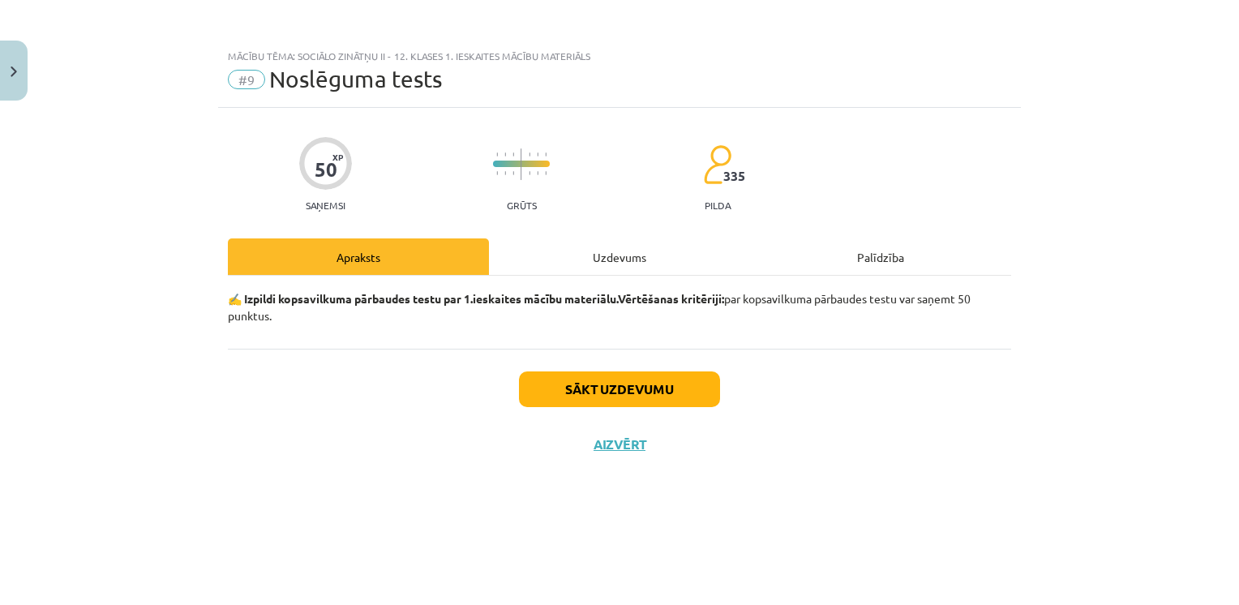
scroll to position [0, 0]
click at [614, 251] on div "Uzdevums" at bounding box center [619, 256] width 261 height 36
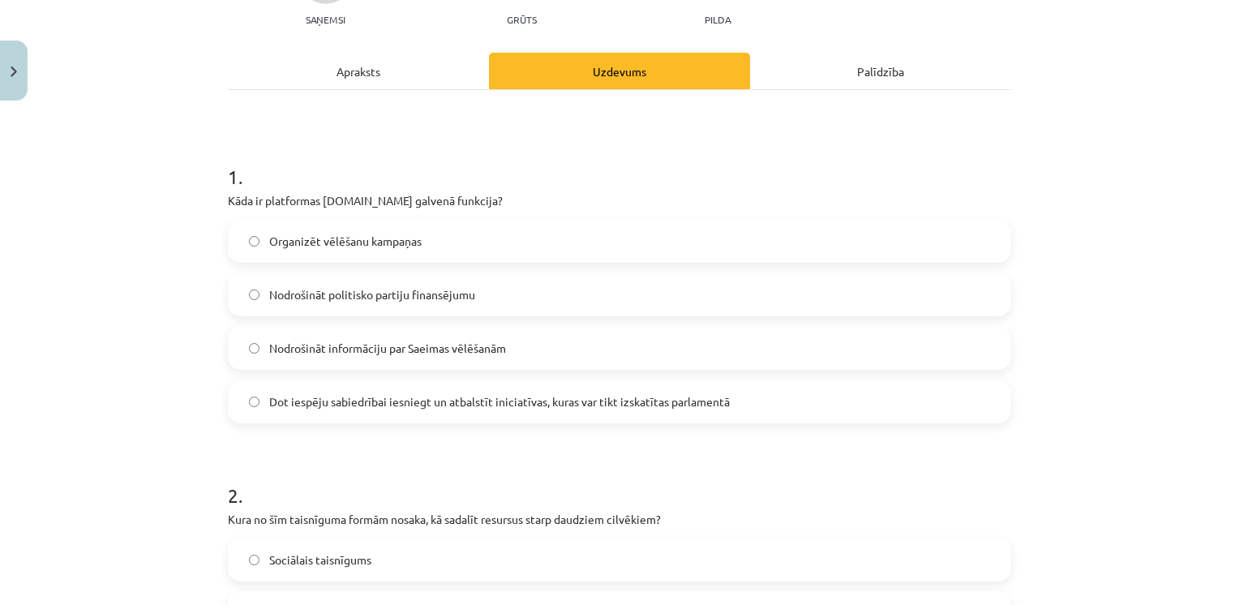
scroll to position [182, 0]
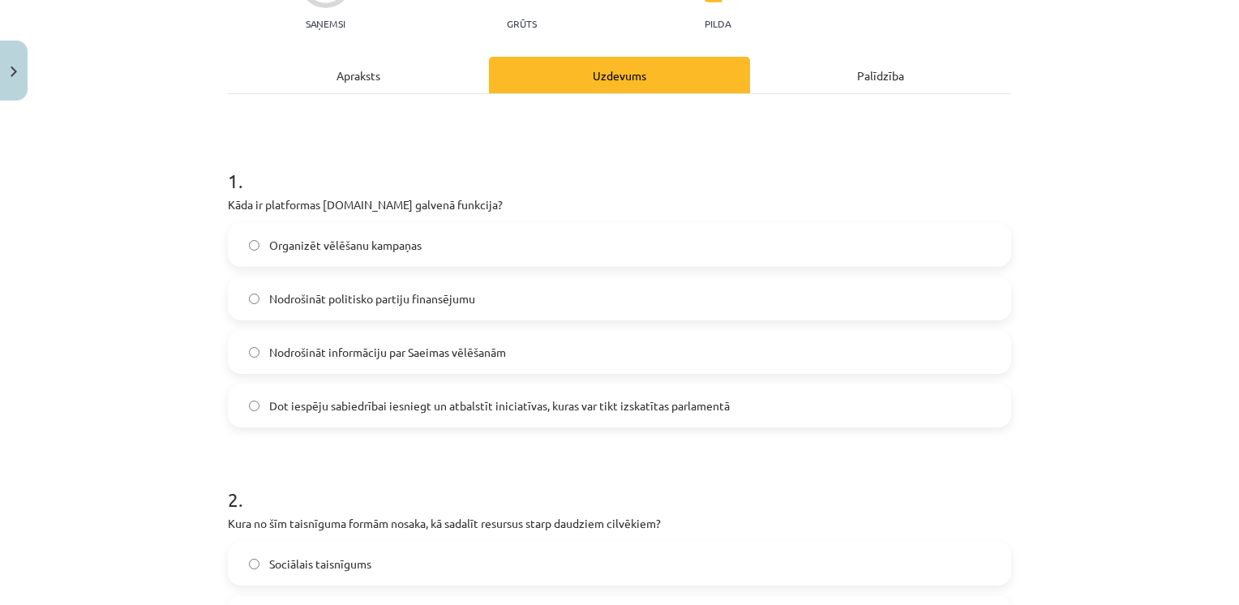
drag, startPoint x: 688, startPoint y: 116, endPoint x: 1009, endPoint y: 125, distance: 321.2
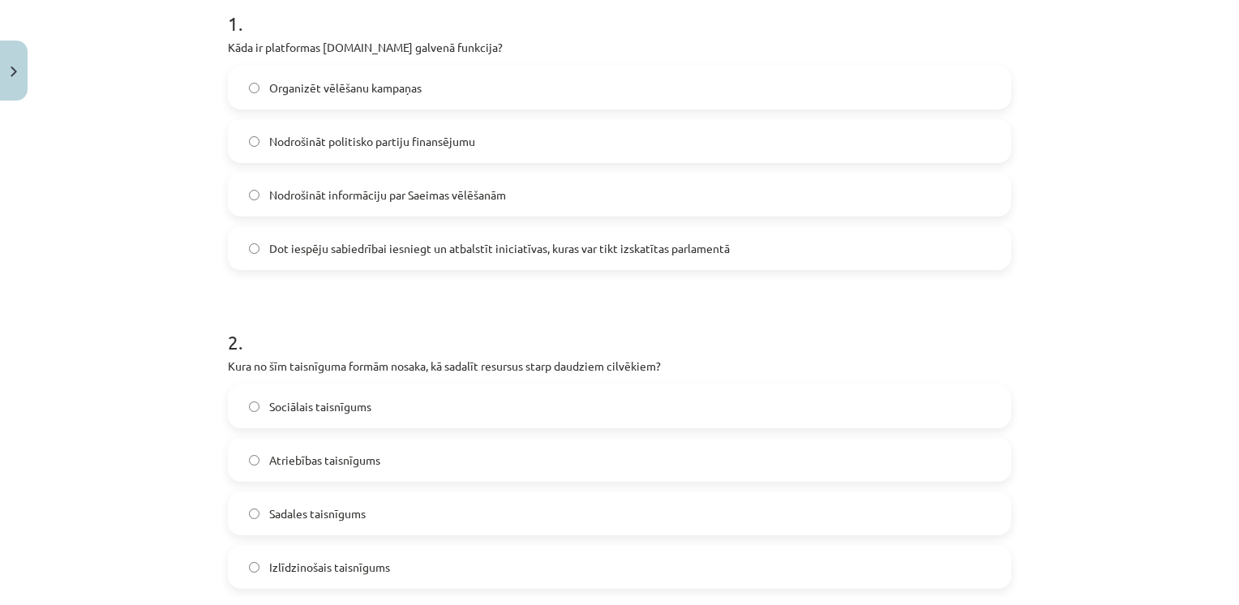
scroll to position [344, 0]
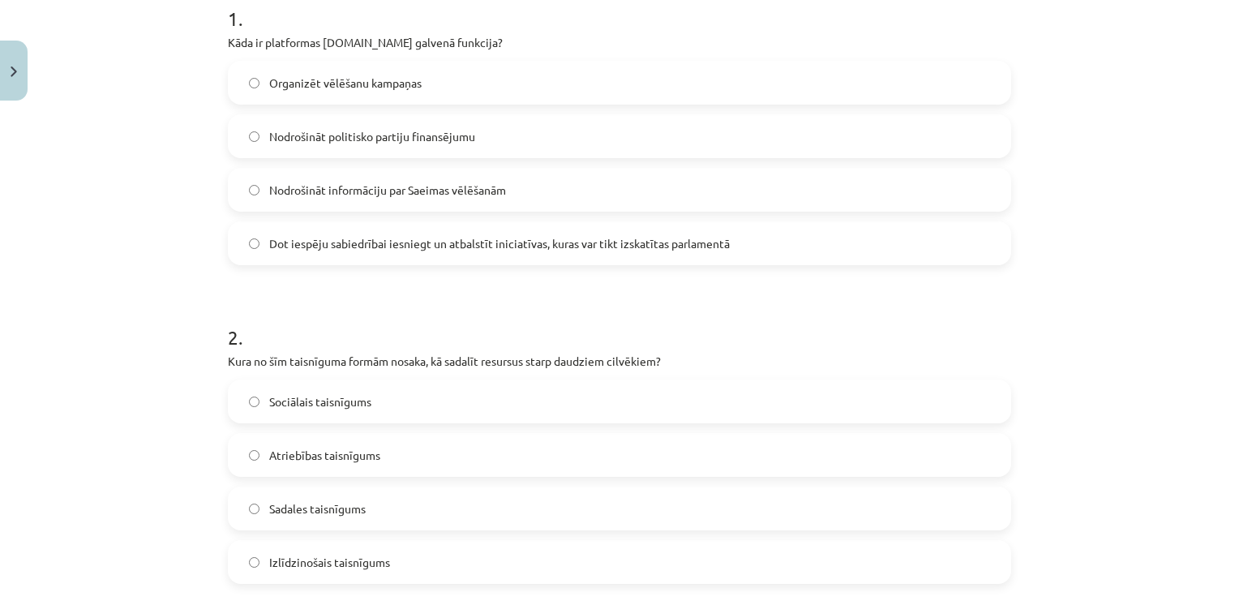
click at [370, 251] on span "Dot iespēju sabiedrībai iesniegt un atbalstīt iniciatīvas, kuras var tikt izska…" at bounding box center [499, 243] width 461 height 17
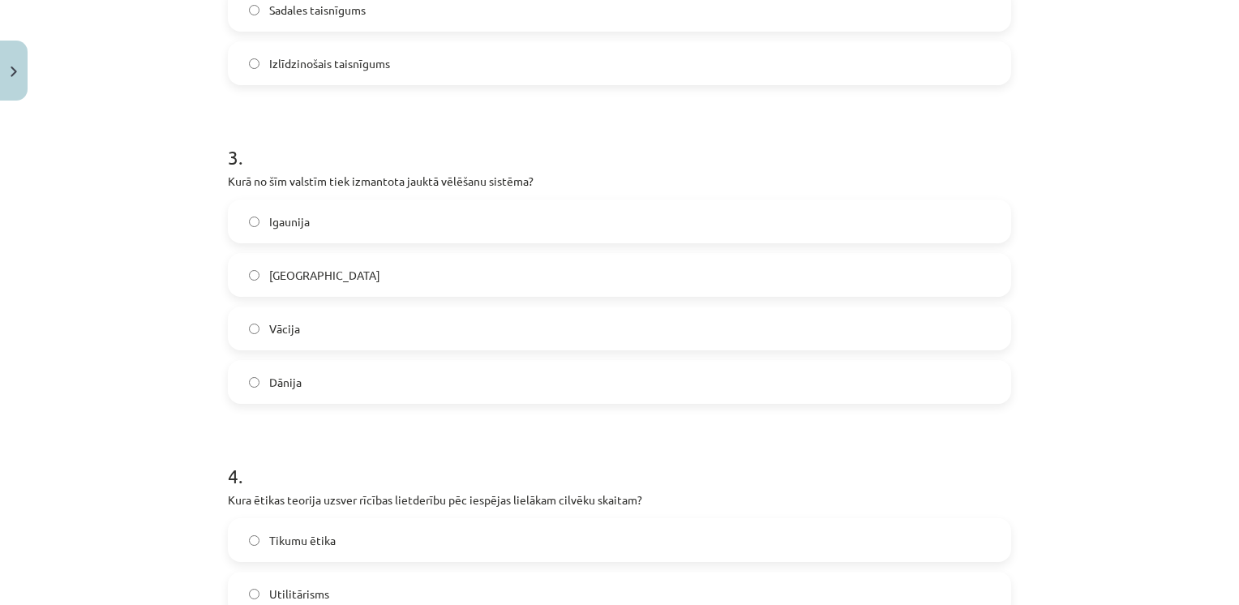
scroll to position [847, 0]
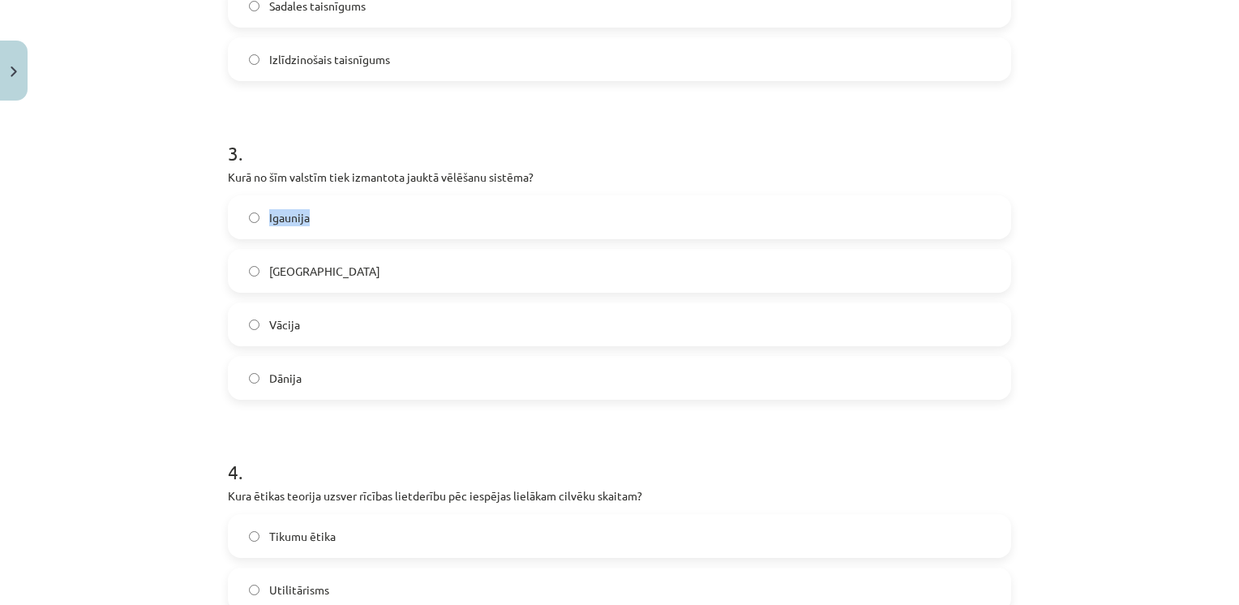
drag, startPoint x: 676, startPoint y: 183, endPoint x: 989, endPoint y: 196, distance: 313.3
click at [989, 196] on div "3 . Kurā no šīm valstīm tiek izmantota jauktā vēlēšanu sistēma? Igaunija ASV Vā…" at bounding box center [619, 257] width 783 height 286
click at [1213, 266] on div "Mācību tēma: Sociālo zinātņu ii - 12. klases 1. ieskaites mācību materiāls #9 N…" at bounding box center [619, 302] width 1239 height 605
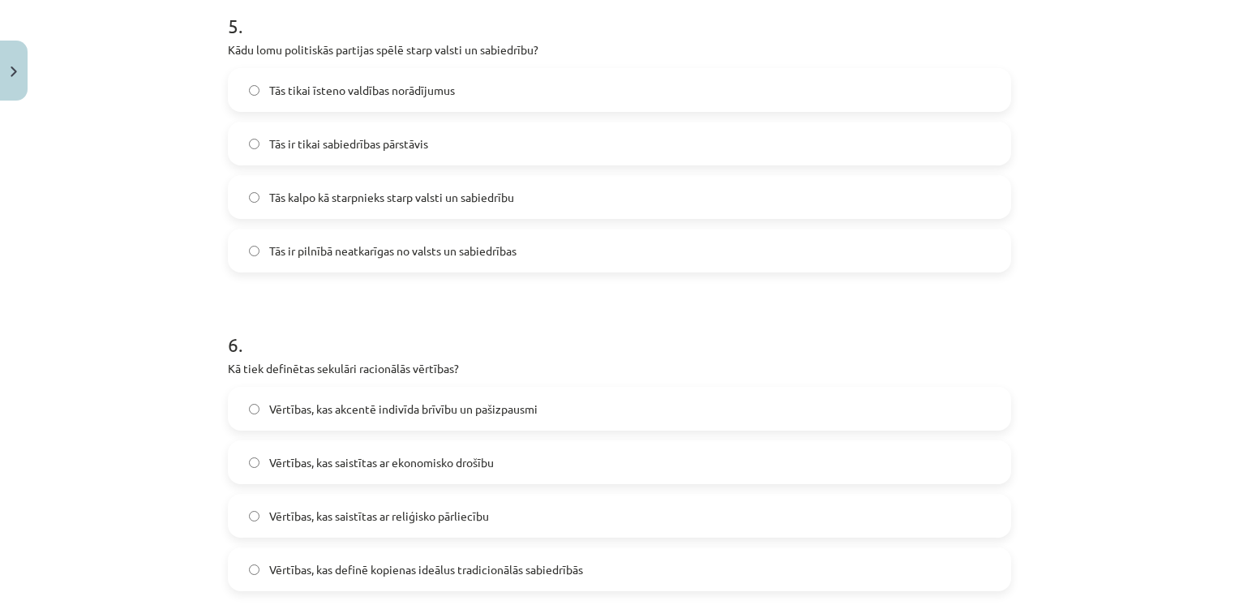
scroll to position [1615, 0]
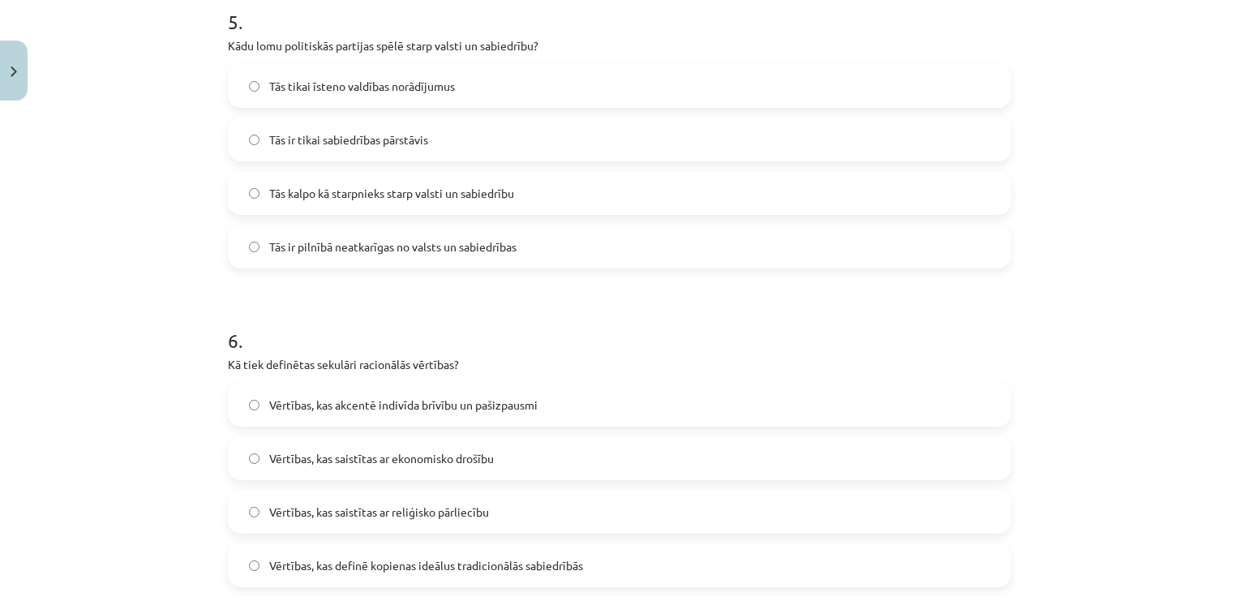
click at [253, 191] on label "Tās kalpo kā starpnieks starp valsti un sabiedrību" at bounding box center [619, 193] width 780 height 41
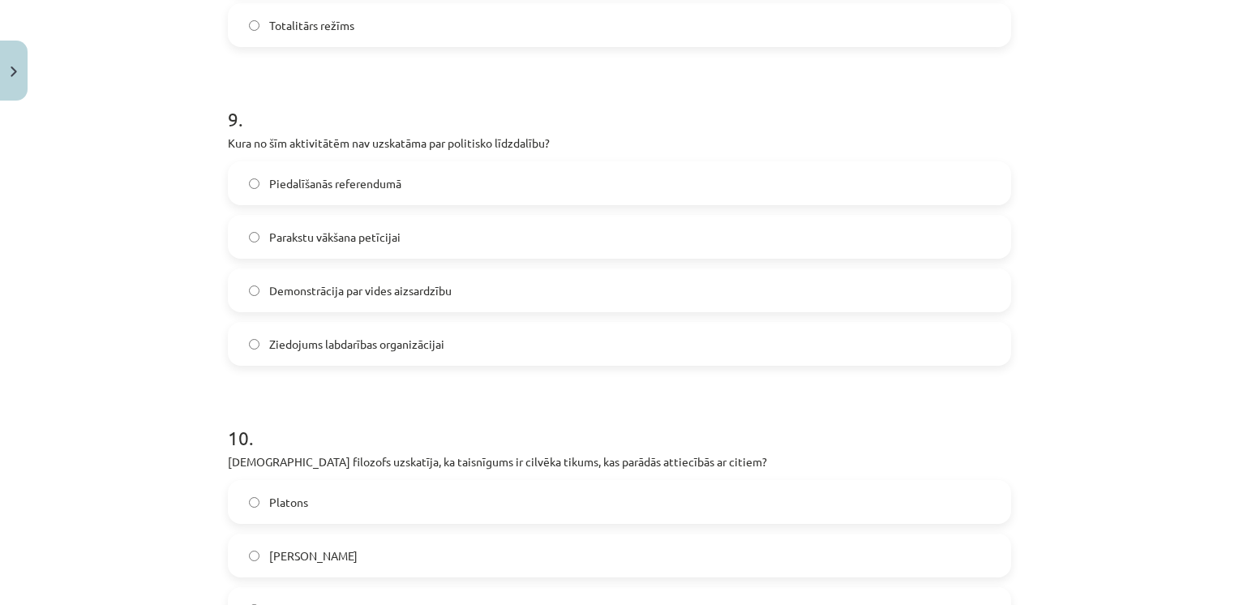
scroll to position [2802, 0]
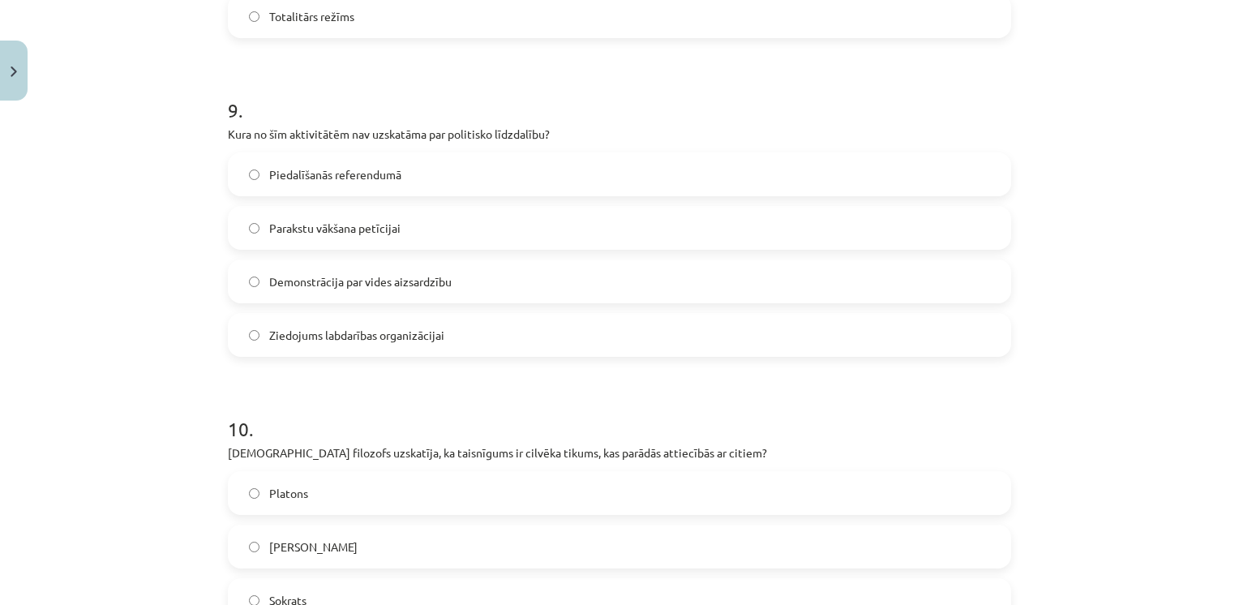
click at [328, 169] on span "Piedalīšanās referendumā" at bounding box center [335, 174] width 132 height 17
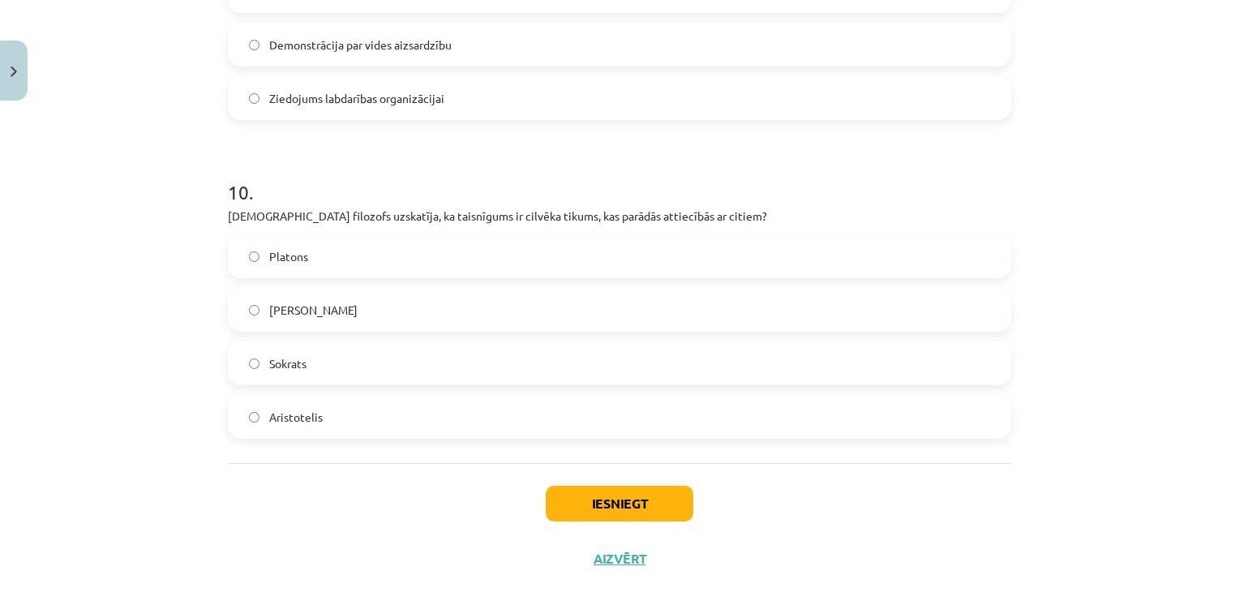
scroll to position [3059, 0]
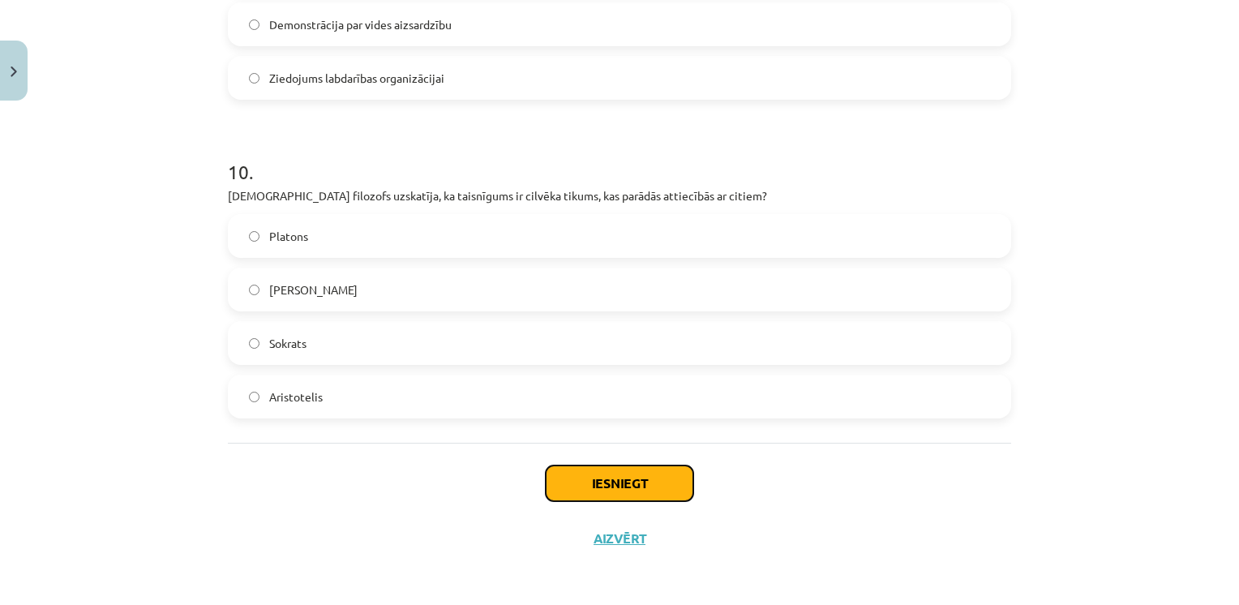
click at [629, 478] on button "Iesniegt" at bounding box center [620, 483] width 148 height 36
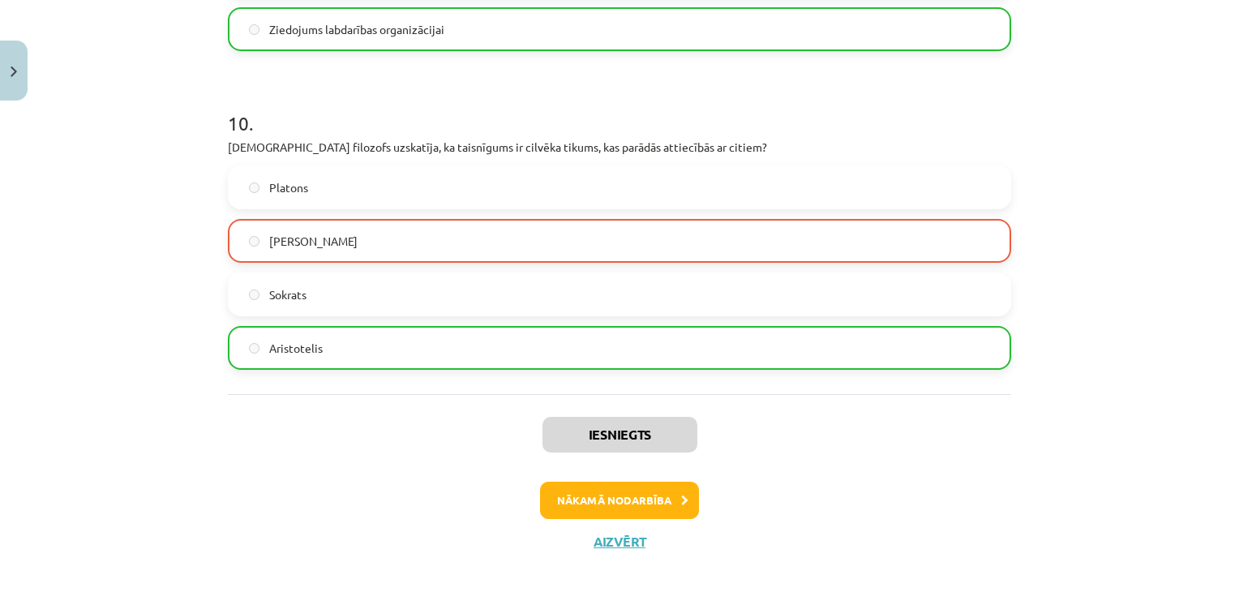
scroll to position [3111, 0]
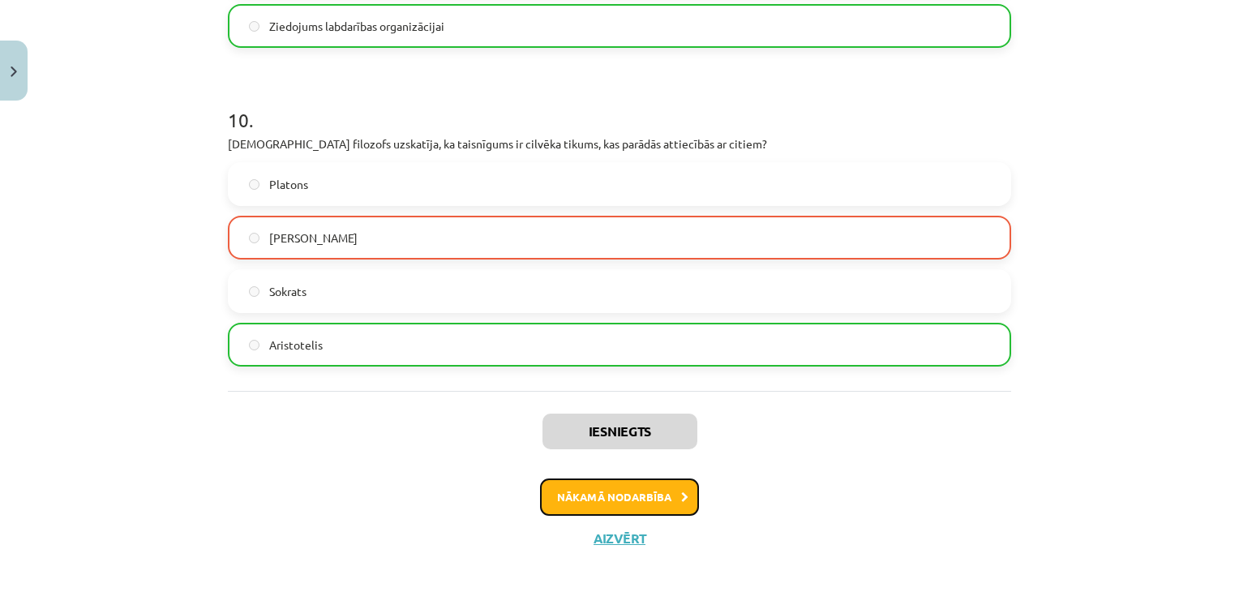
click at [637, 491] on button "Nākamā nodarbība" at bounding box center [619, 496] width 159 height 37
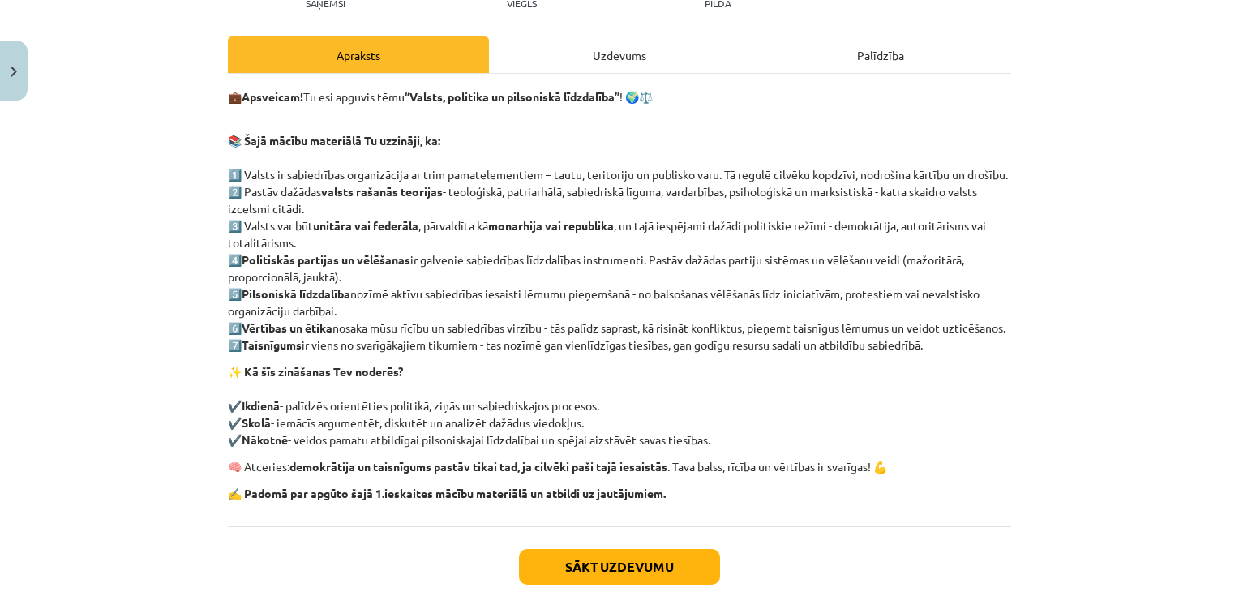
scroll to position [203, 0]
click at [624, 584] on button "Sākt uzdevumu" at bounding box center [619, 566] width 201 height 36
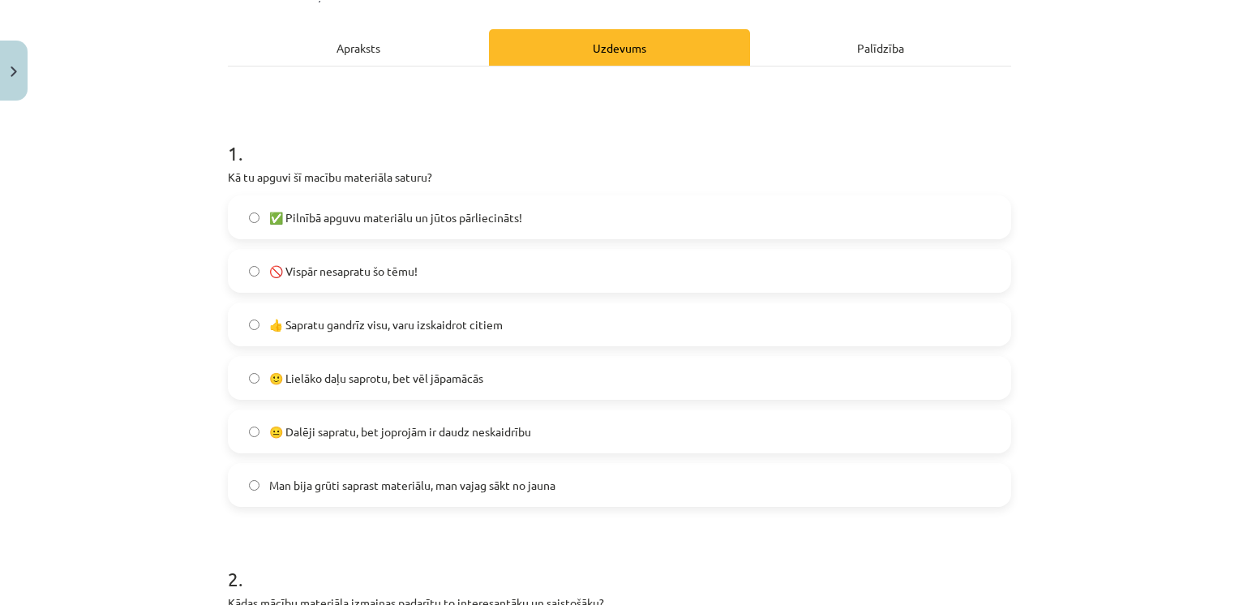
scroll to position [116, 0]
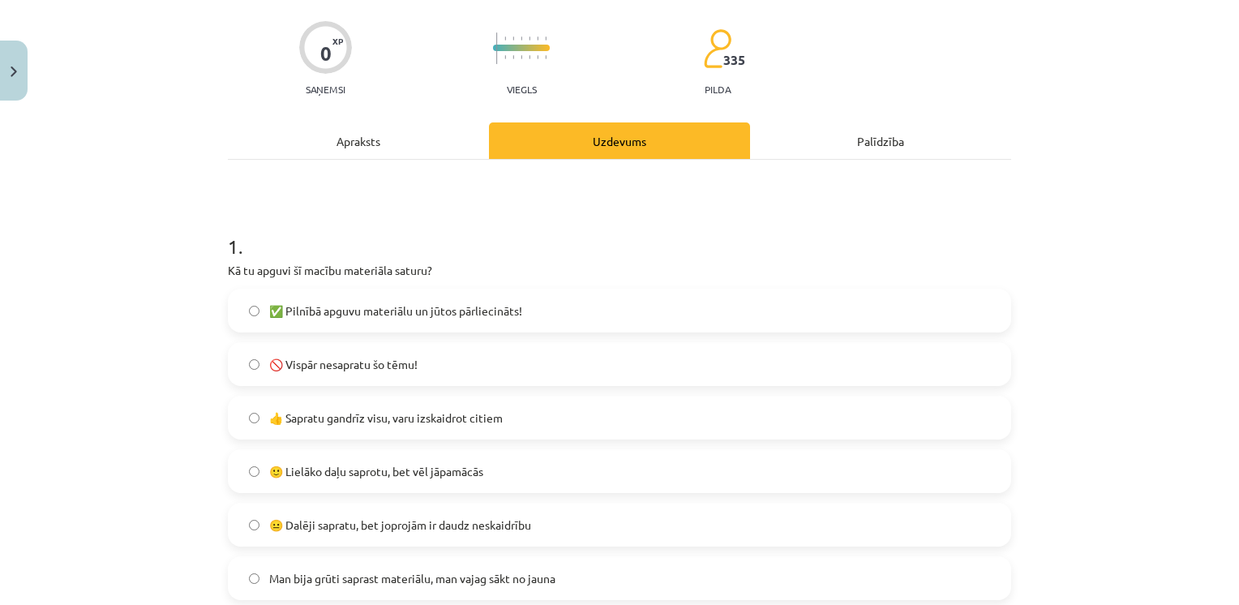
click at [406, 521] on span "😐 Dalēji sapratu, bet joprojām ir daudz neskaidrību" at bounding box center [400, 525] width 262 height 17
click at [421, 469] on span "🙂 Lielāko daļu saprotu, bet vēl jāpamācās" at bounding box center [376, 471] width 214 height 17
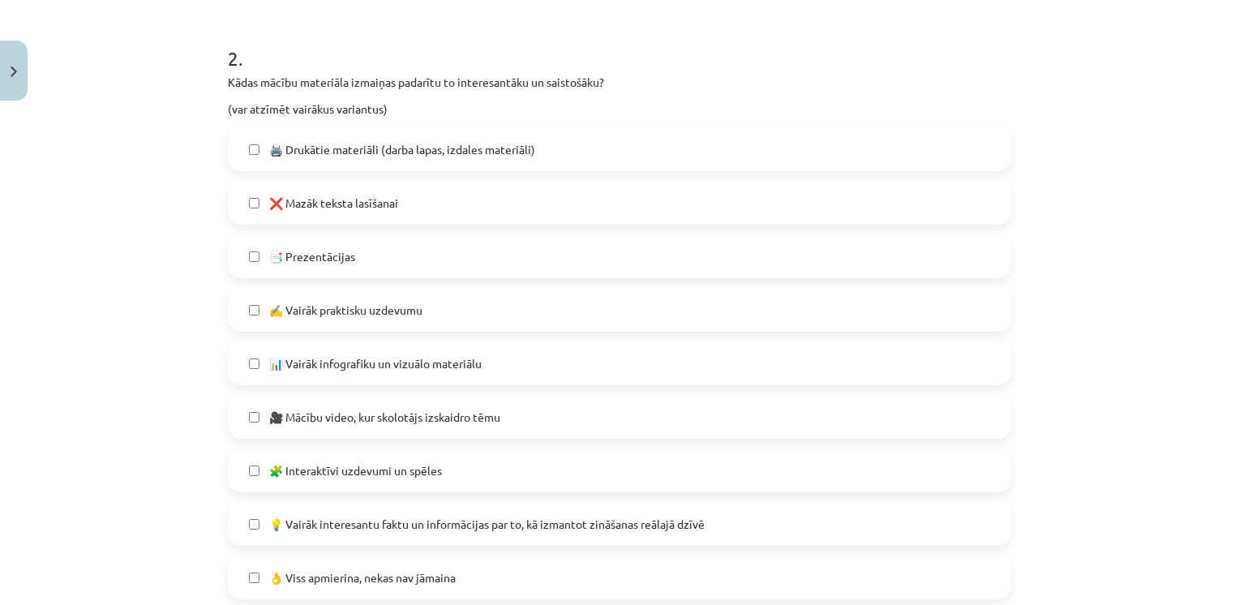
scroll to position [734, 0]
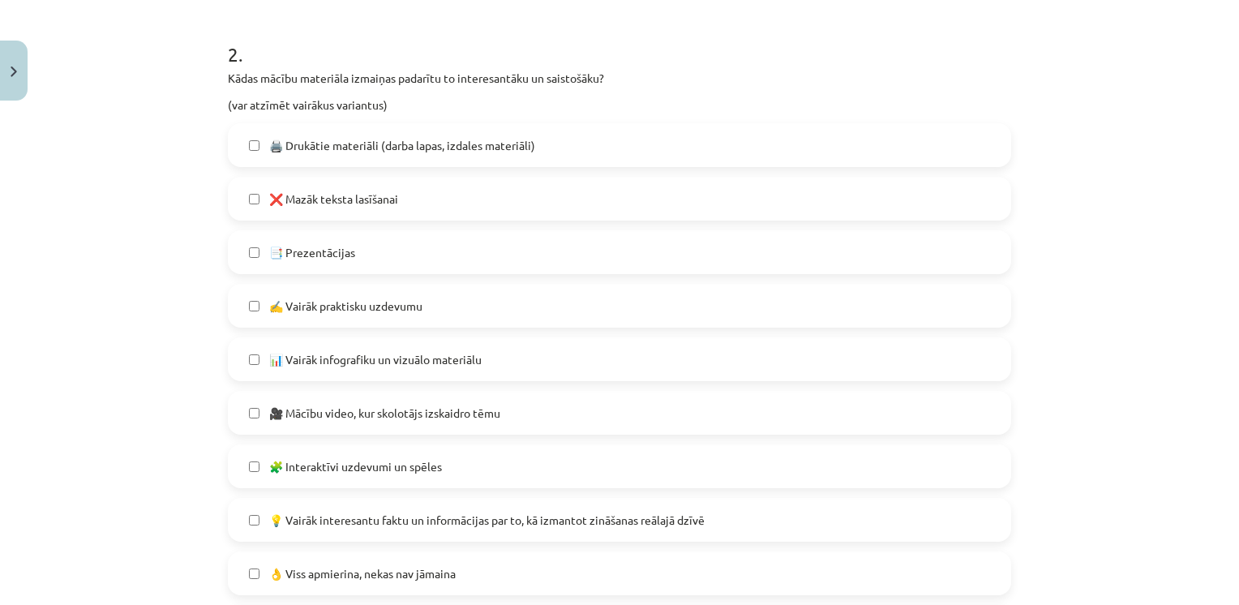
click at [345, 412] on span "🎥 Mācību video, kur skolotājs izskaidro tēmu" at bounding box center [384, 413] width 231 height 17
click at [427, 517] on span "💡 Vairāk interesantu faktu un informācijas par to, kā izmantot zināšanas reālaj…" at bounding box center [486, 520] width 435 height 17
click at [388, 361] on span "📊 Vairāk infografiku un vizuālo materiālu" at bounding box center [375, 359] width 212 height 17
click at [317, 247] on span "📑 Prezentācijas" at bounding box center [312, 252] width 86 height 17
click at [351, 200] on span "❌ Mazāk teksta lasīšanai" at bounding box center [333, 199] width 129 height 17
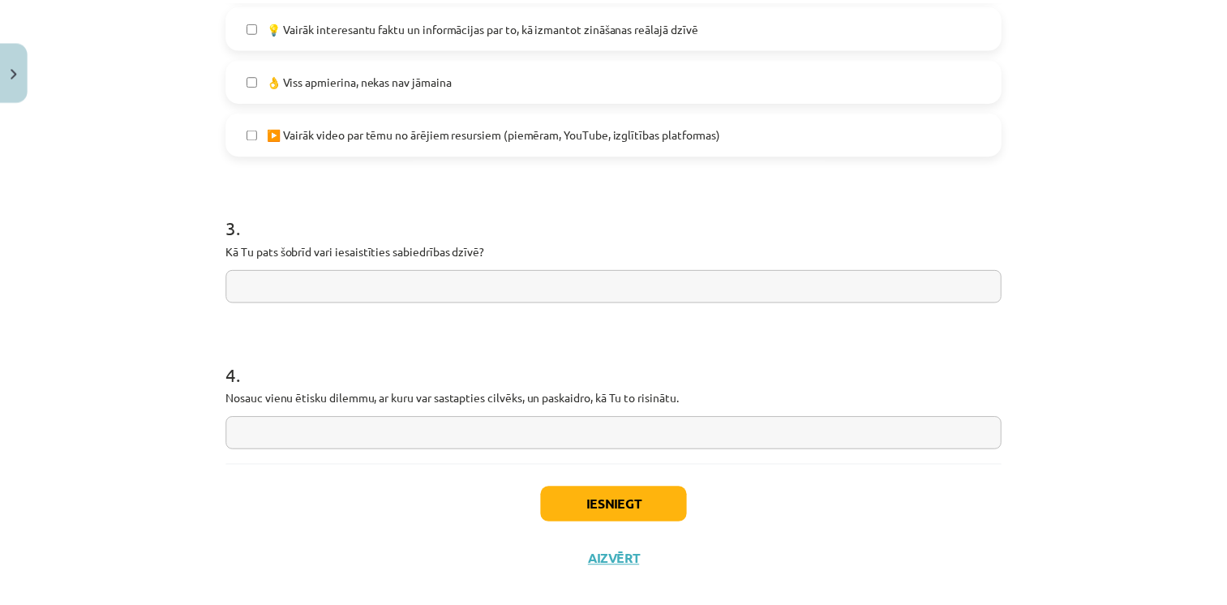
scroll to position [1221, 0]
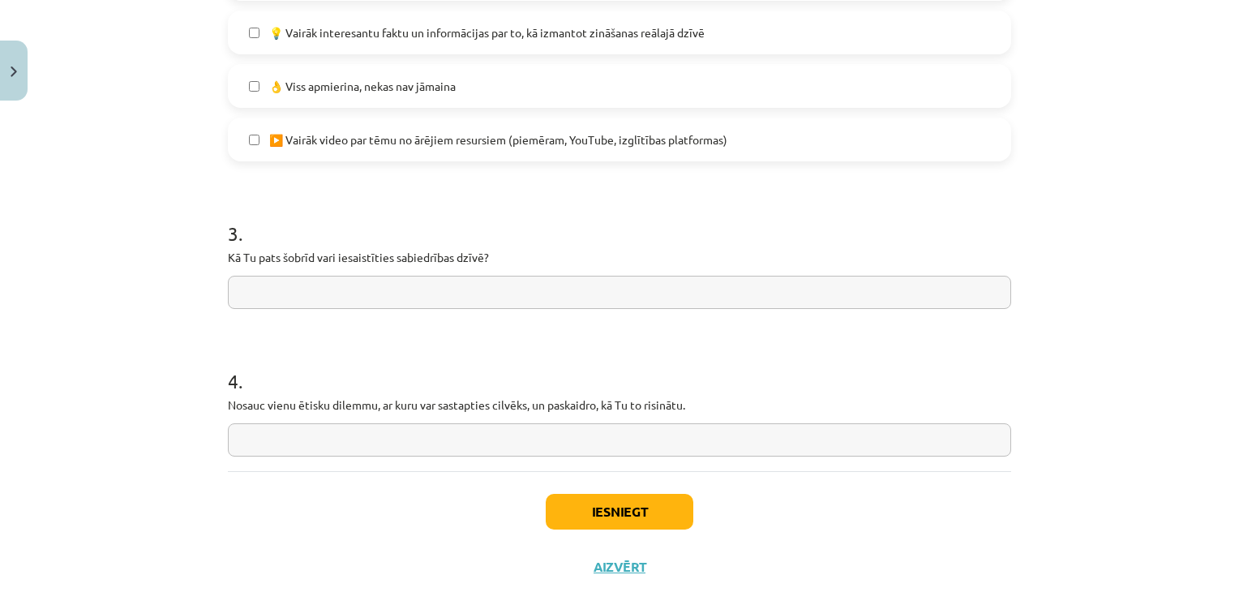
click at [542, 299] on input "text" at bounding box center [619, 292] width 783 height 33
type input "*"
type input "**********"
click at [328, 437] on input "text" at bounding box center [619, 439] width 783 height 33
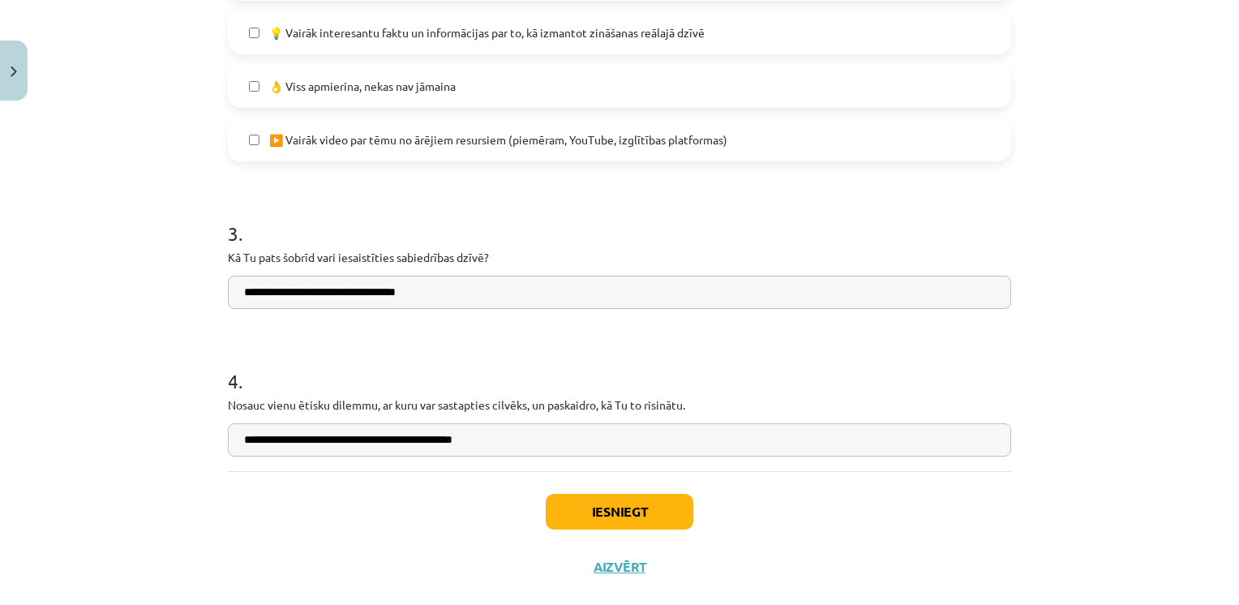
type input "**********"
click at [603, 501] on button "Iesniegt" at bounding box center [620, 512] width 148 height 36
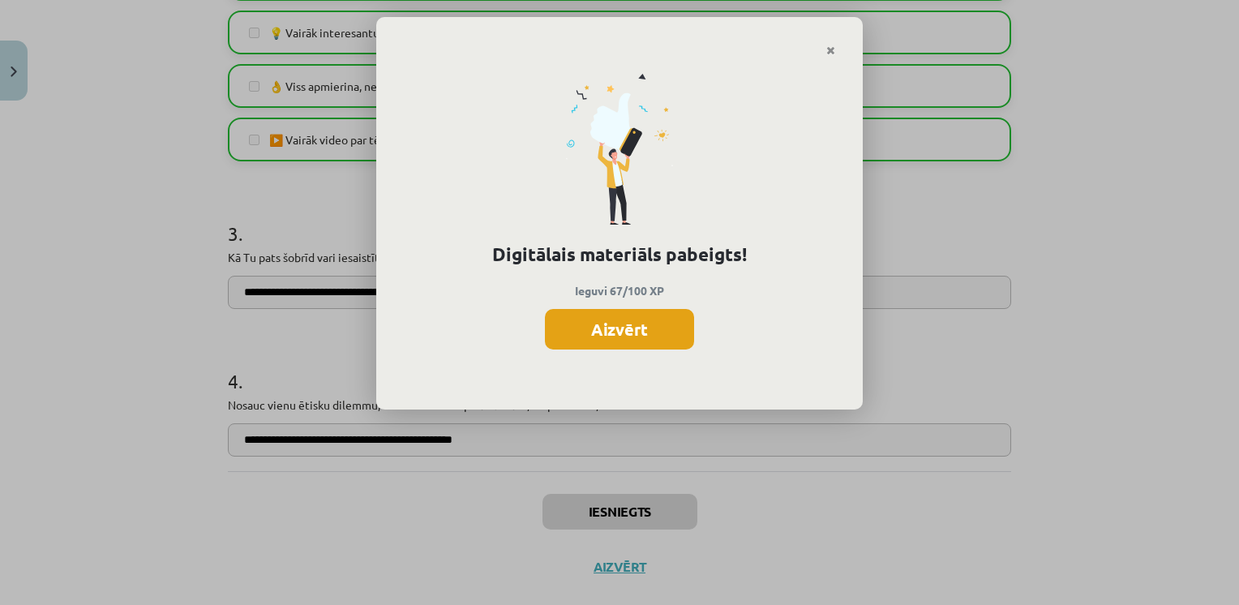
click at [662, 322] on button "Aizvērt" at bounding box center [619, 329] width 149 height 41
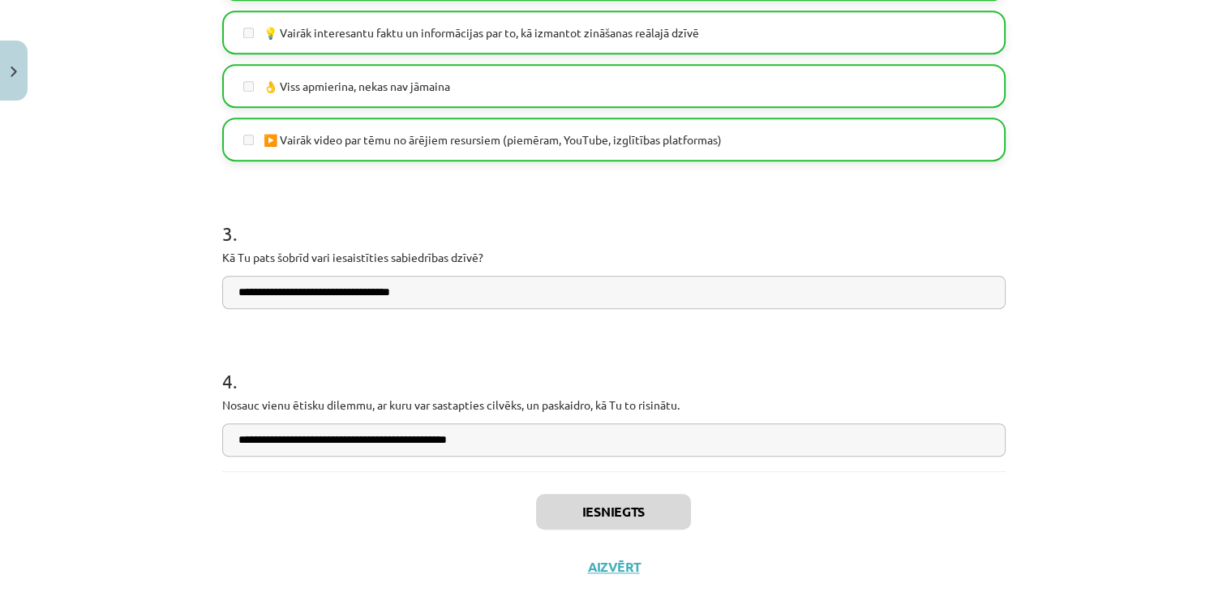
scroll to position [1348, 0]
click at [602, 572] on button "Aizvērt" at bounding box center [614, 567] width 62 height 16
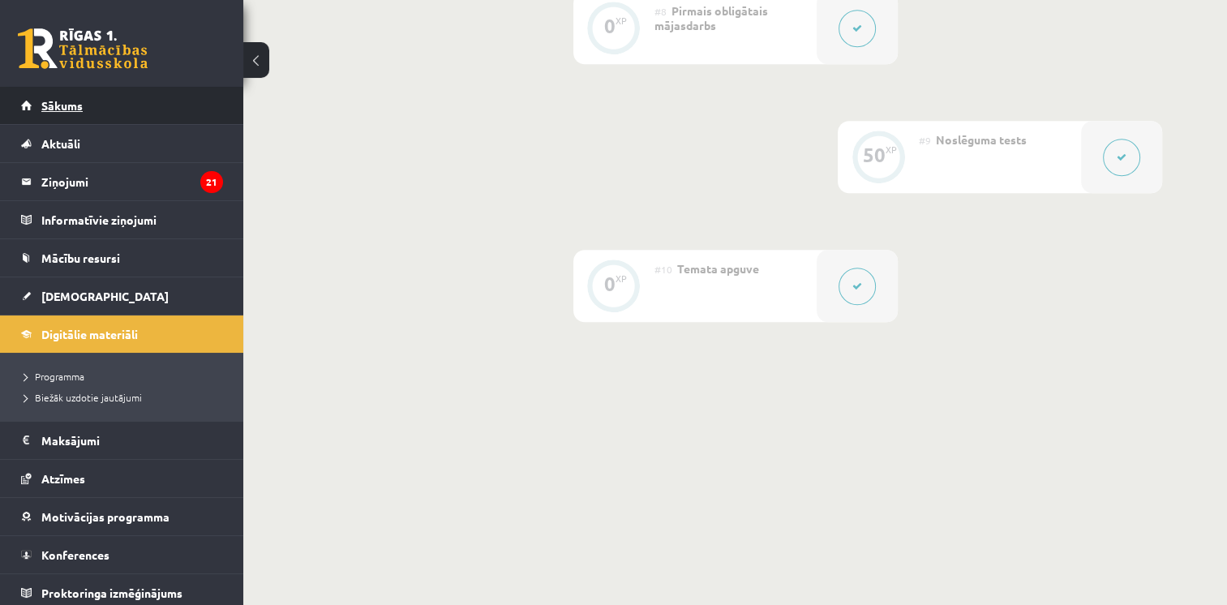
click at [81, 112] on link "Sākums" at bounding box center [122, 105] width 202 height 37
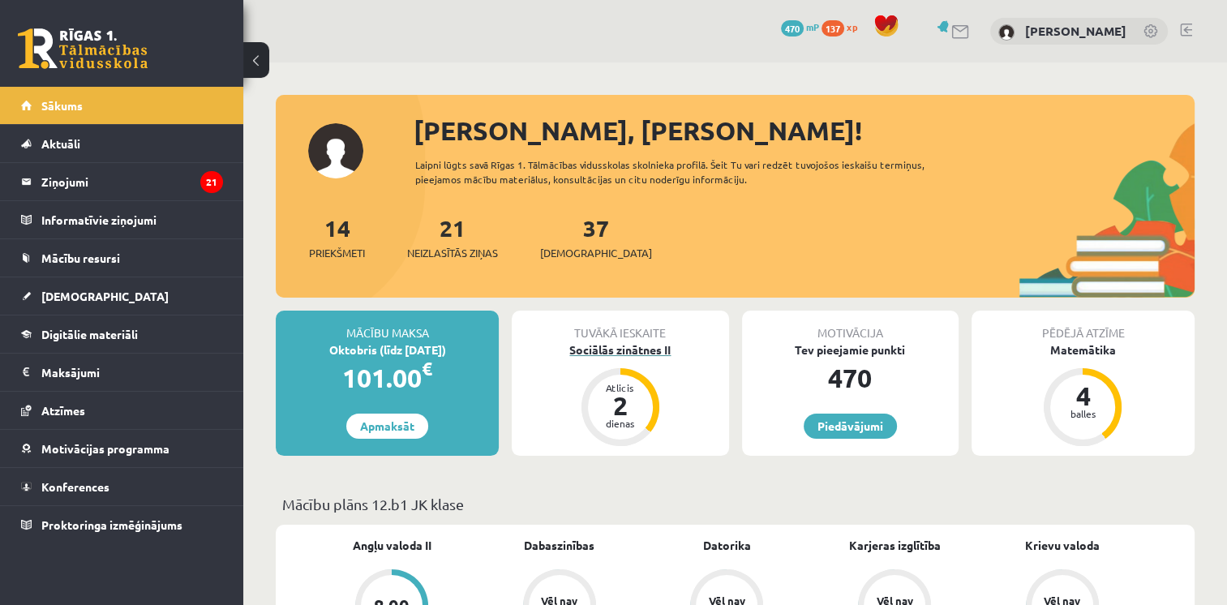
click at [611, 351] on div "Sociālās zinātnes II" at bounding box center [620, 349] width 217 height 17
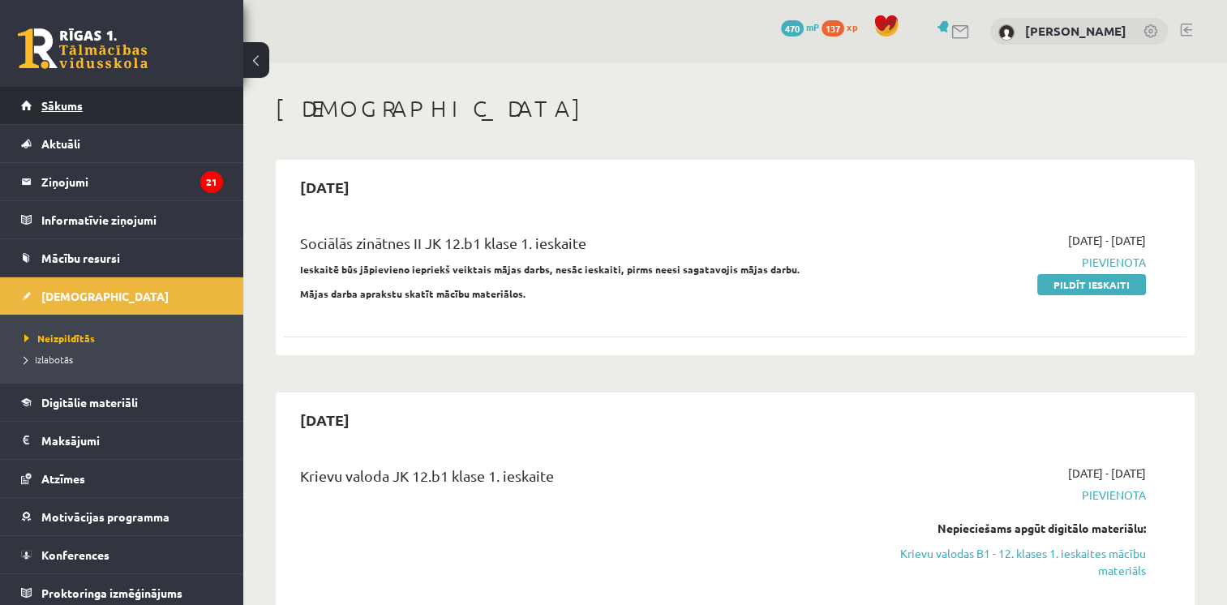
click at [65, 105] on span "Sākums" at bounding box center [61, 105] width 41 height 15
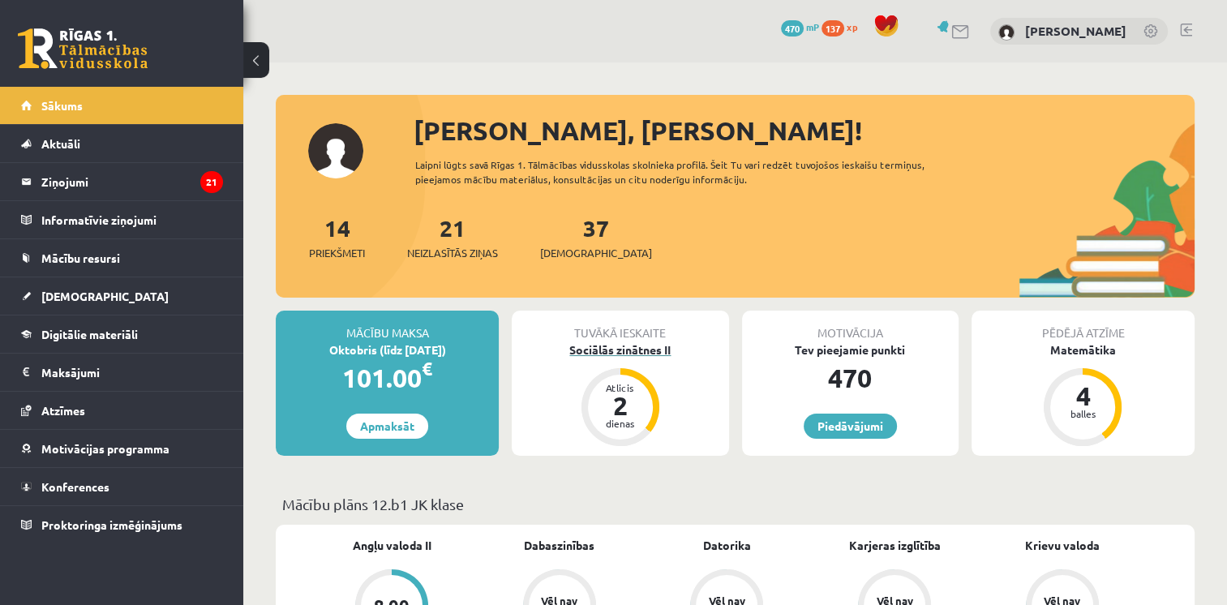
click at [626, 401] on div "2" at bounding box center [620, 405] width 49 height 26
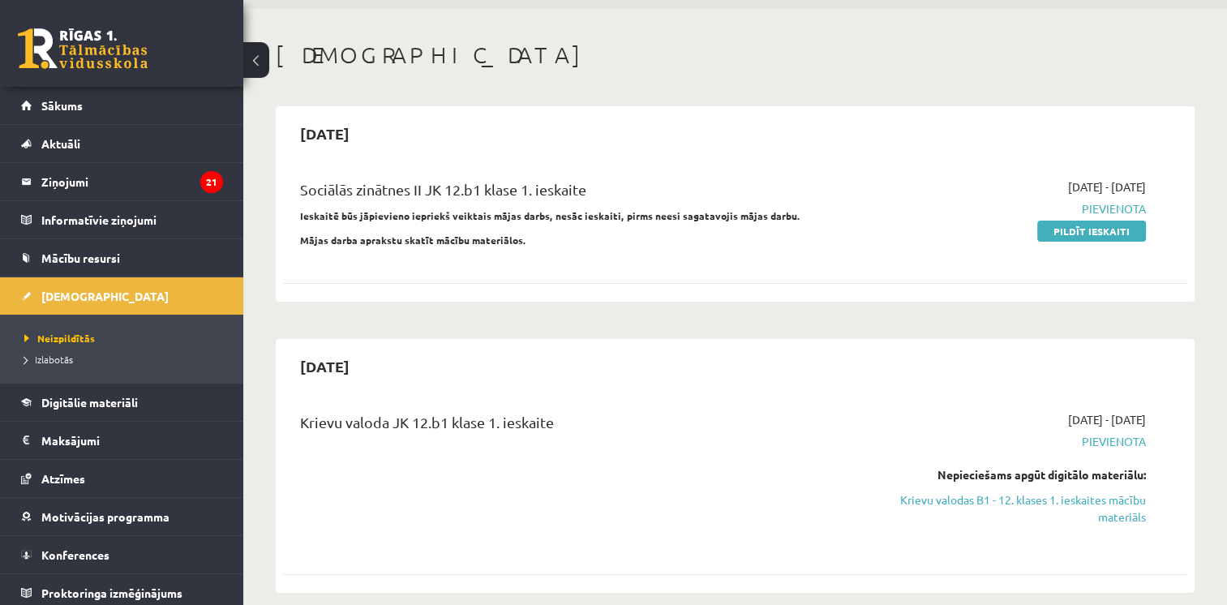
scroll to position [84, 0]
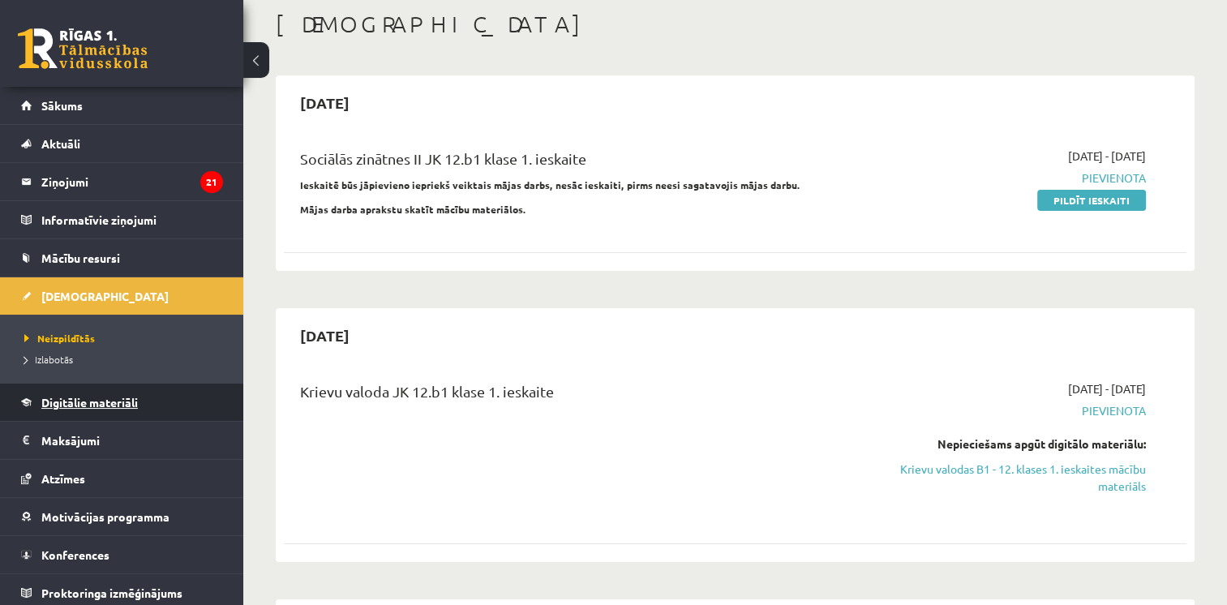
click at [101, 399] on span "Digitālie materiāli" at bounding box center [89, 402] width 96 height 15
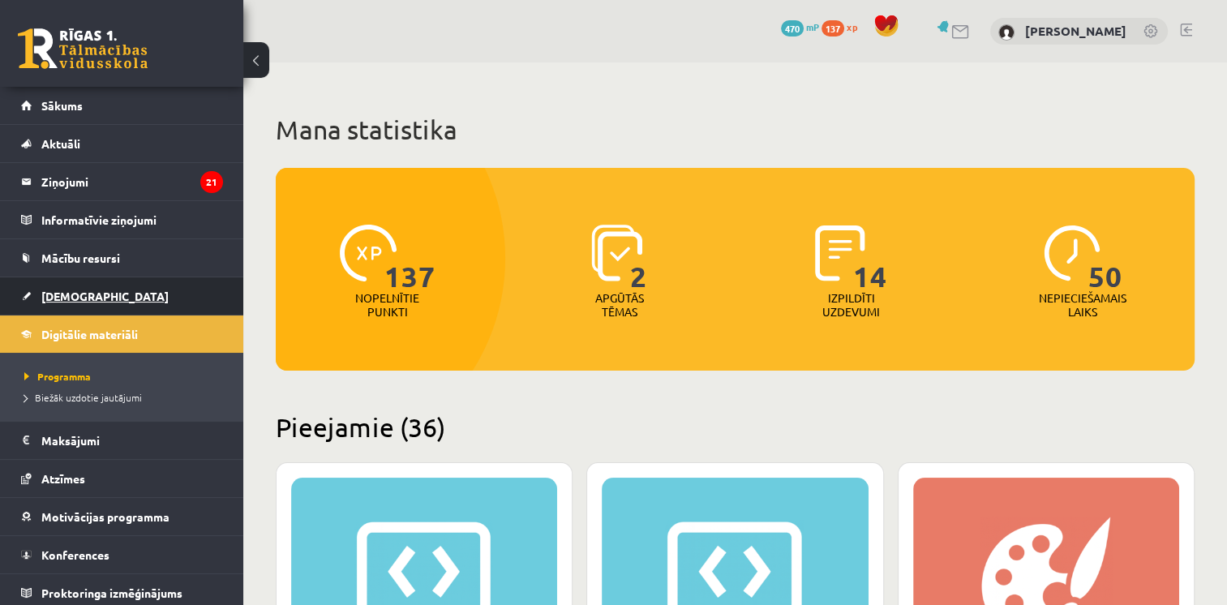
click at [120, 290] on link "[DEMOGRAPHIC_DATA]" at bounding box center [122, 295] width 202 height 37
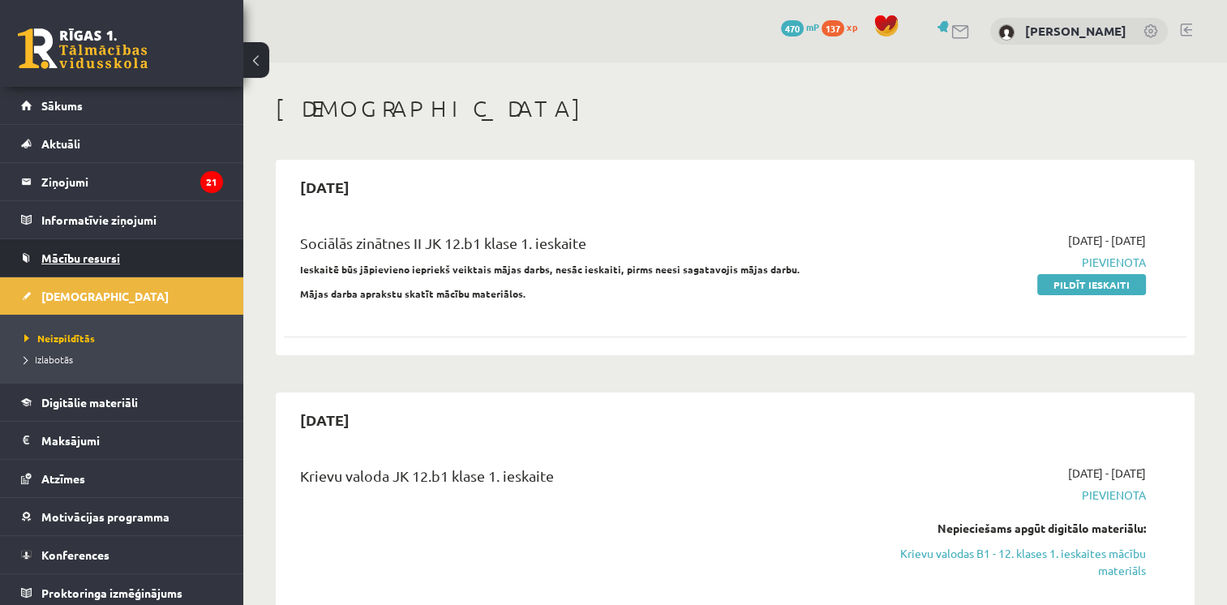
click at [139, 255] on link "Mācību resursi" at bounding box center [122, 257] width 202 height 37
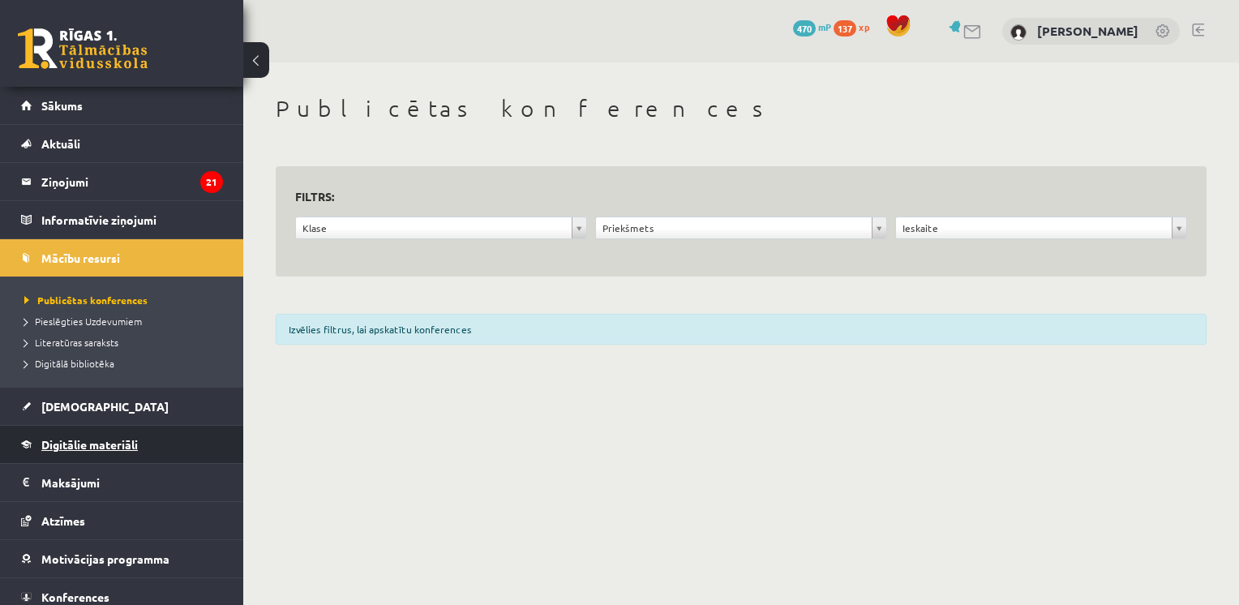
click at [120, 452] on link "Digitālie materiāli" at bounding box center [122, 444] width 202 height 37
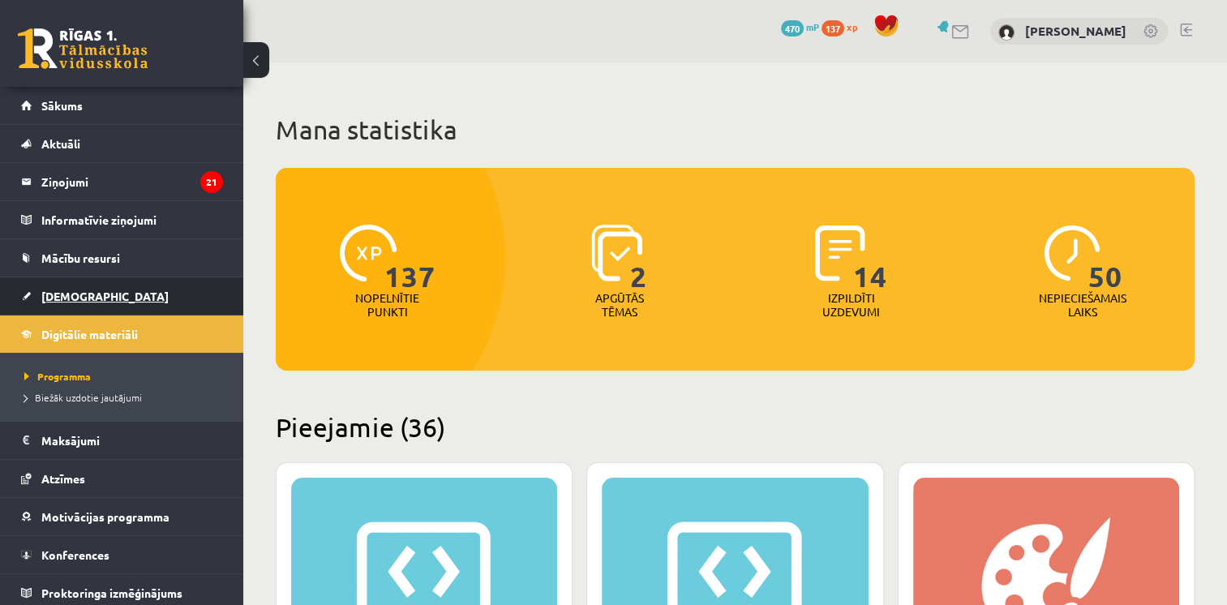
click at [73, 289] on span "[DEMOGRAPHIC_DATA]" at bounding box center [104, 296] width 127 height 15
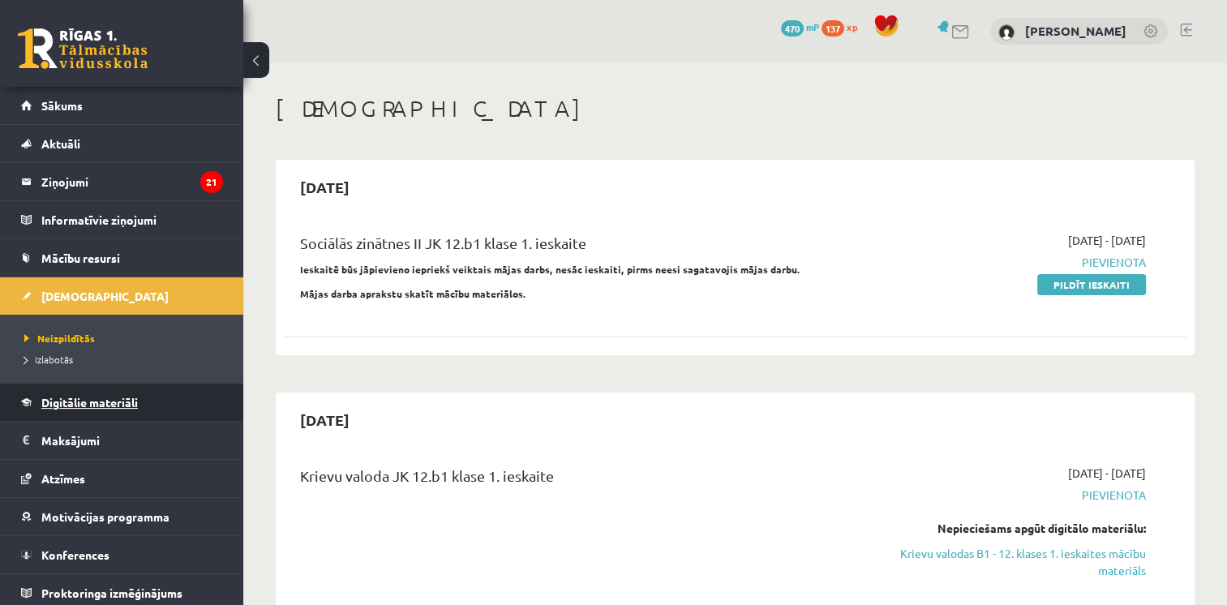
click at [101, 408] on link "Digitālie materiāli" at bounding box center [122, 402] width 202 height 37
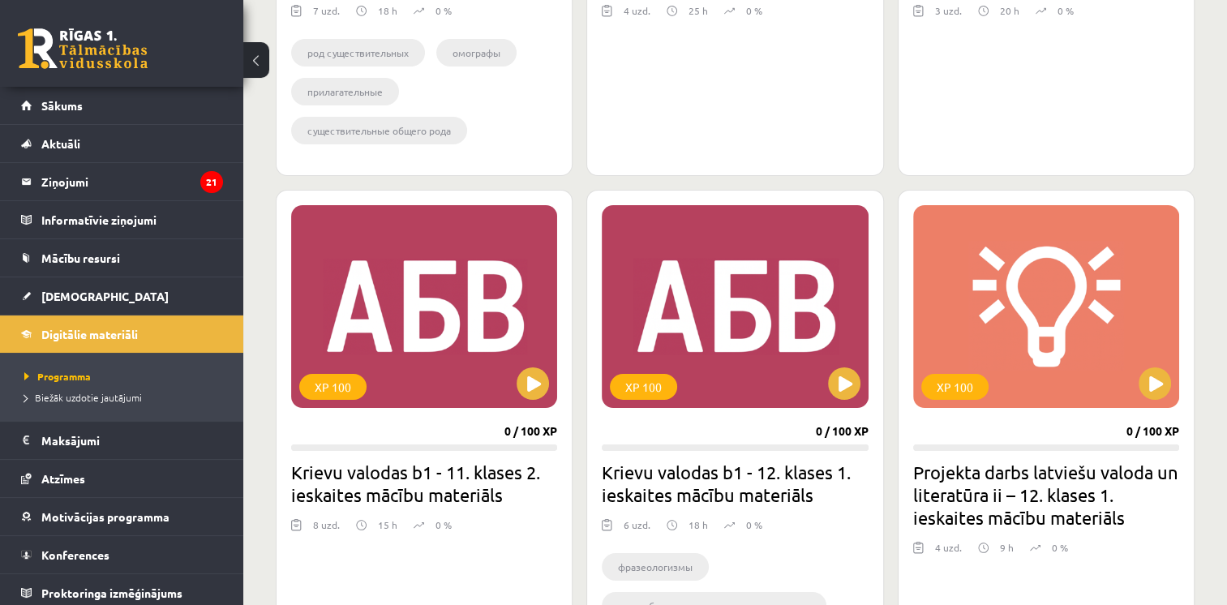
scroll to position [6483, 0]
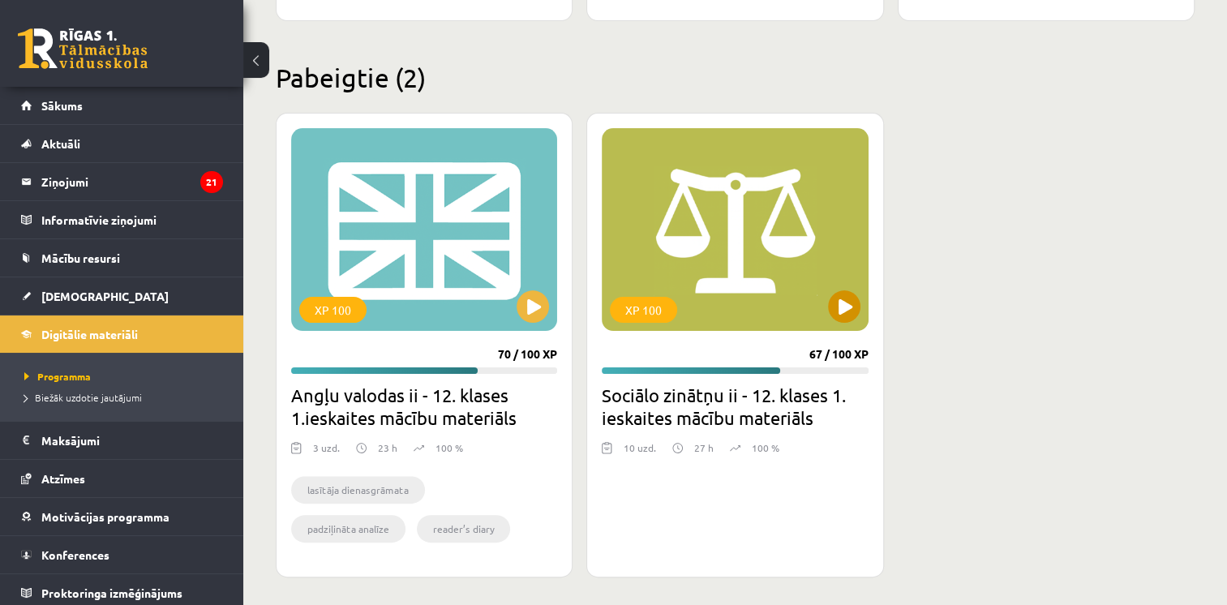
click at [716, 199] on div "XP 100" at bounding box center [735, 229] width 266 height 203
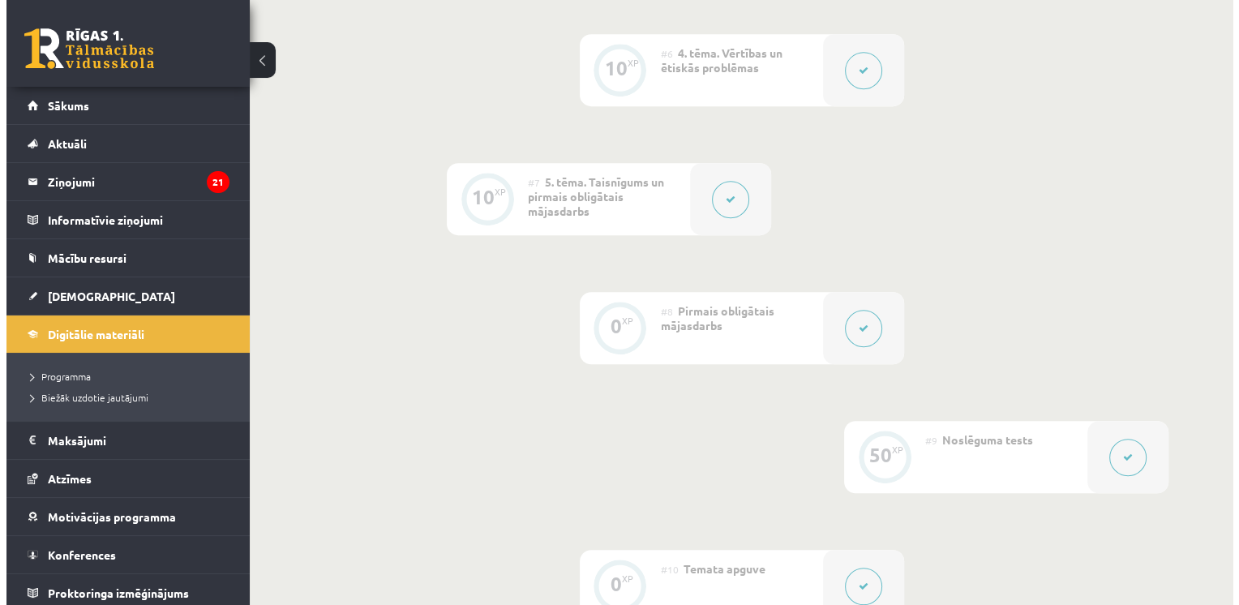
scroll to position [1050, 0]
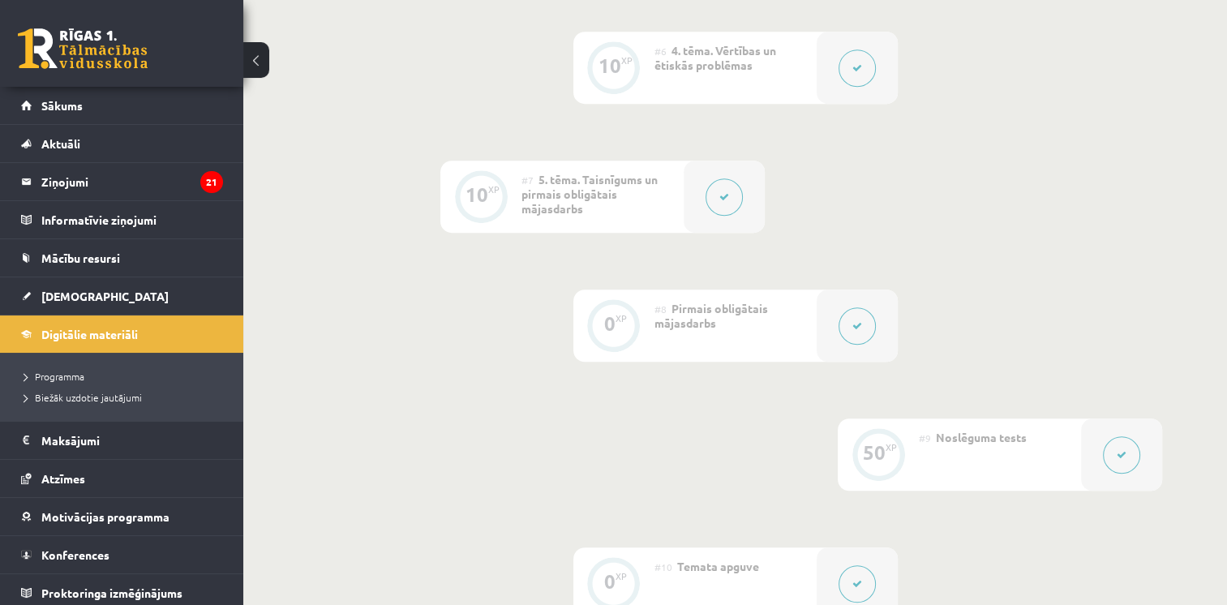
click at [856, 315] on button at bounding box center [856, 325] width 37 height 37
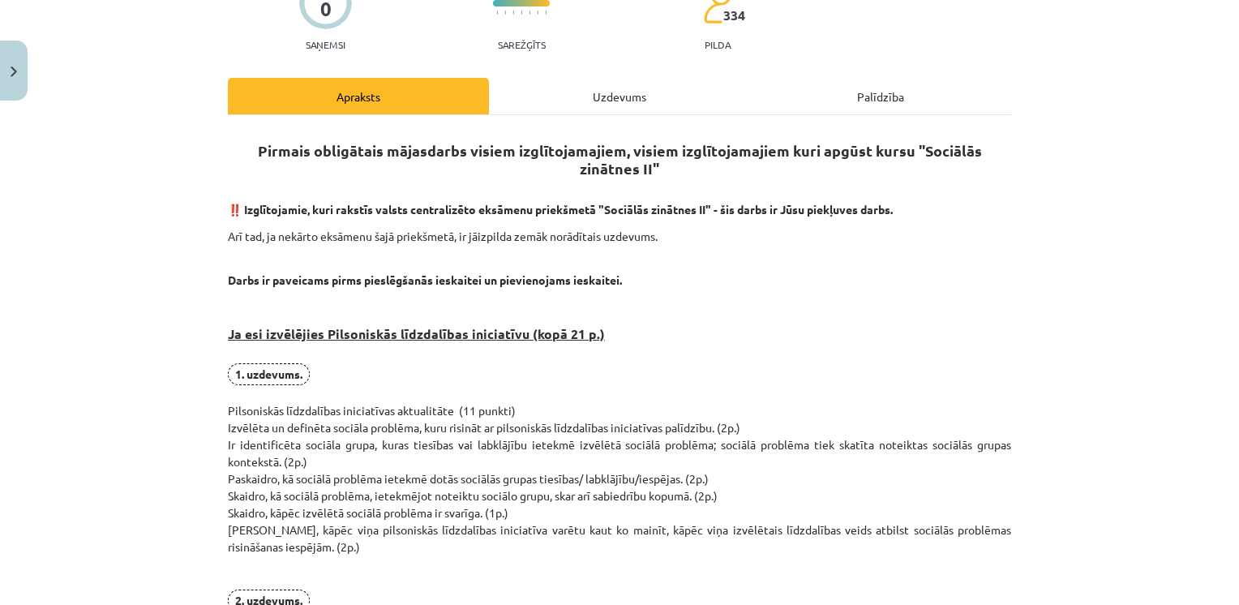
scroll to position [0, 0]
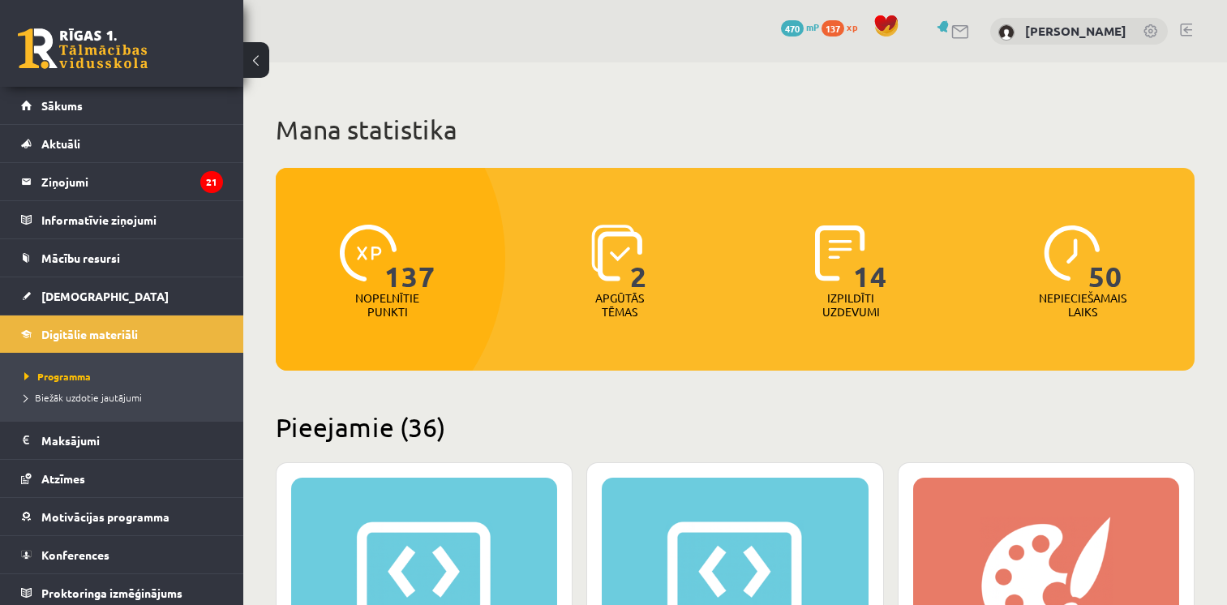
scroll to position [6483, 0]
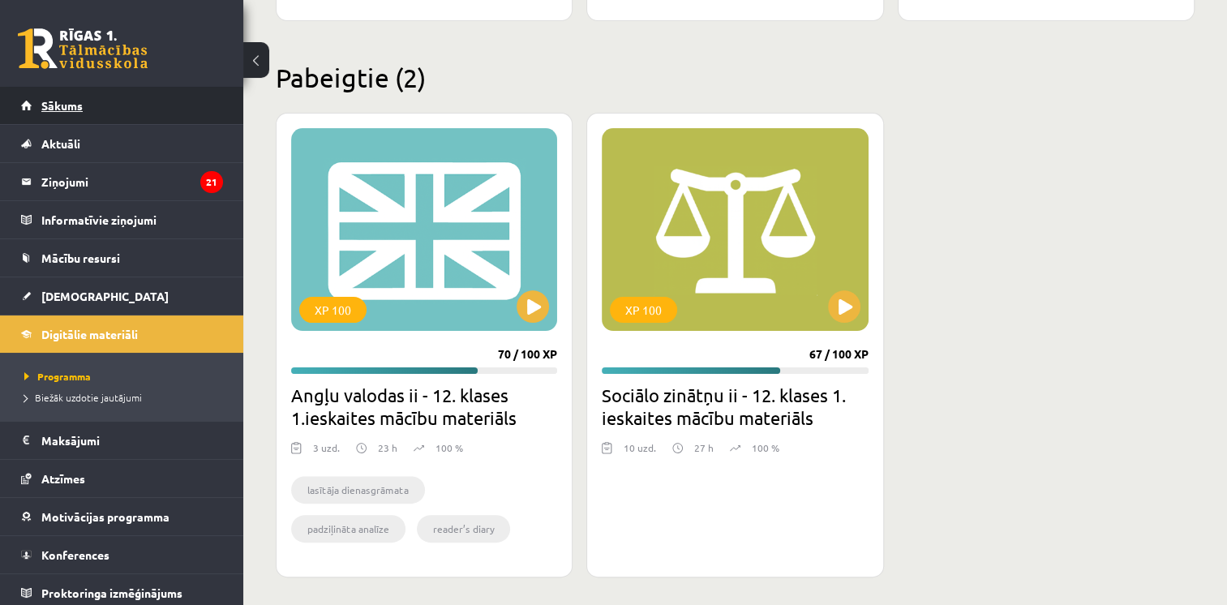
click at [65, 106] on span "Sākums" at bounding box center [61, 105] width 41 height 15
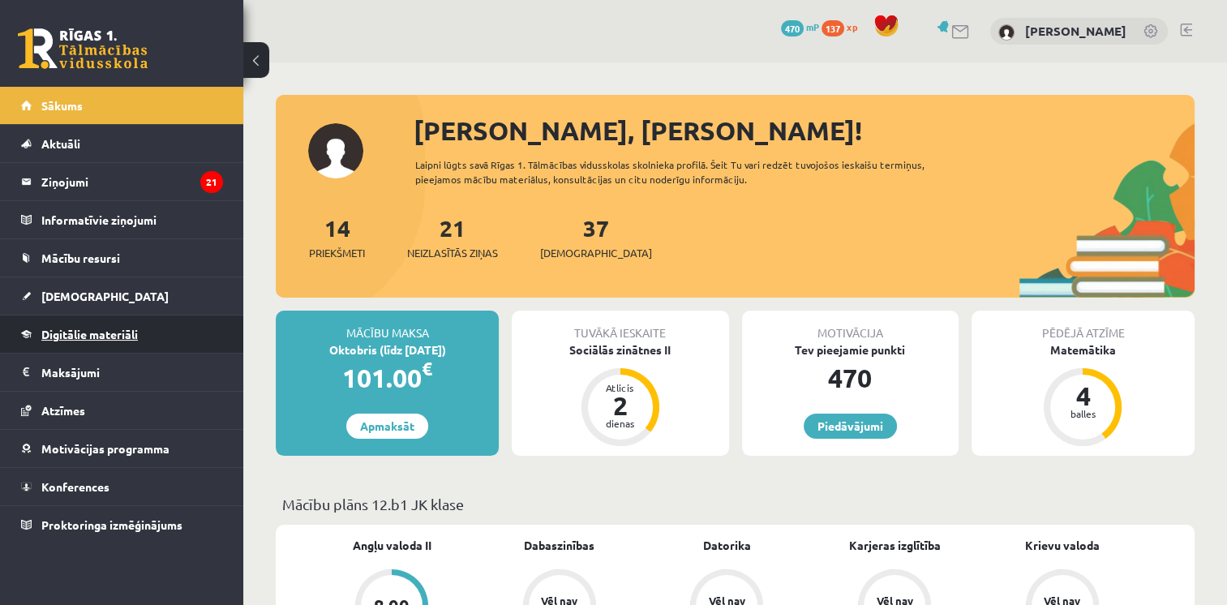
click at [90, 324] on link "Digitālie materiāli" at bounding box center [122, 333] width 202 height 37
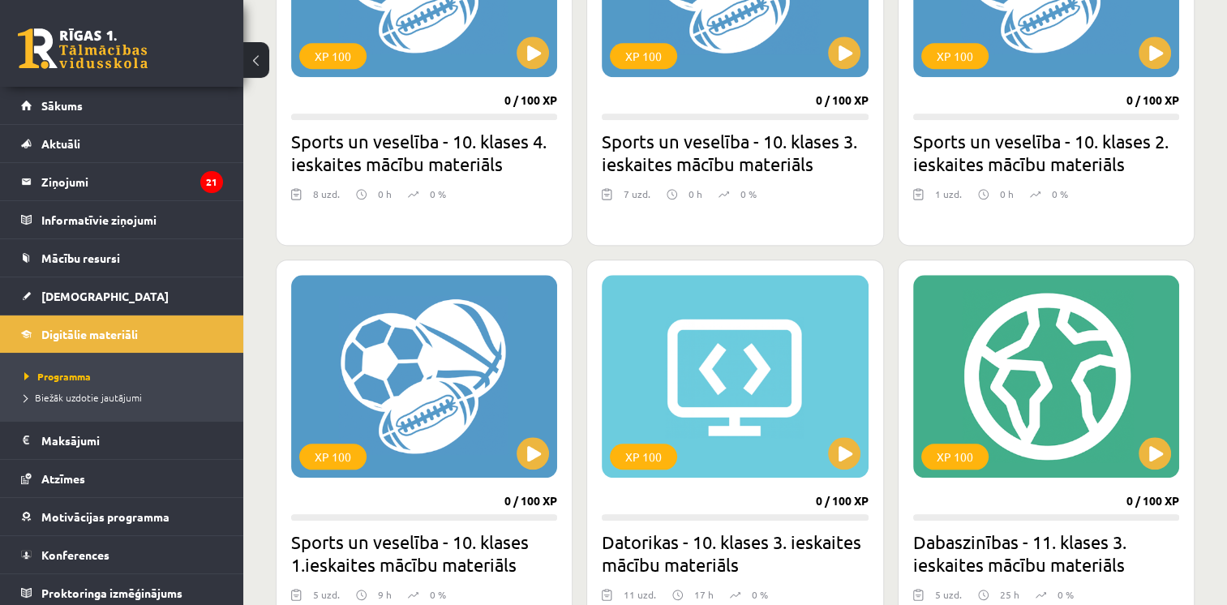
scroll to position [1693, 0]
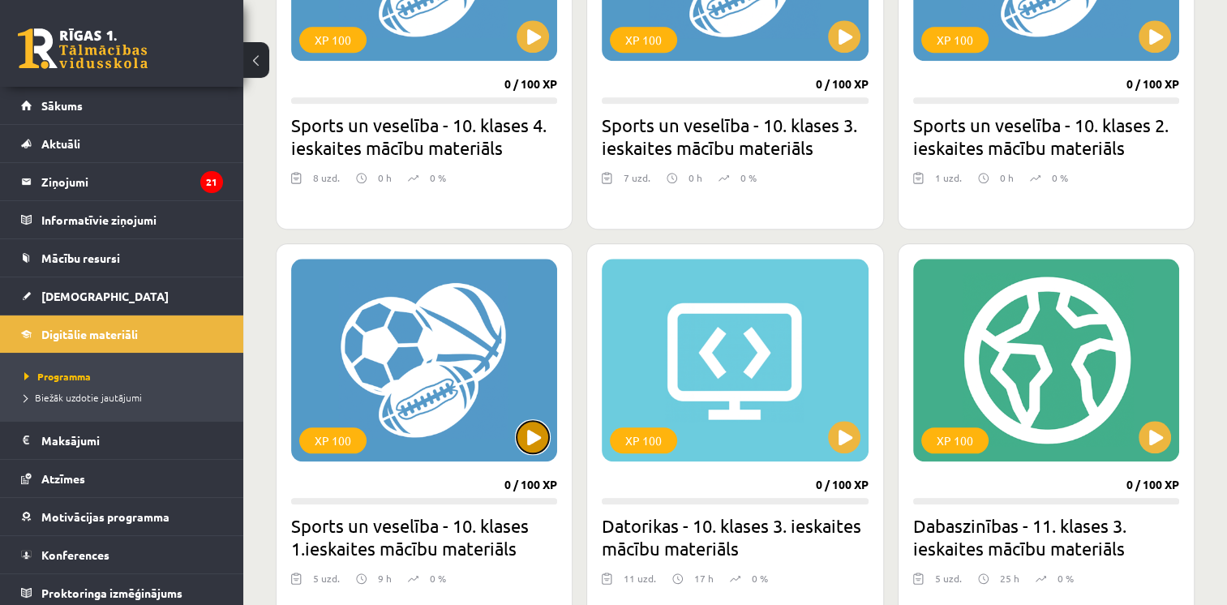
click at [537, 423] on button at bounding box center [533, 437] width 32 height 32
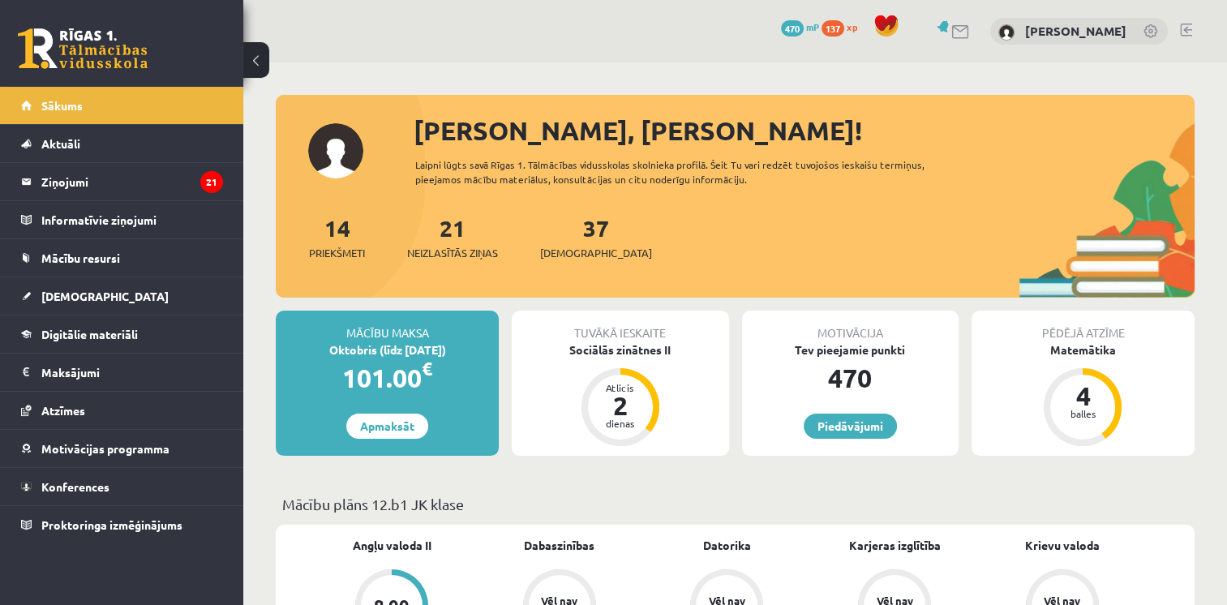
click at [844, 26] on span "137" at bounding box center [832, 28] width 23 height 16
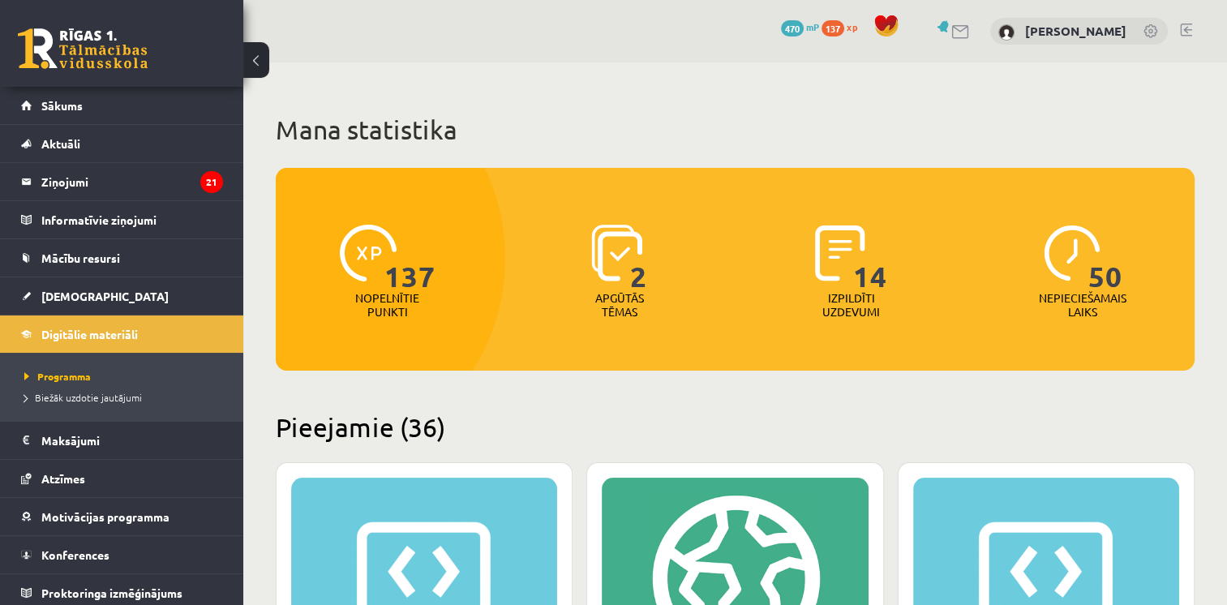
click at [898, 32] on span at bounding box center [886, 26] width 24 height 24
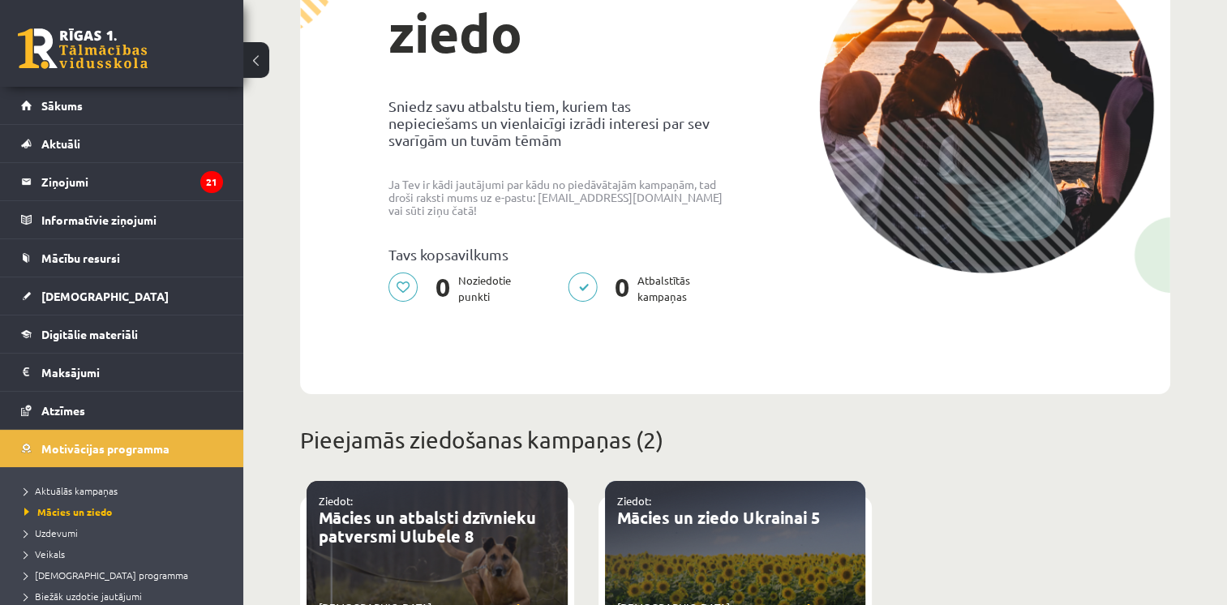
scroll to position [65, 0]
